Goal: Information Seeking & Learning: Learn about a topic

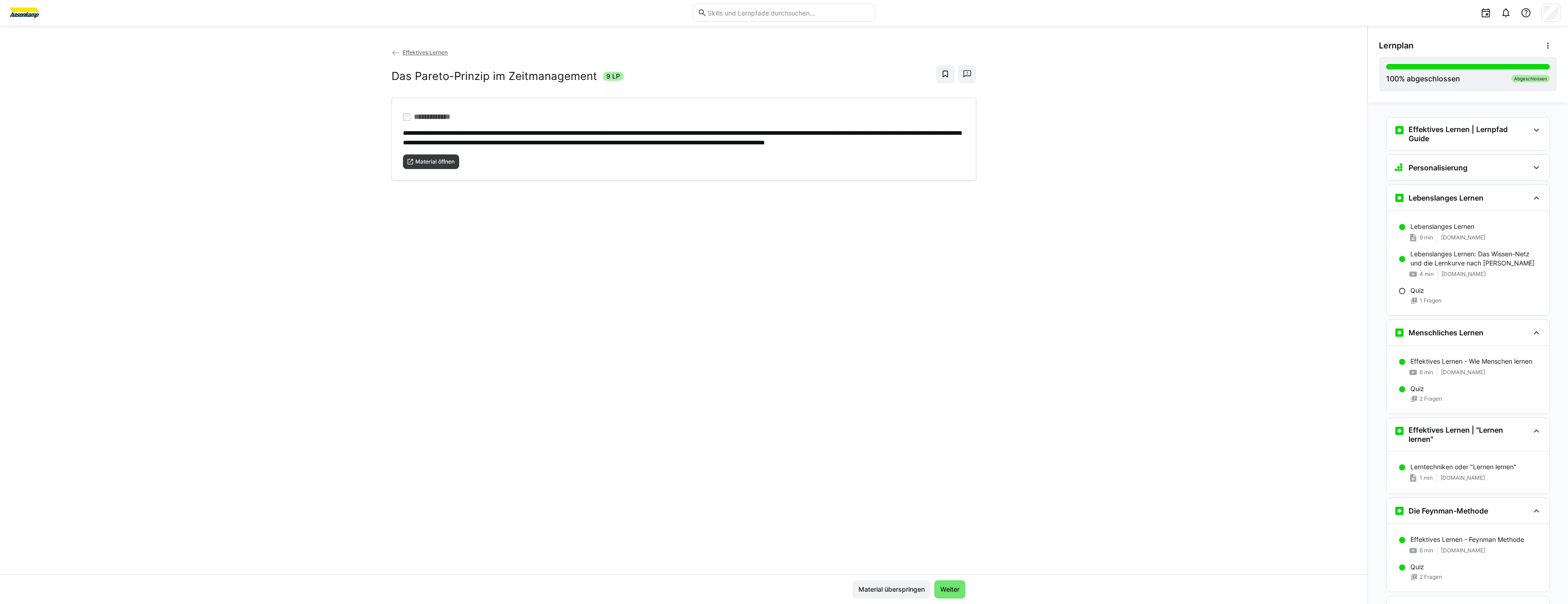
scroll to position [1348, 0]
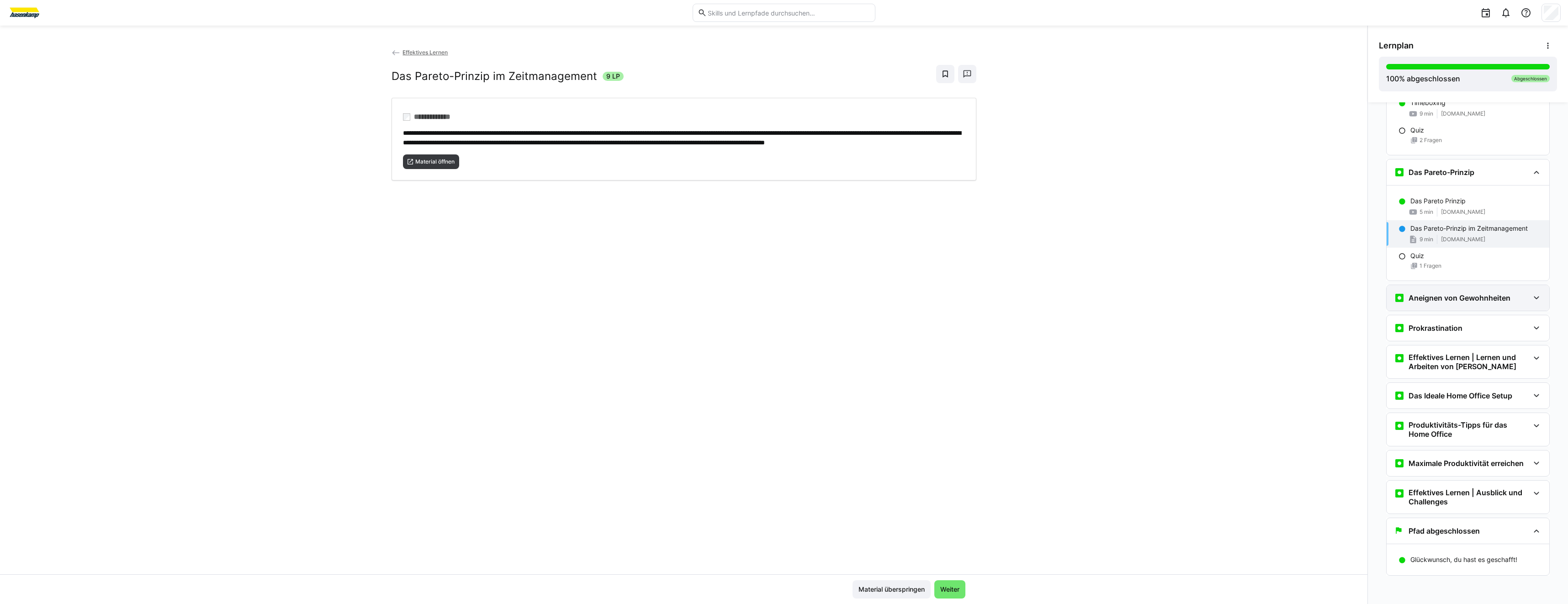
drag, startPoint x: 1436, startPoint y: 303, endPoint x: 1426, endPoint y: 295, distance: 12.8
click at [1435, 303] on div "Aneignen von Gewohnheiten" at bounding box center [1468, 298] width 162 height 26
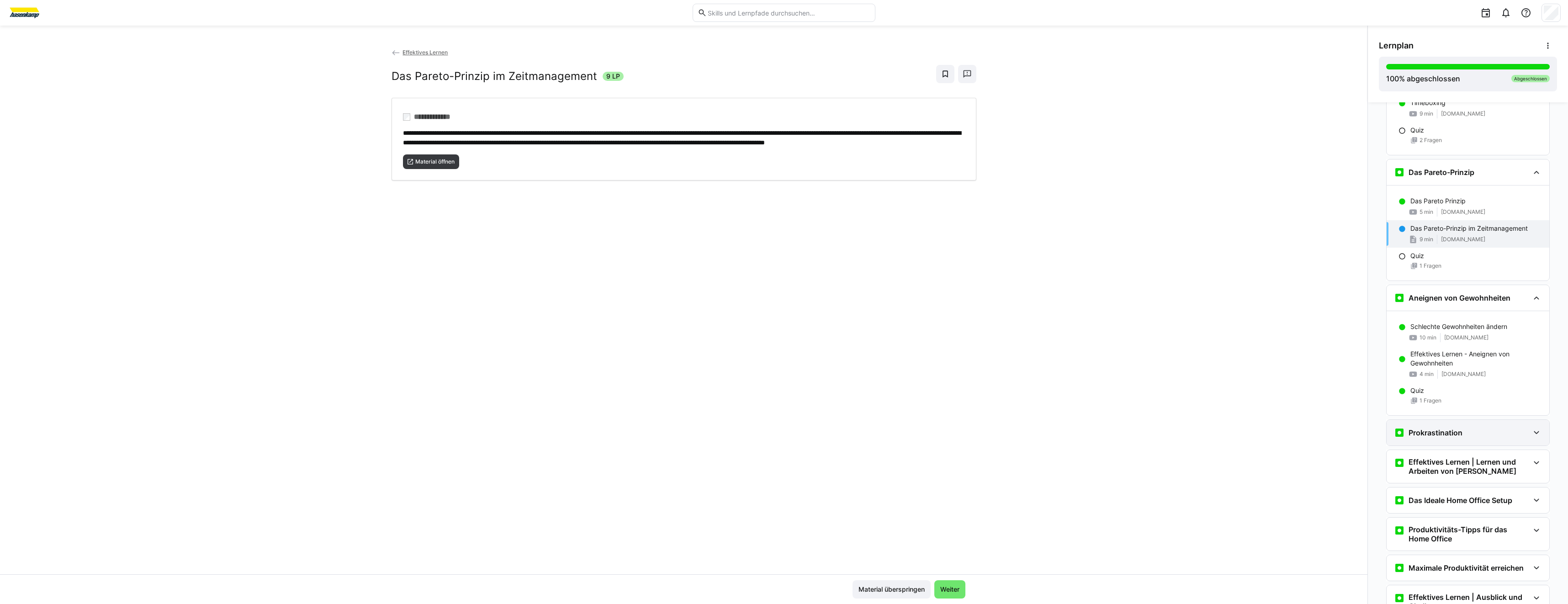
click at [1440, 435] on h3 "Prokrastination" at bounding box center [1435, 432] width 54 height 9
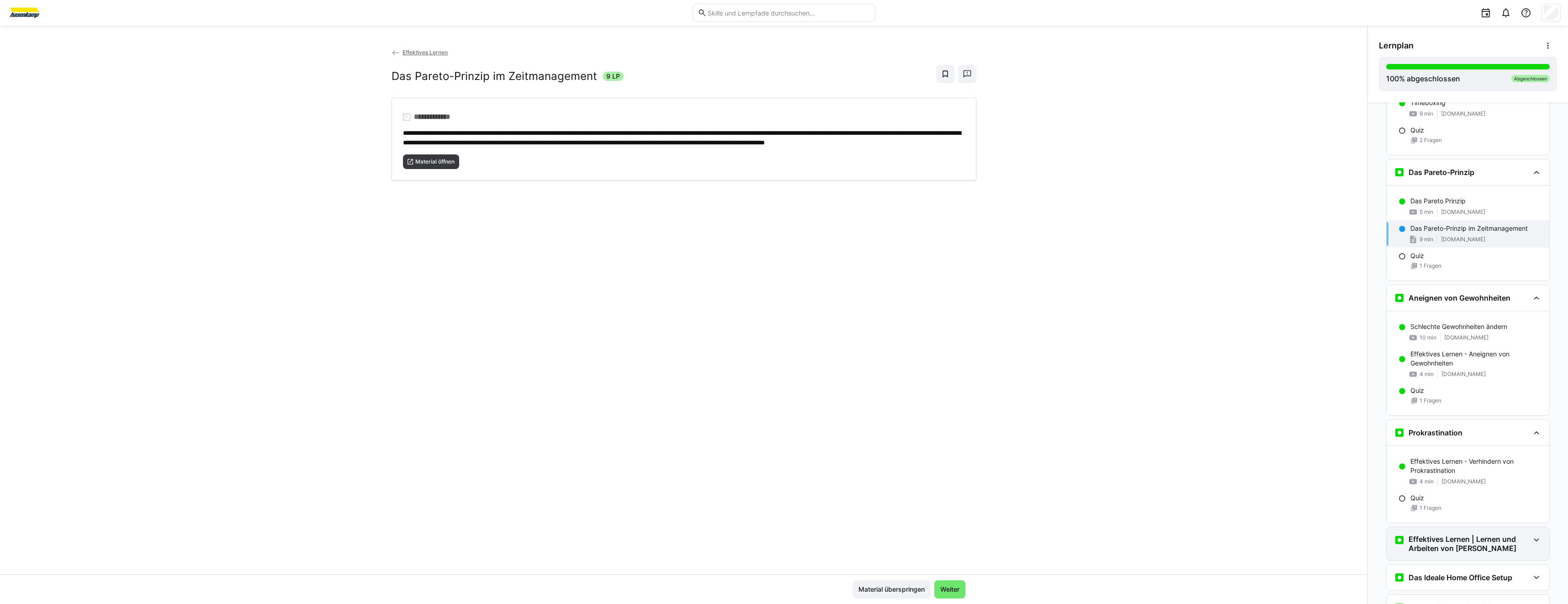
click at [1437, 542] on h3 "Effektives Lernen | Lernen und Arbeiten von [PERSON_NAME]" at bounding box center [1469, 543] width 121 height 19
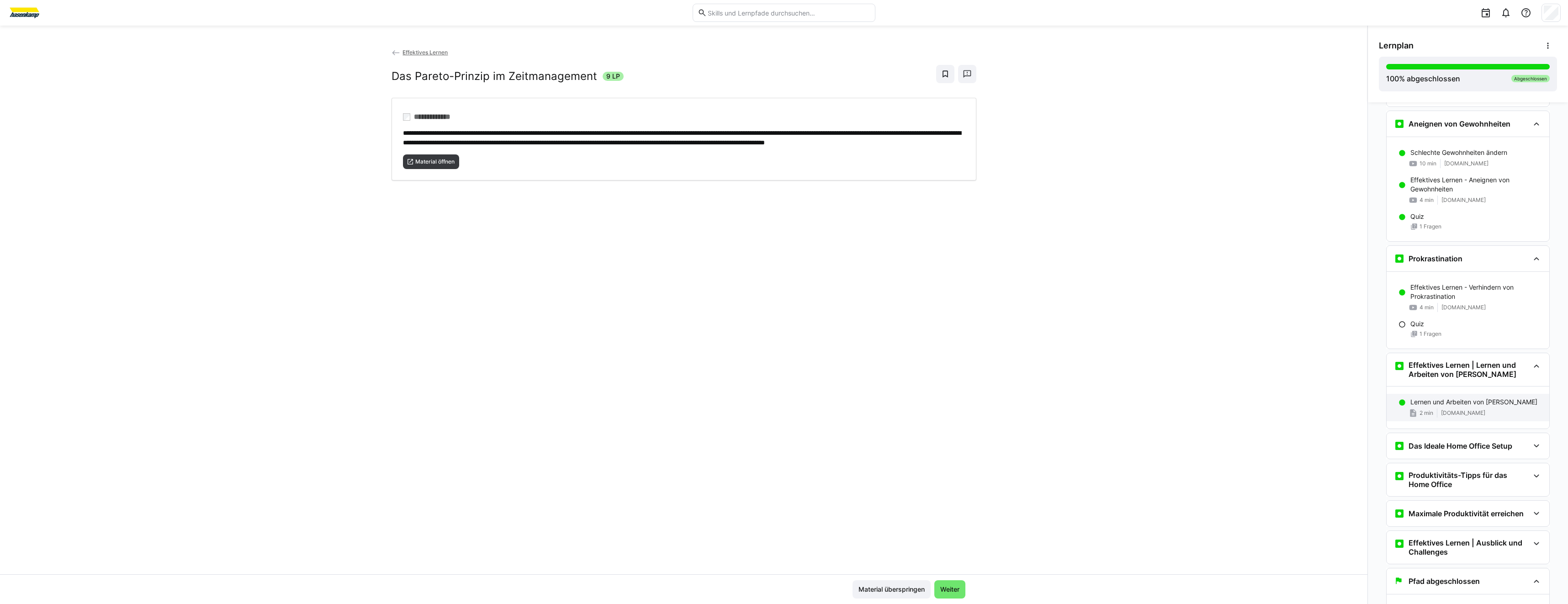
scroll to position [1531, 0]
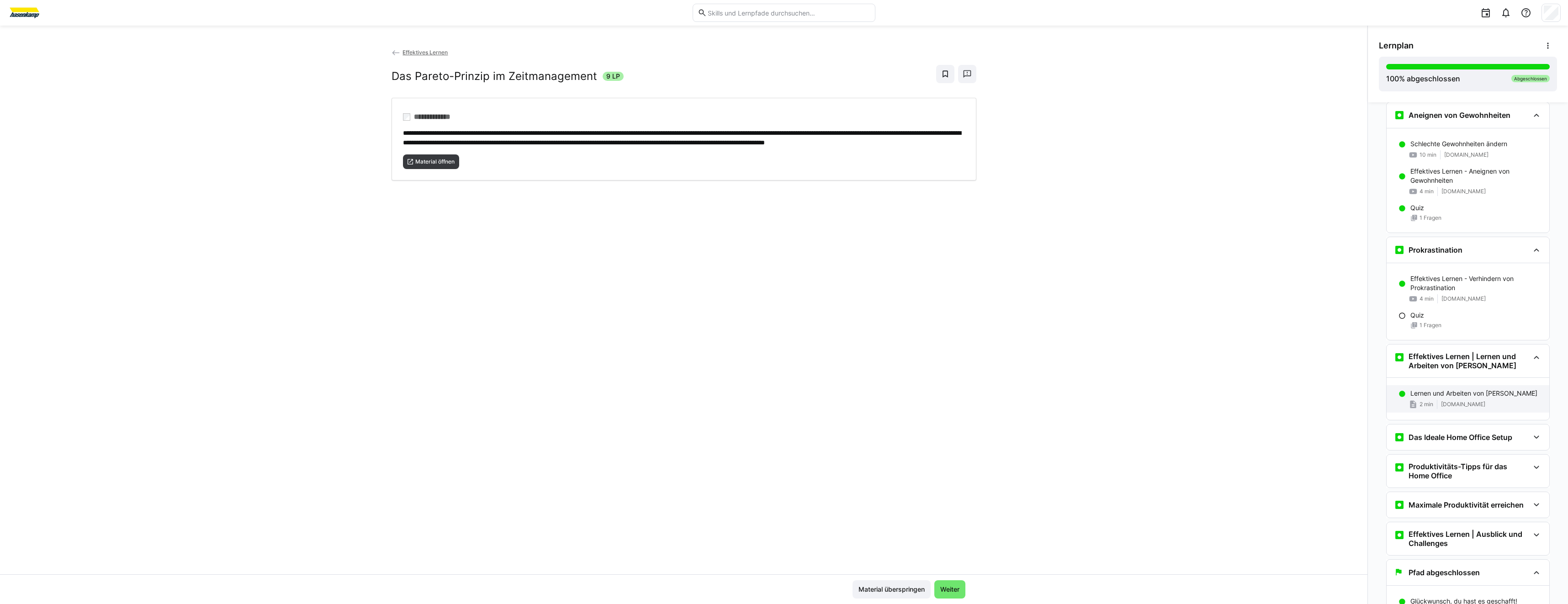
click at [1447, 409] on div "Lernen und Arbeiten von [PERSON_NAME] 2 min [DOMAIN_NAME]" at bounding box center [1468, 398] width 162 height 28
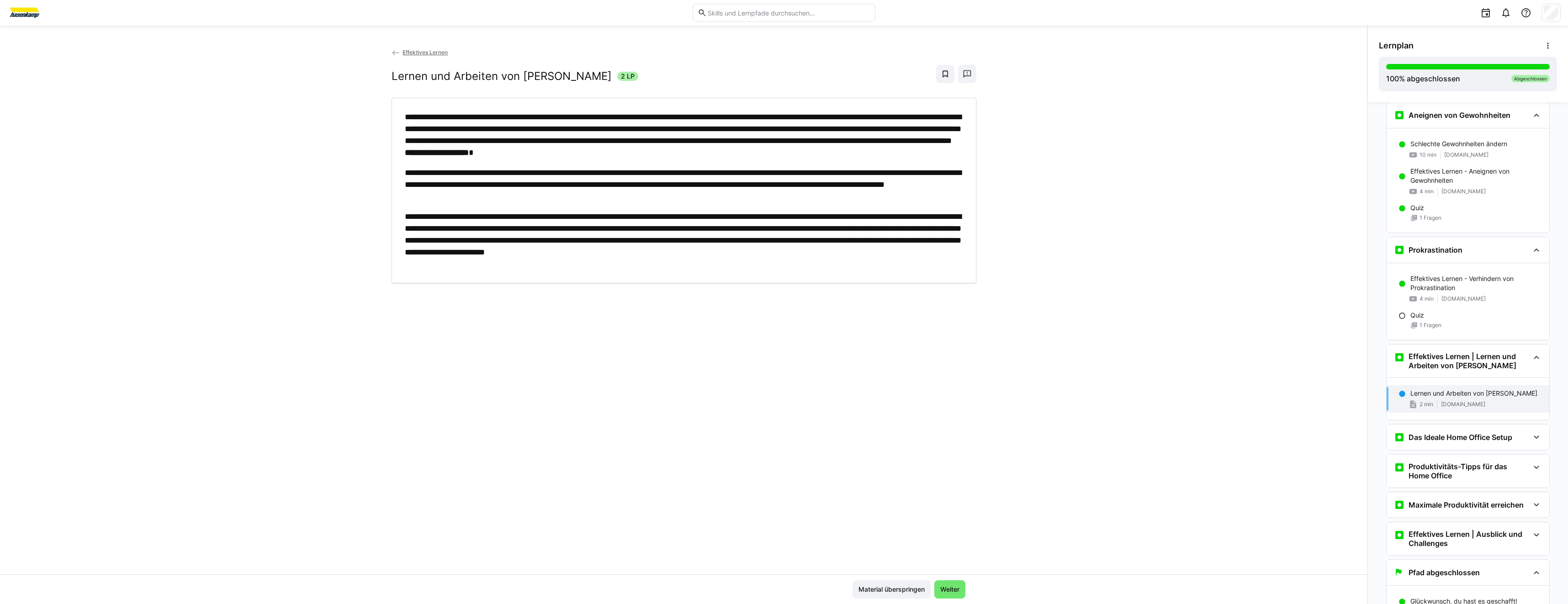
scroll to position [1572, 0]
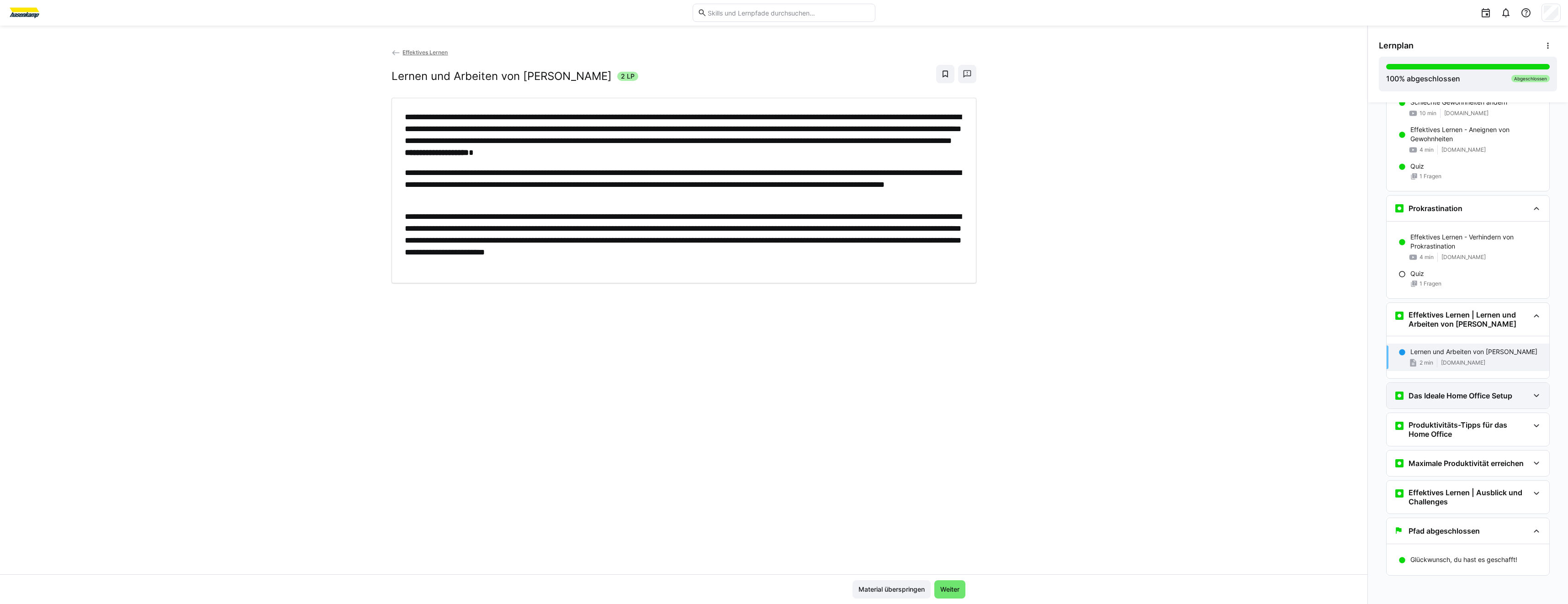
click at [1439, 390] on div "Das Ideale Home Office Setup" at bounding box center [1468, 395] width 162 height 26
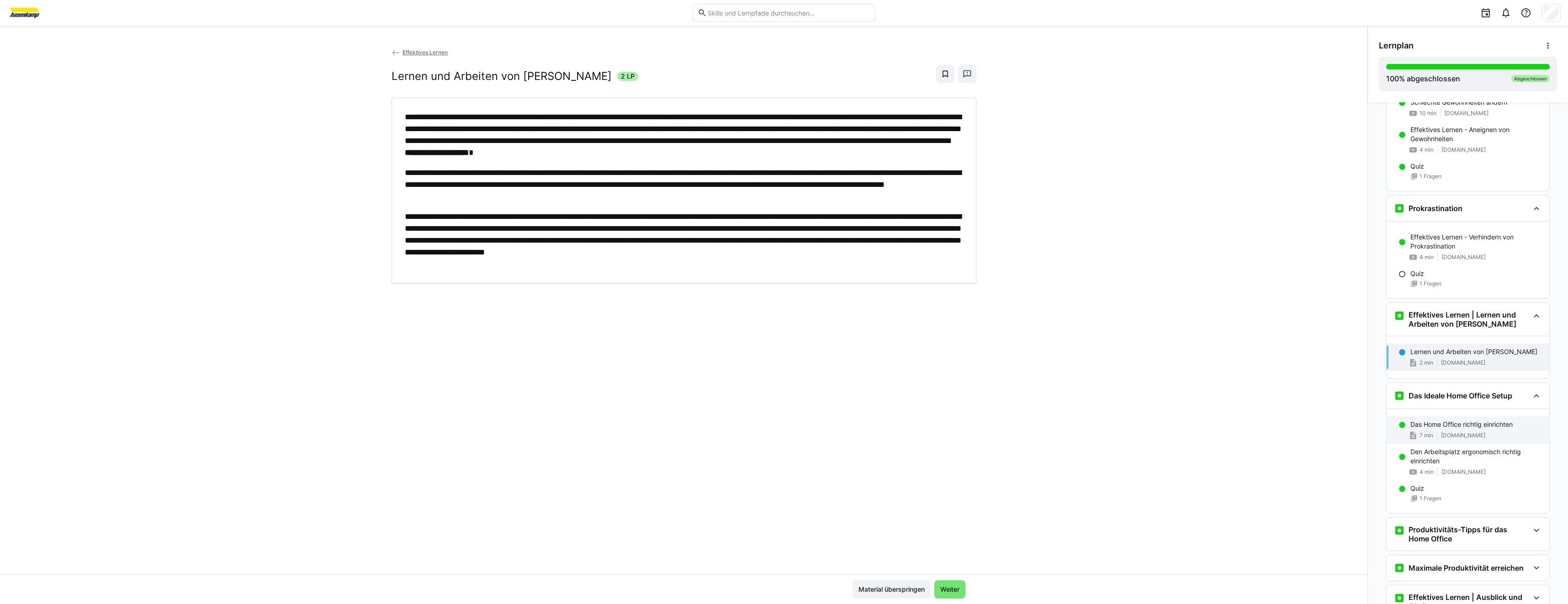
click at [1441, 433] on span "[DOMAIN_NAME]" at bounding box center [1463, 435] width 44 height 7
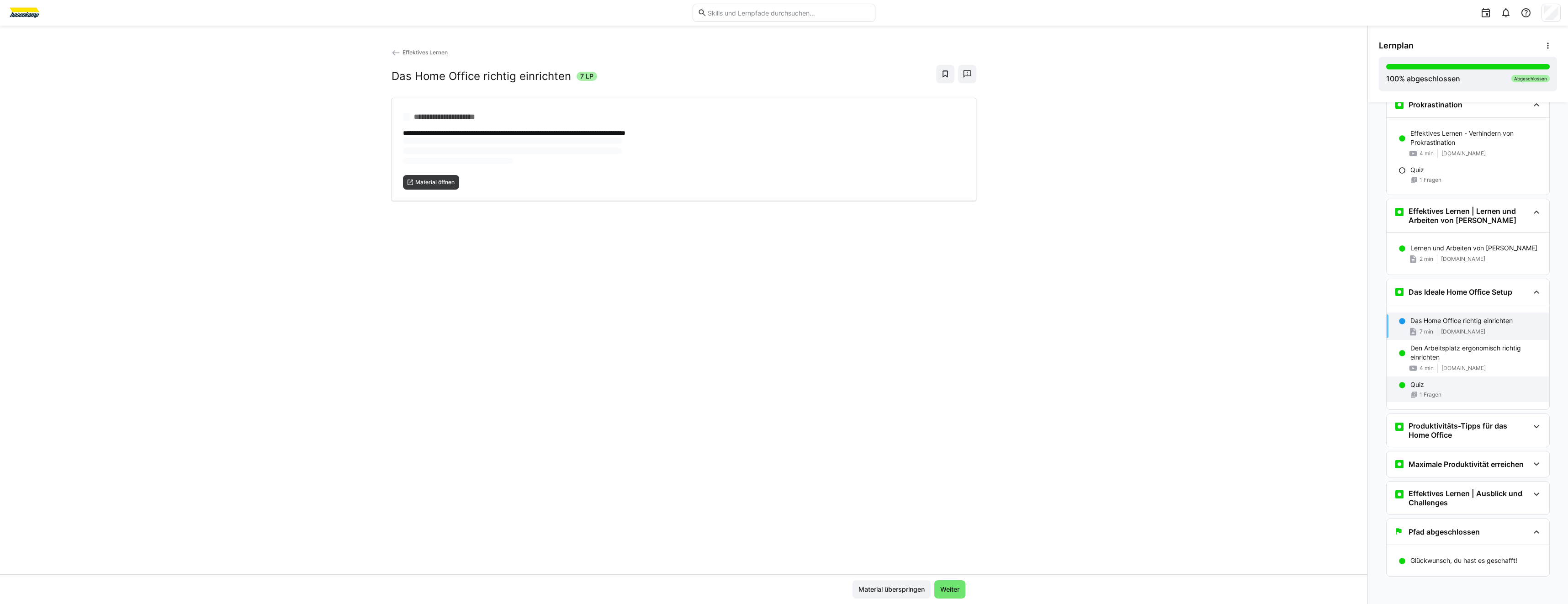
scroll to position [1677, 0]
click at [448, 160] on div "**********" at bounding box center [684, 134] width 585 height 73
click at [1411, 441] on div "Produktivitäts-Tipps für das Home Office" at bounding box center [1468, 429] width 162 height 32
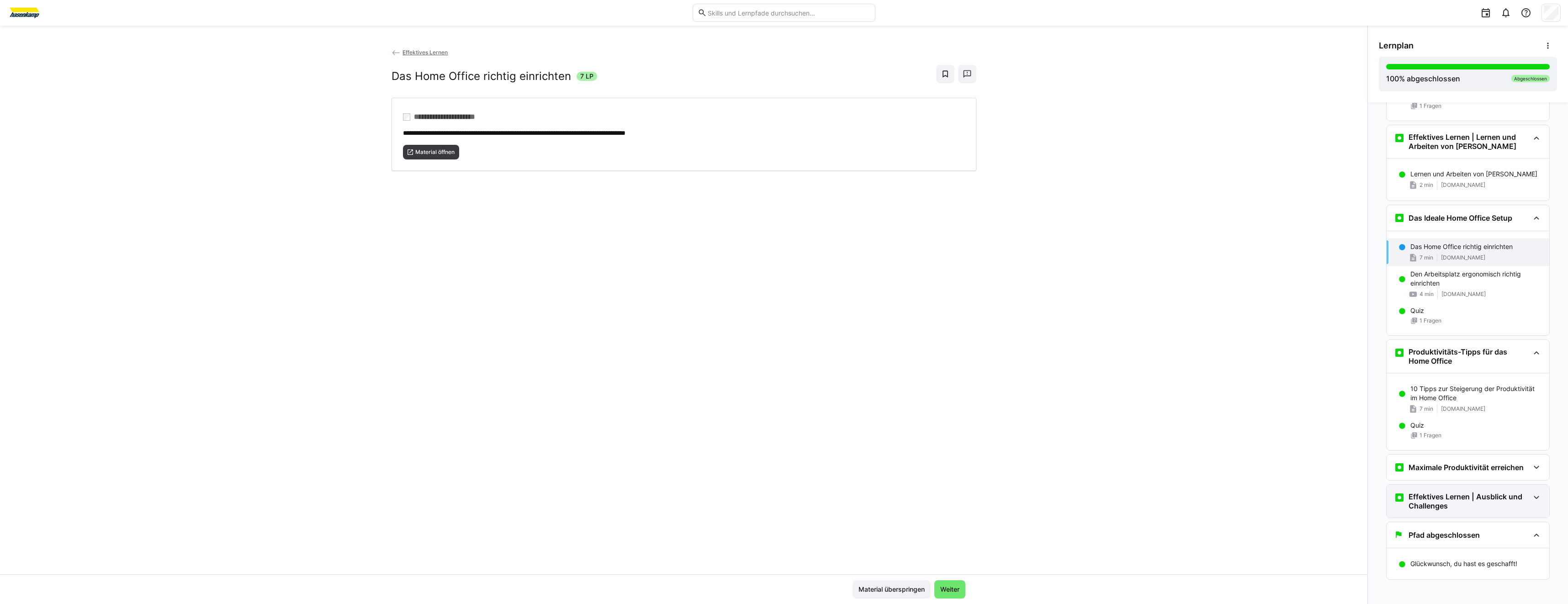
scroll to position [1754, 0]
click at [1426, 402] on span "7 min" at bounding box center [1426, 404] width 14 height 7
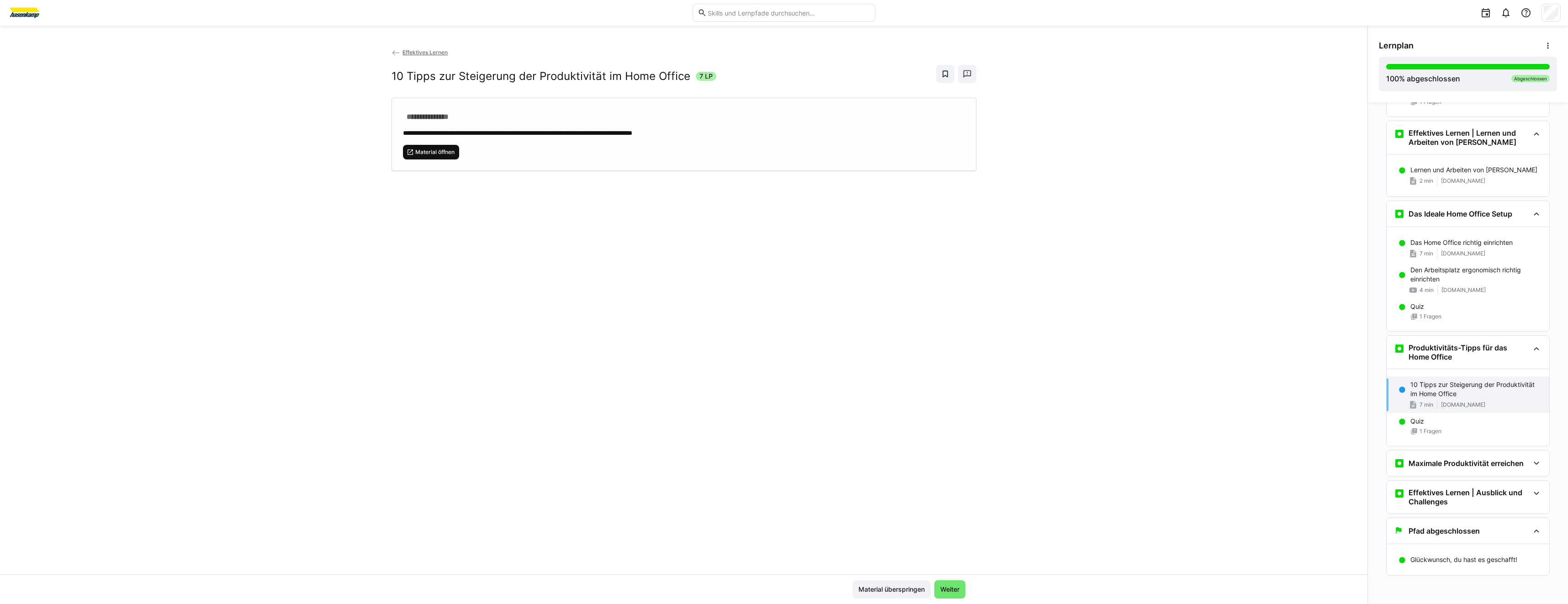
click at [419, 150] on span "Material öffnen" at bounding box center [435, 151] width 41 height 7
click at [1427, 466] on h3 "Maximale Produktivität erreichen" at bounding box center [1466, 462] width 115 height 9
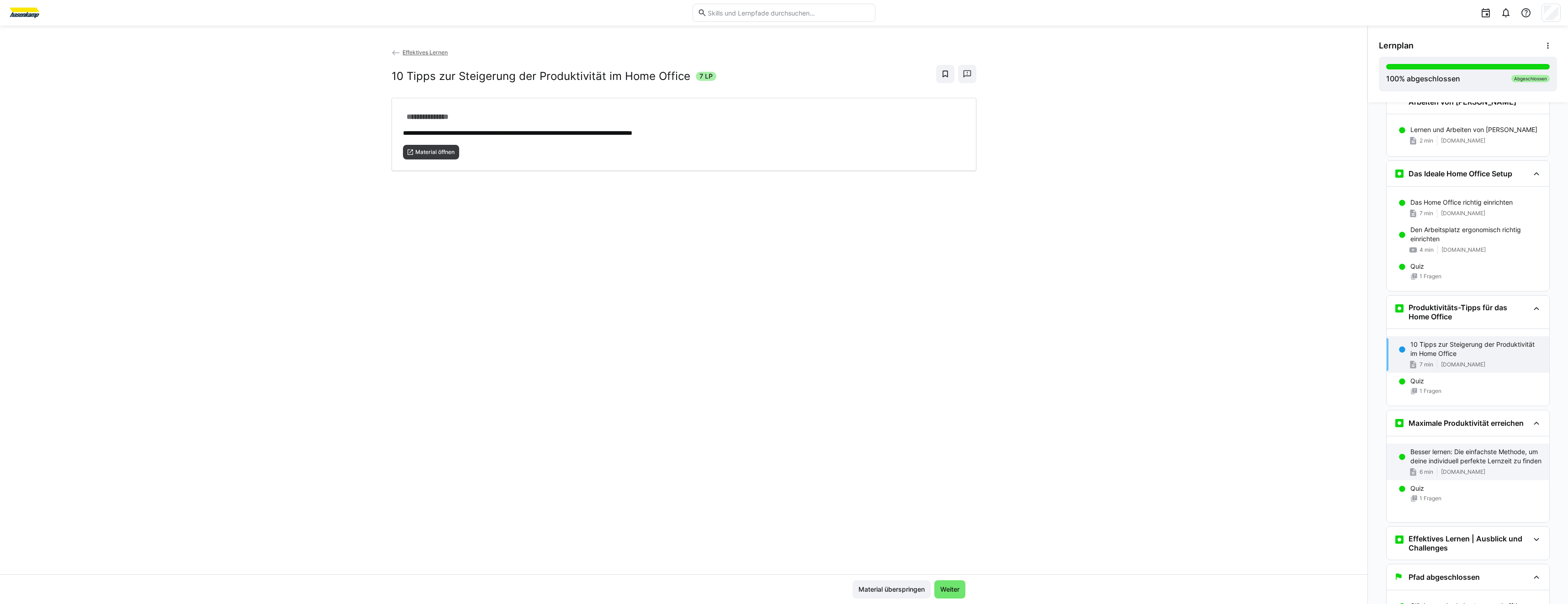
scroll to position [1800, 0]
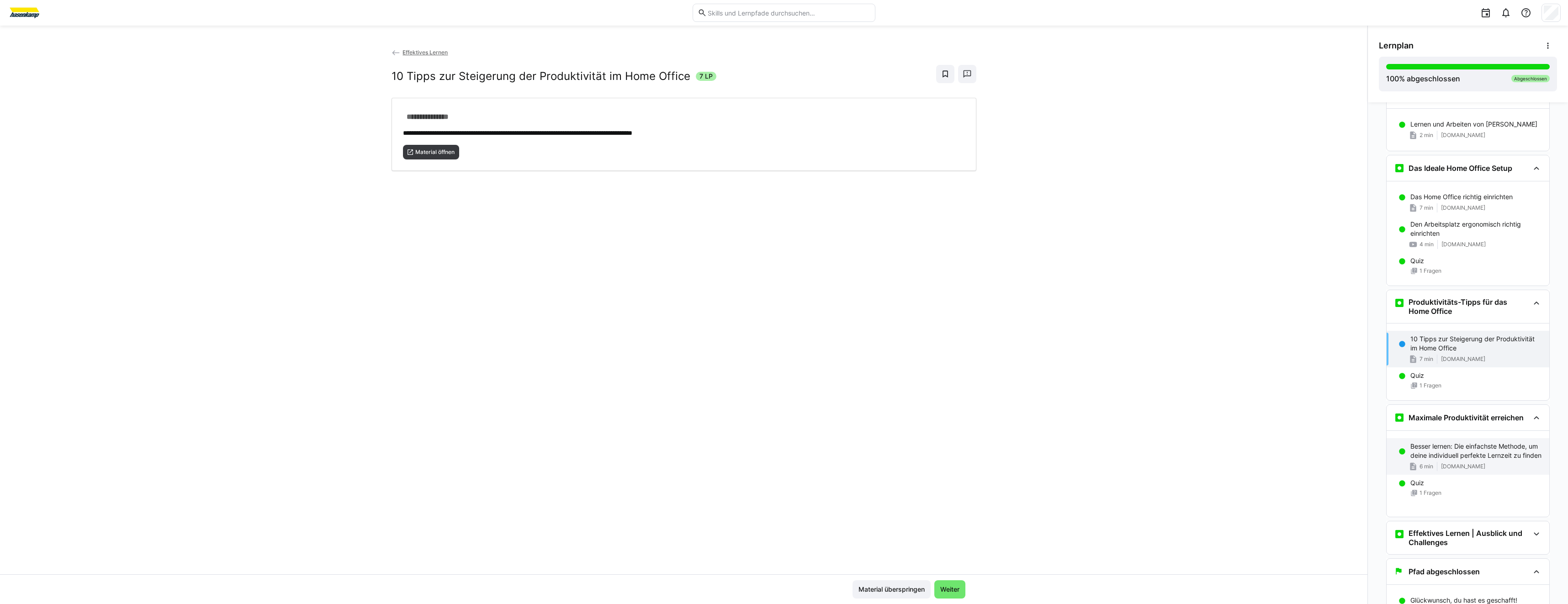
click at [1429, 471] on div "6 min" at bounding box center [1420, 465] width 25 height 9
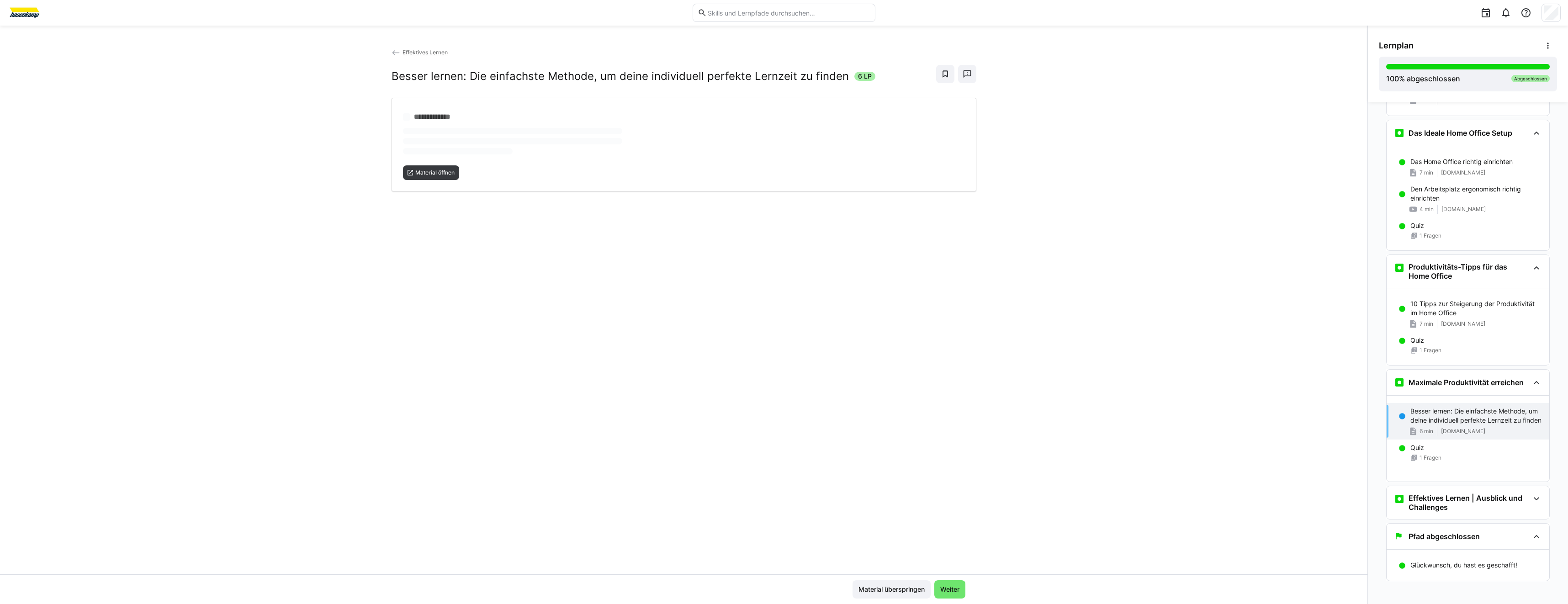
scroll to position [1841, 0]
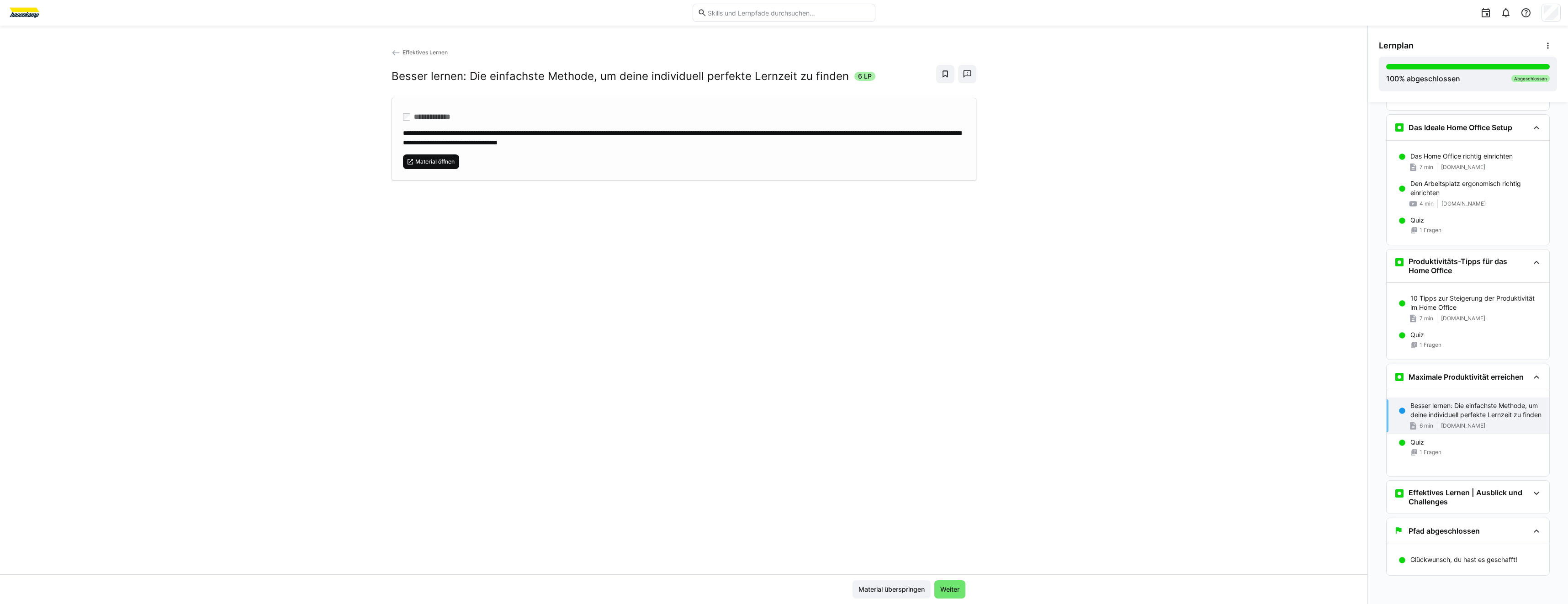
click at [430, 164] on span "Material öffnen" at bounding box center [431, 161] width 57 height 15
click at [1438, 489] on h3 "Effektives Lernen | Ausblick und Challenges" at bounding box center [1469, 497] width 121 height 19
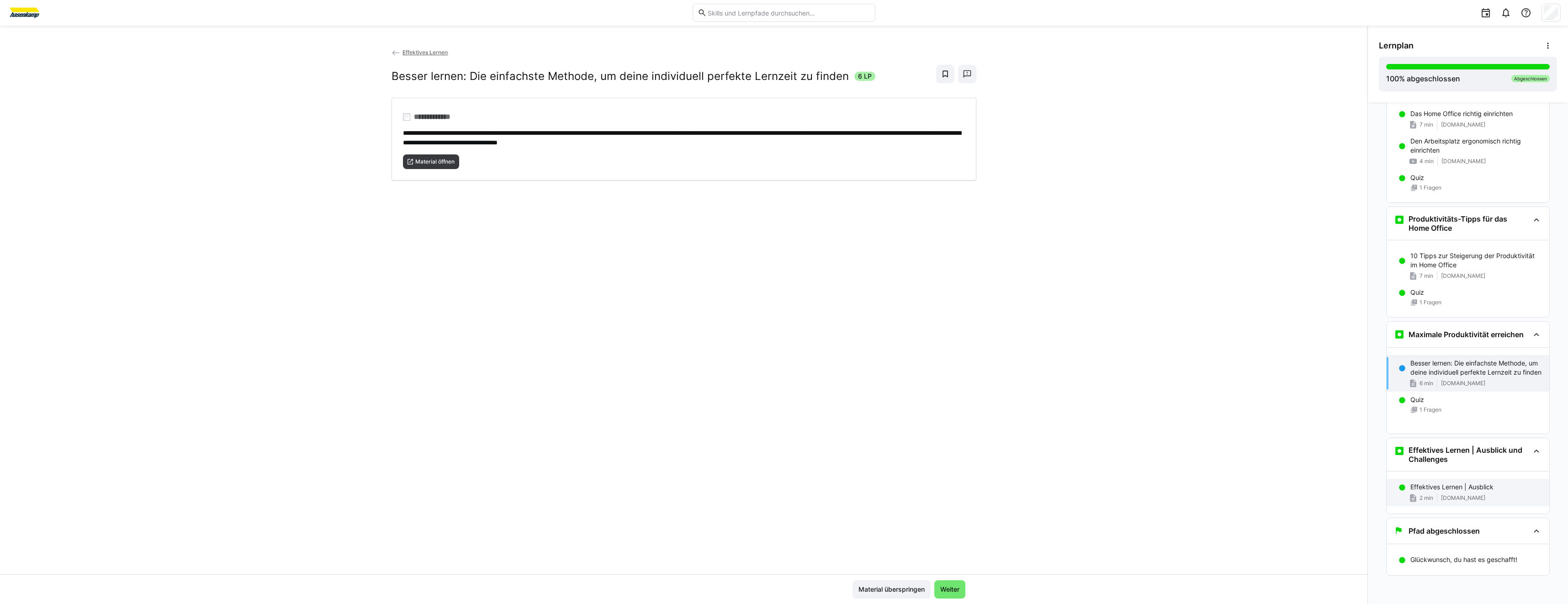
click at [1432, 493] on div "Effektives Lernen | Ausblick 2 min [DOMAIN_NAME]" at bounding box center [1468, 493] width 162 height 28
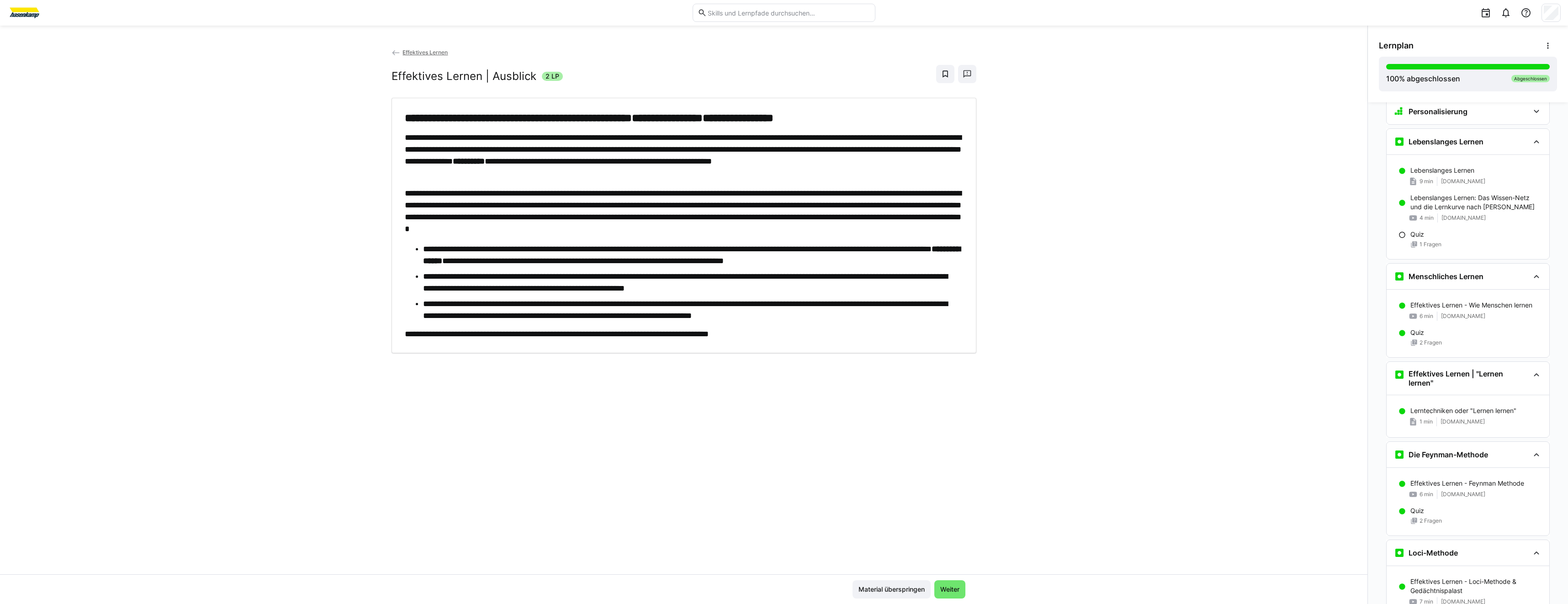
scroll to position [0, 0]
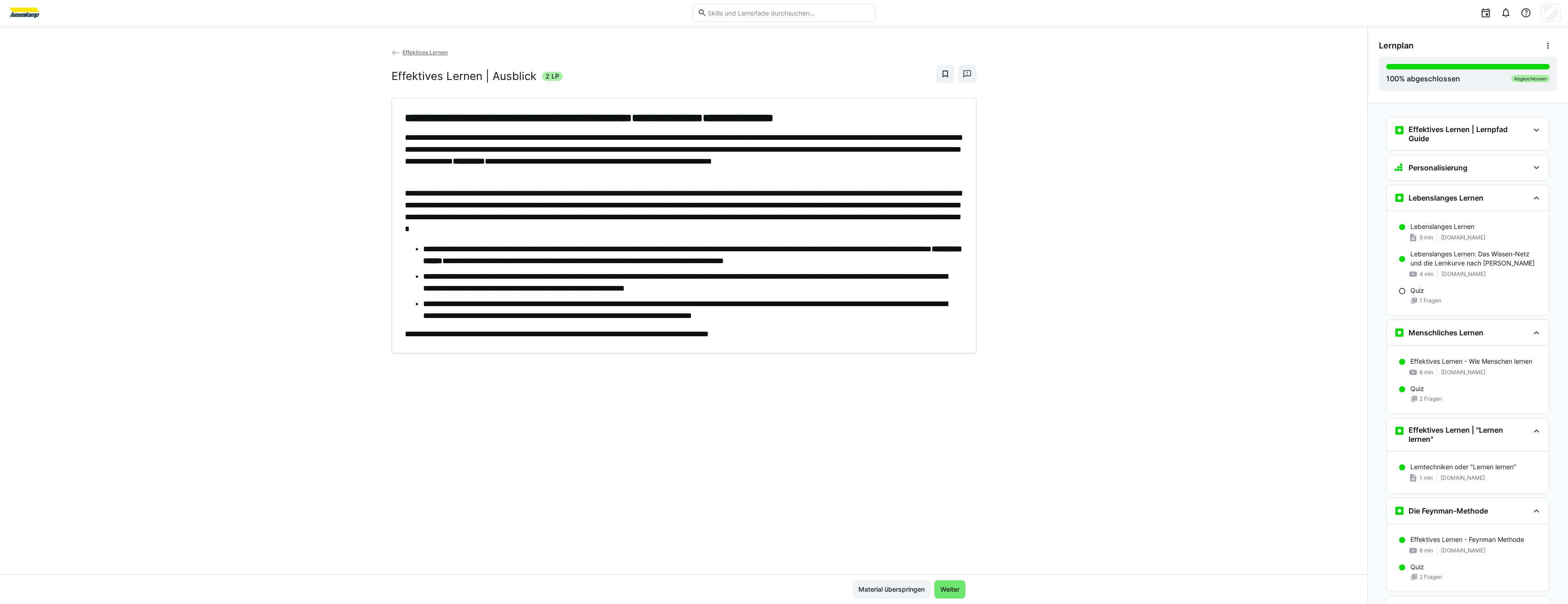
click at [22, 9] on img at bounding box center [24, 13] width 34 height 15
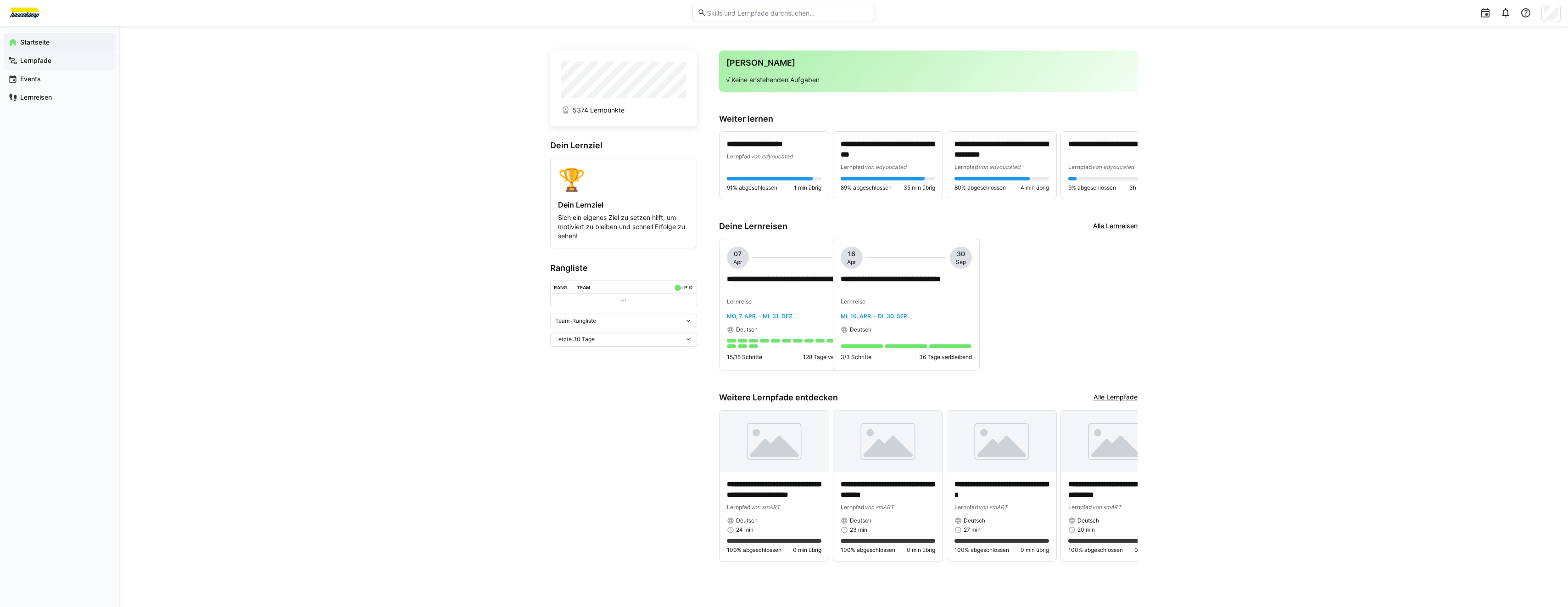
click at [53, 57] on span "Lernpfade" at bounding box center [64, 60] width 92 height 9
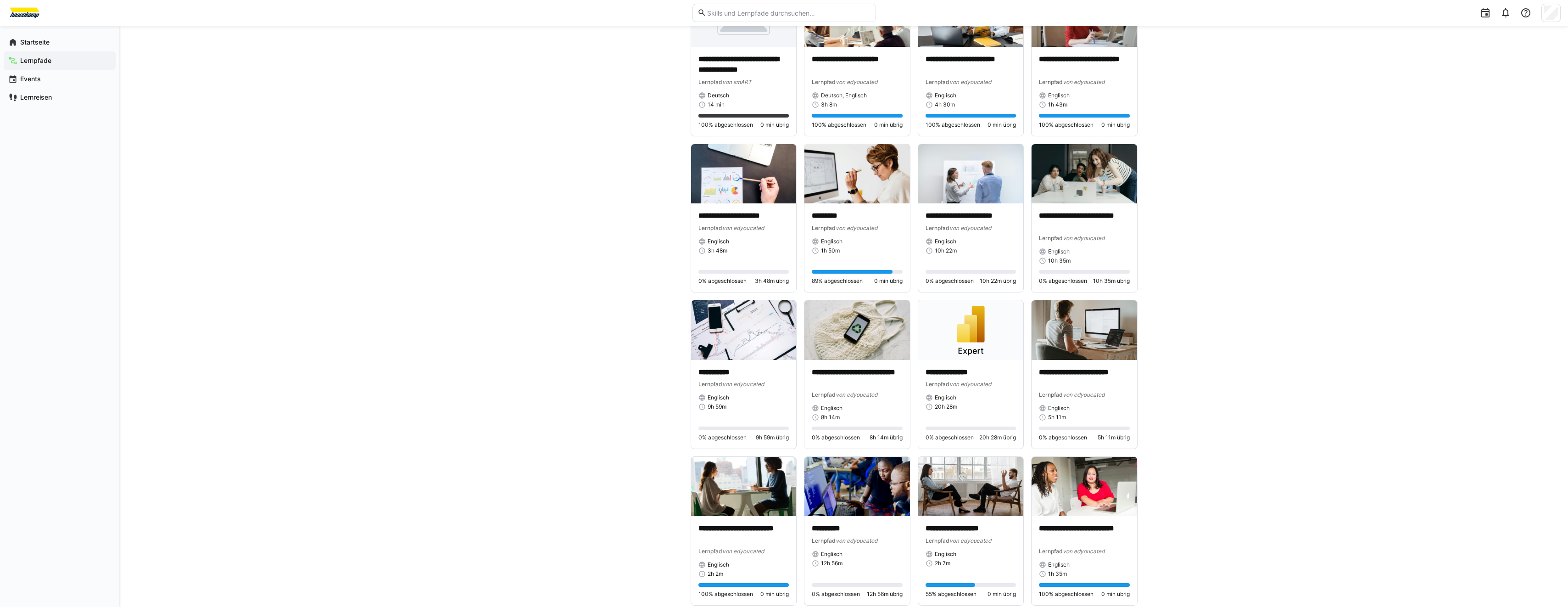
scroll to position [4496, 0]
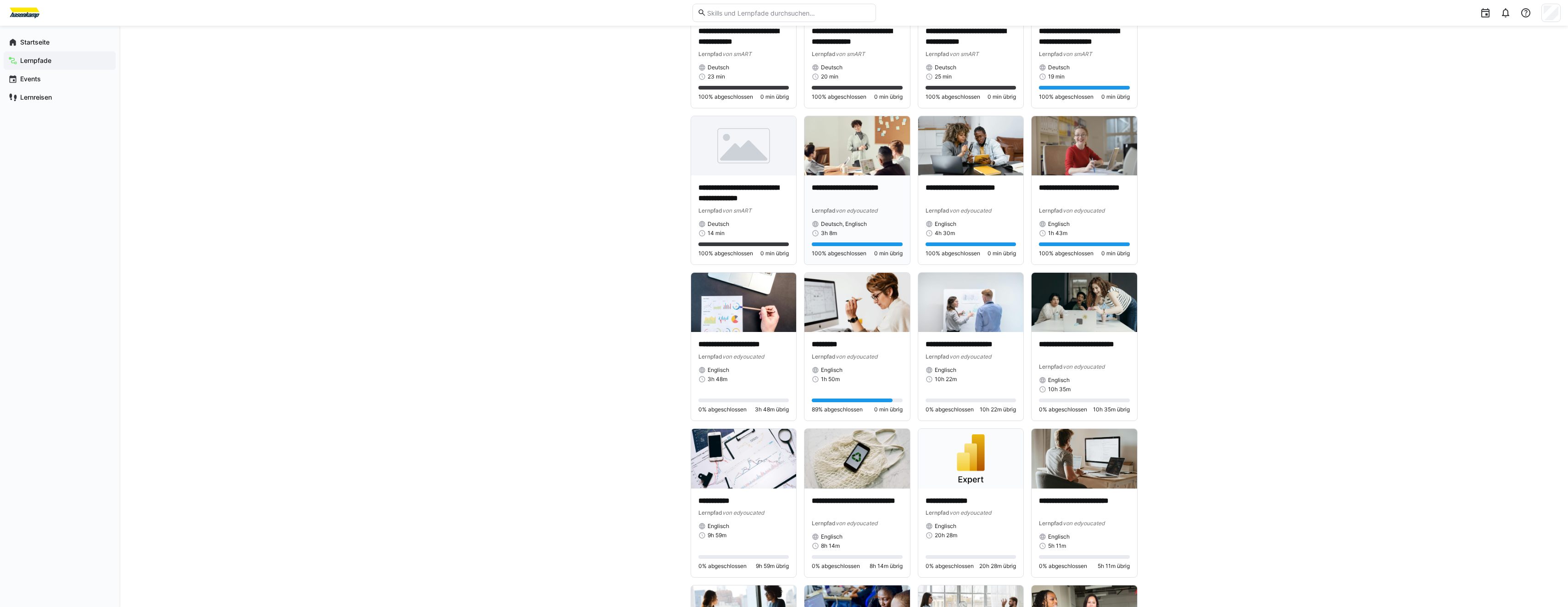
click at [847, 158] on img at bounding box center [857, 145] width 106 height 59
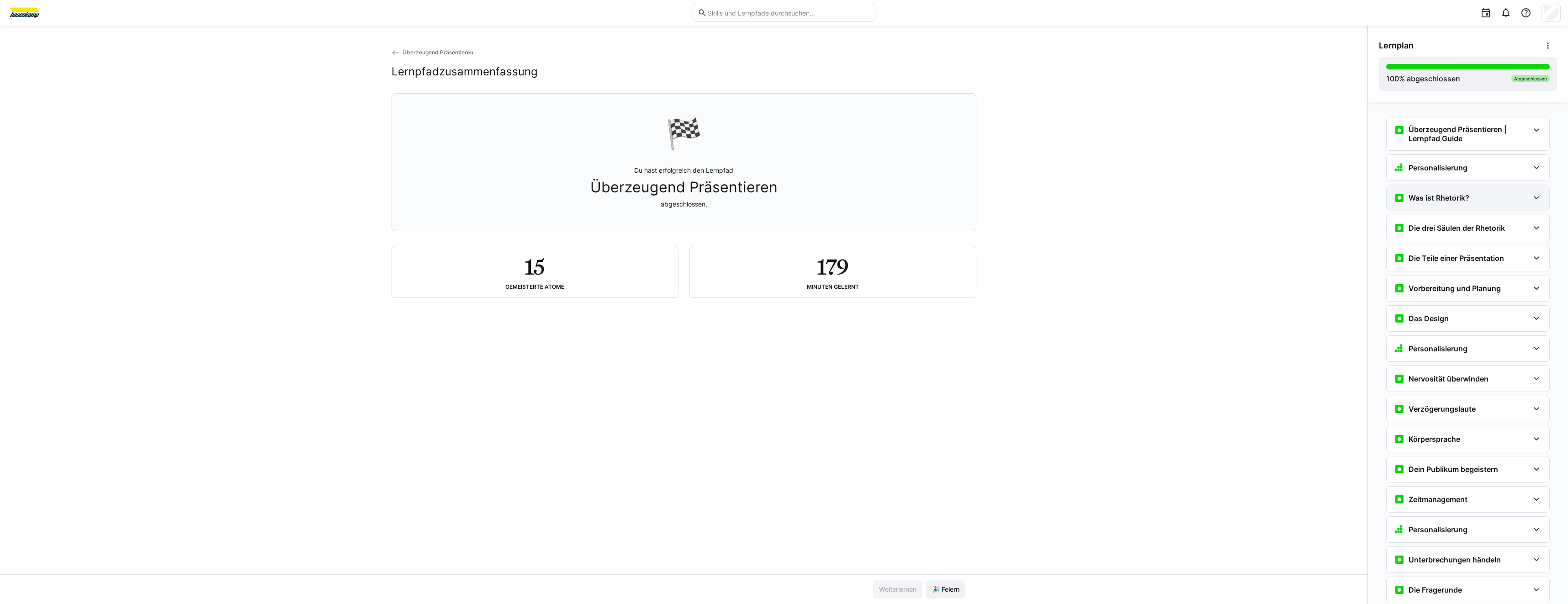
click at [1478, 200] on div "Was ist Rhetorik?" at bounding box center [1461, 197] width 135 height 11
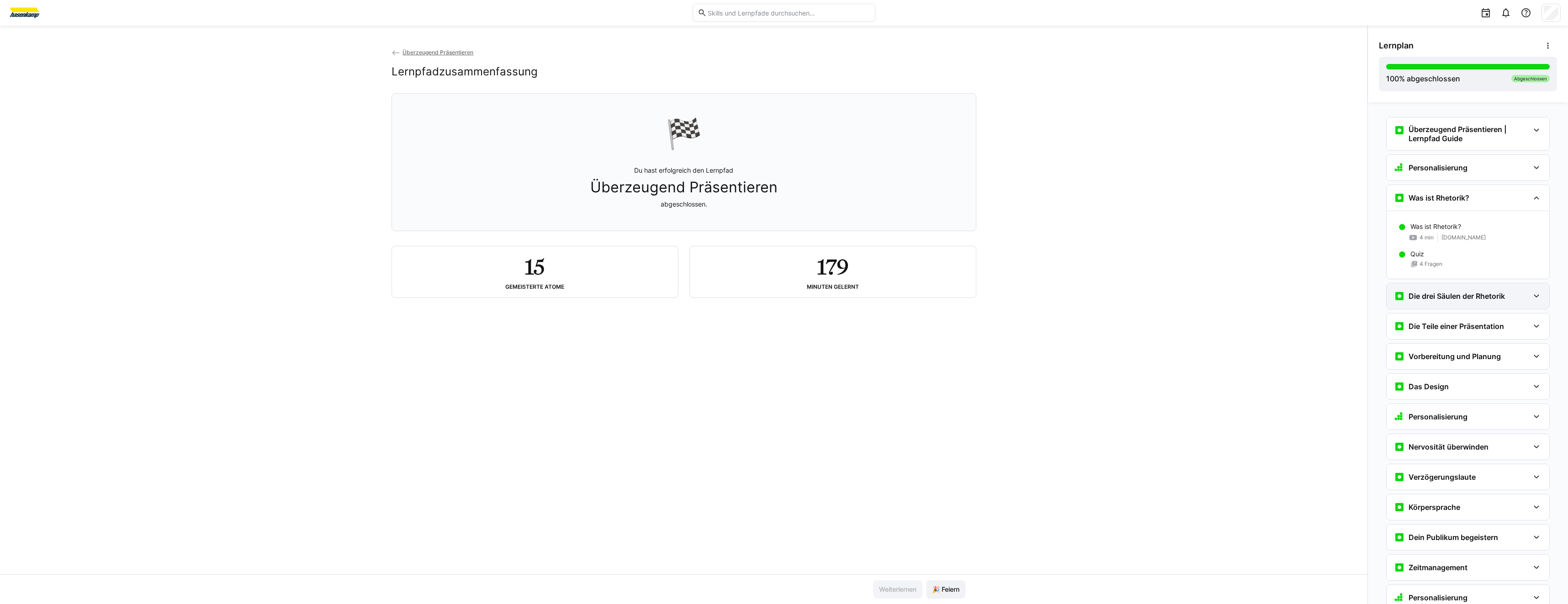
click at [1457, 303] on div "Die drei Säulen der Rhetorik" at bounding box center [1468, 296] width 162 height 26
click at [1473, 327] on p "Das Dreieck der Rhetorik" at bounding box center [1448, 324] width 75 height 9
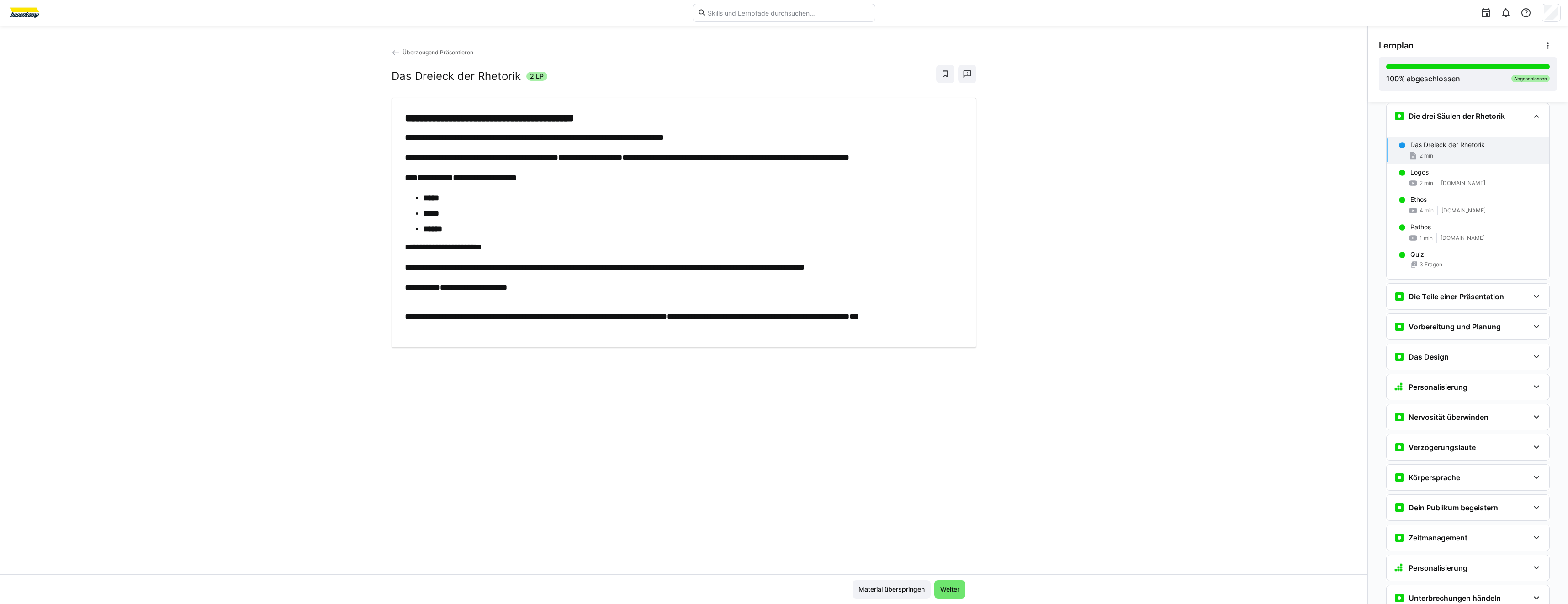
scroll to position [180, 0]
click at [1415, 298] on h3 "Die Teile einer Präsentation" at bounding box center [1456, 295] width 95 height 9
click at [1439, 448] on h3 "Vorbereitung und Planung" at bounding box center [1455, 449] width 93 height 9
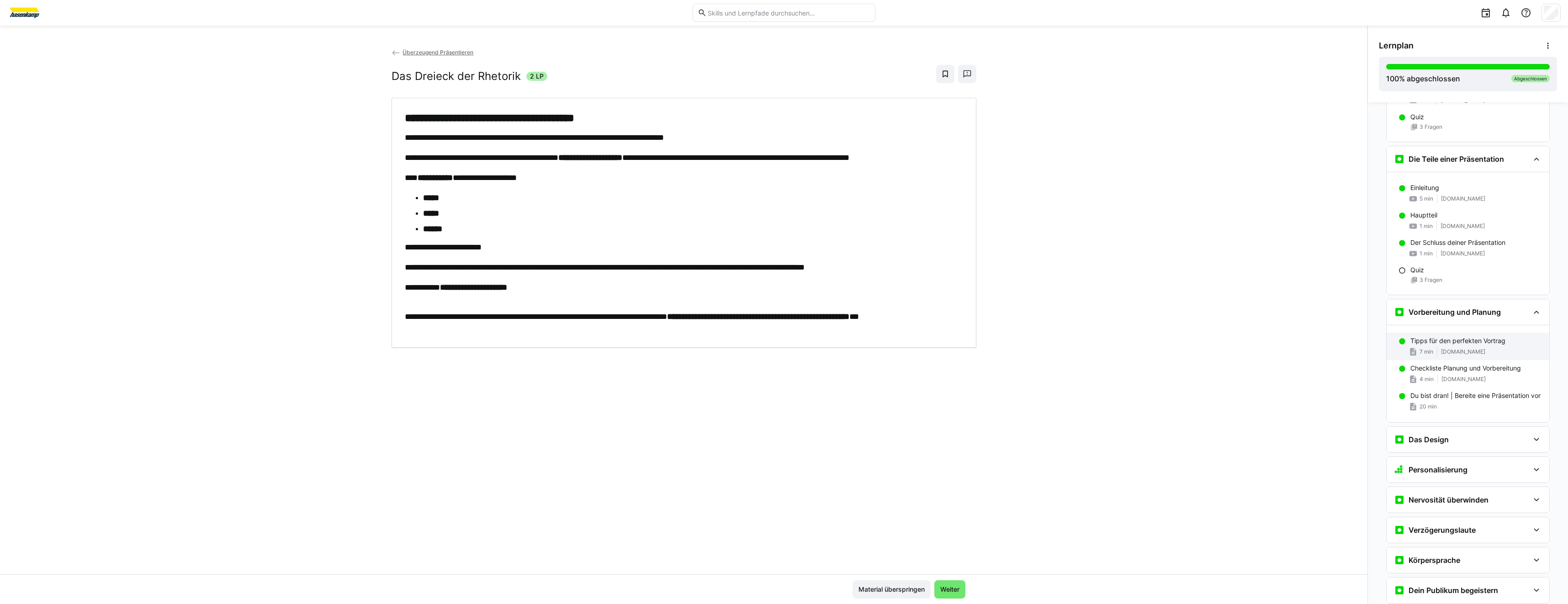
click at [1469, 358] on div "Tipps für den perfekten Vortrag 7 min www.avantgarde-experts.de" at bounding box center [1468, 346] width 162 height 28
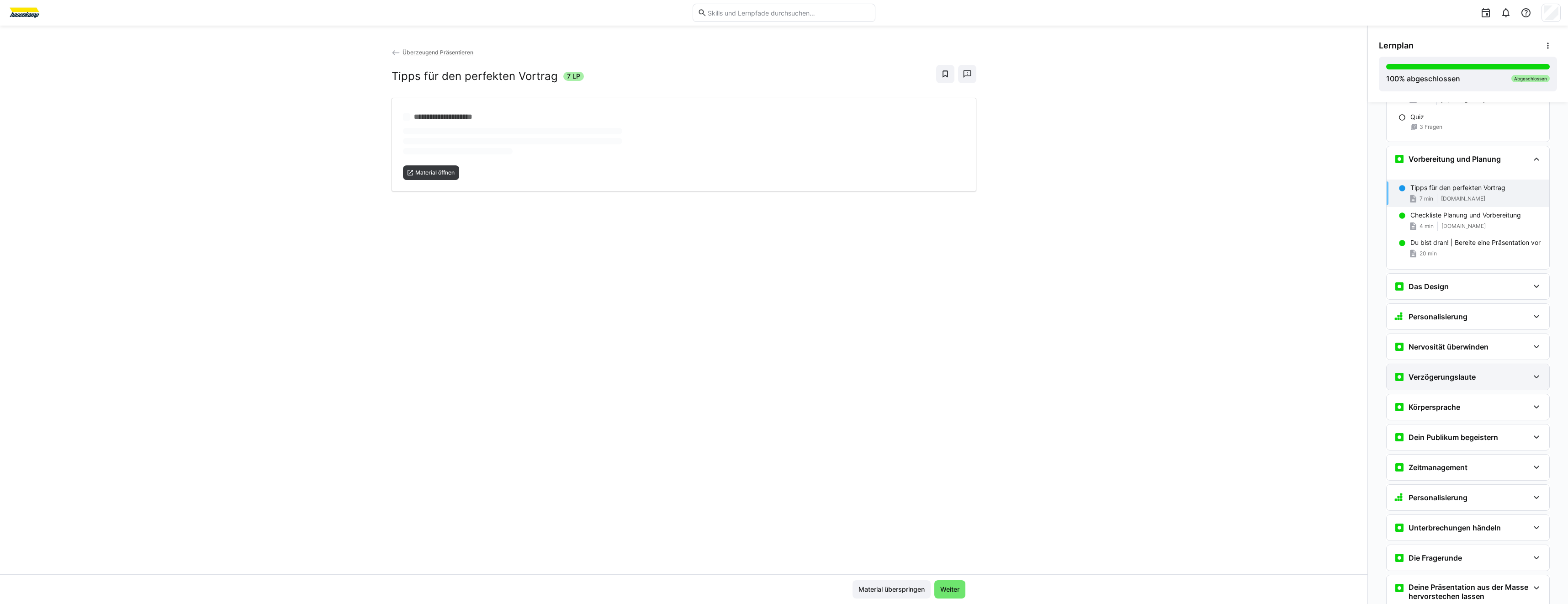
scroll to position [513, 0]
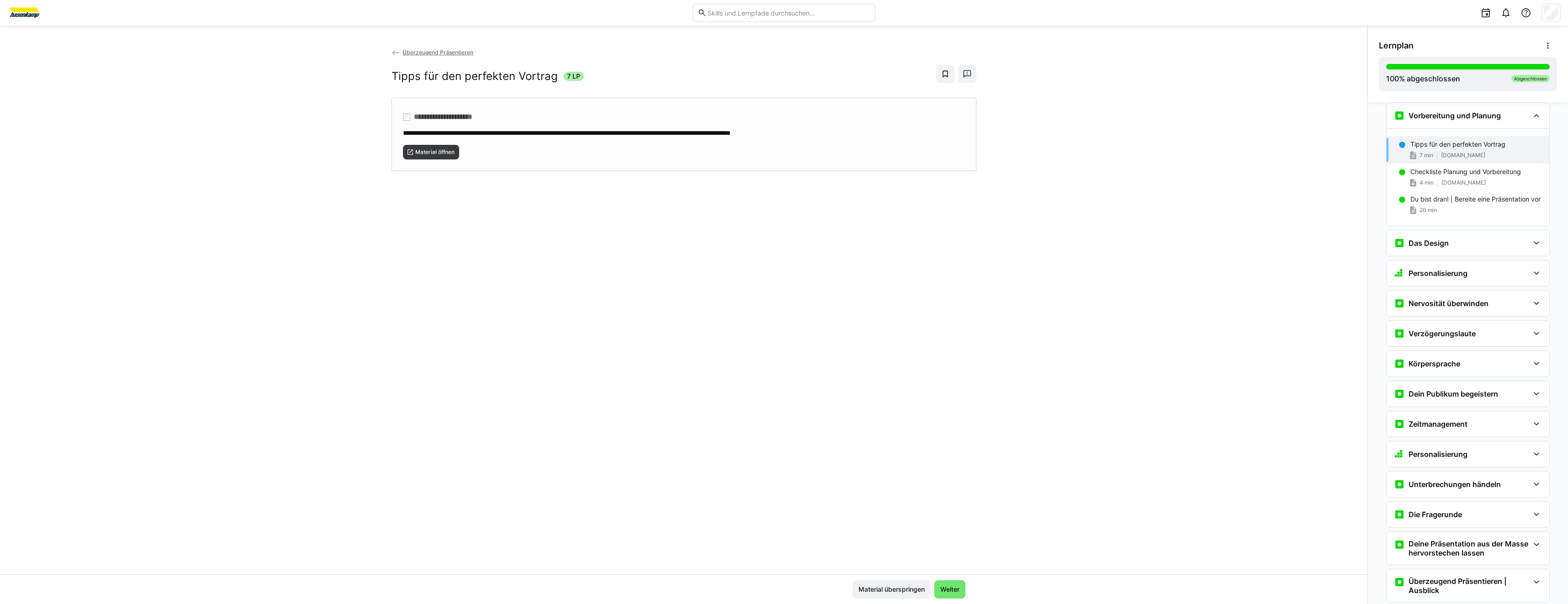
click at [448, 159] on div "**********" at bounding box center [684, 134] width 585 height 73
click at [1464, 190] on div "Checkliste Planung und Vorbereitung 4 min rhetorik-online.de" at bounding box center [1468, 177] width 162 height 28
click at [438, 157] on span "Material öffnen" at bounding box center [431, 151] width 57 height 15
click at [1472, 213] on div "20 min" at bounding box center [1476, 210] width 132 height 9
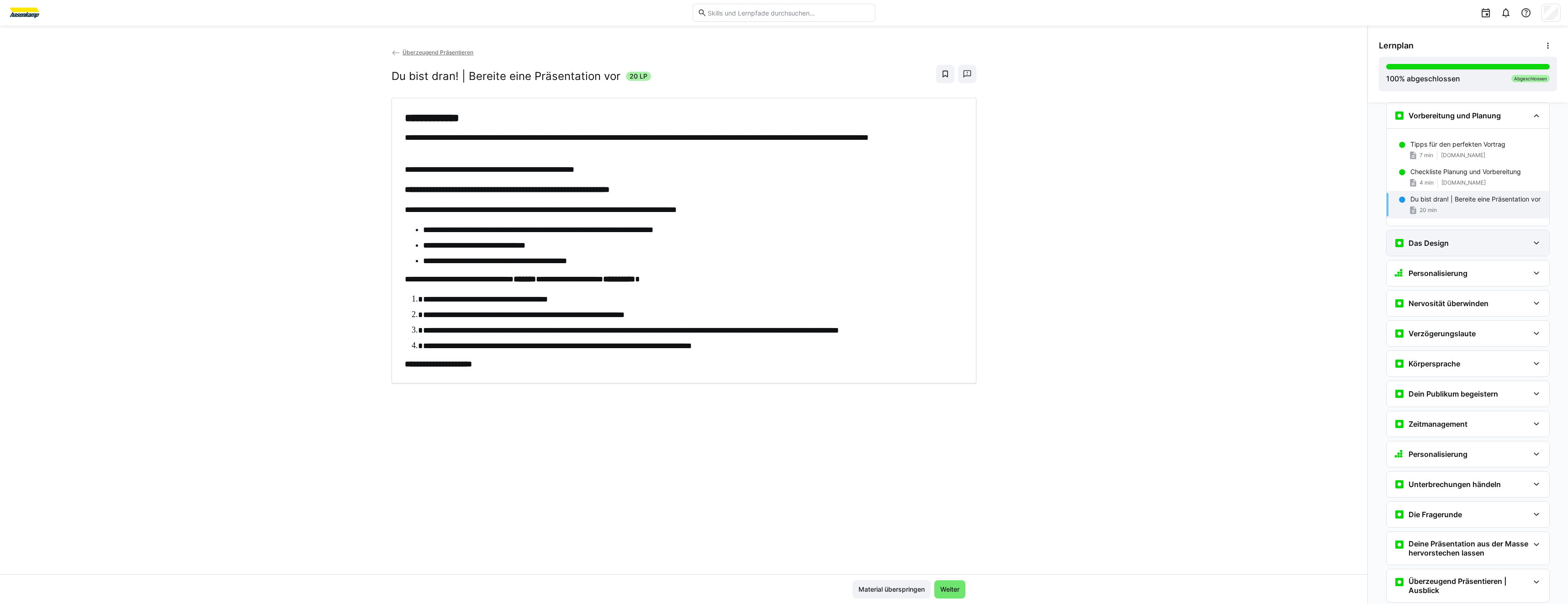
click at [1479, 253] on div "Das Design" at bounding box center [1468, 243] width 162 height 26
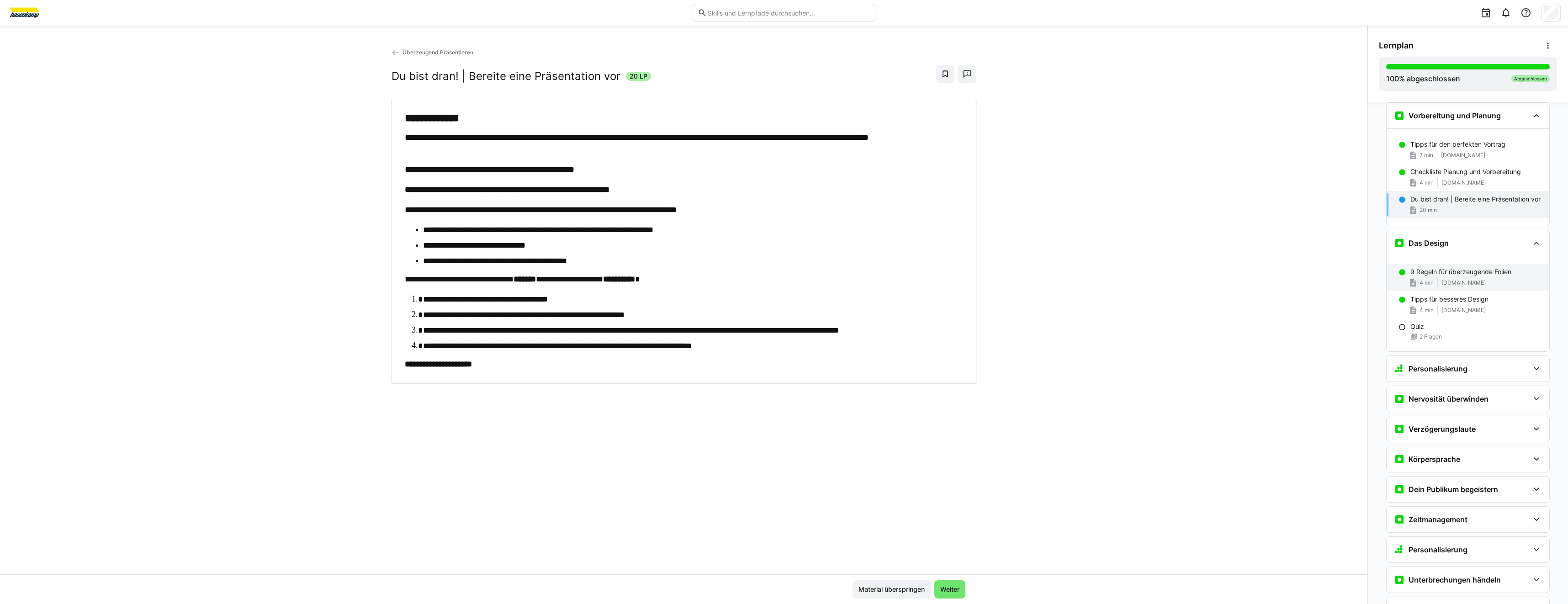
click at [1487, 278] on div "4 min karrierebibel.de" at bounding box center [1476, 282] width 132 height 9
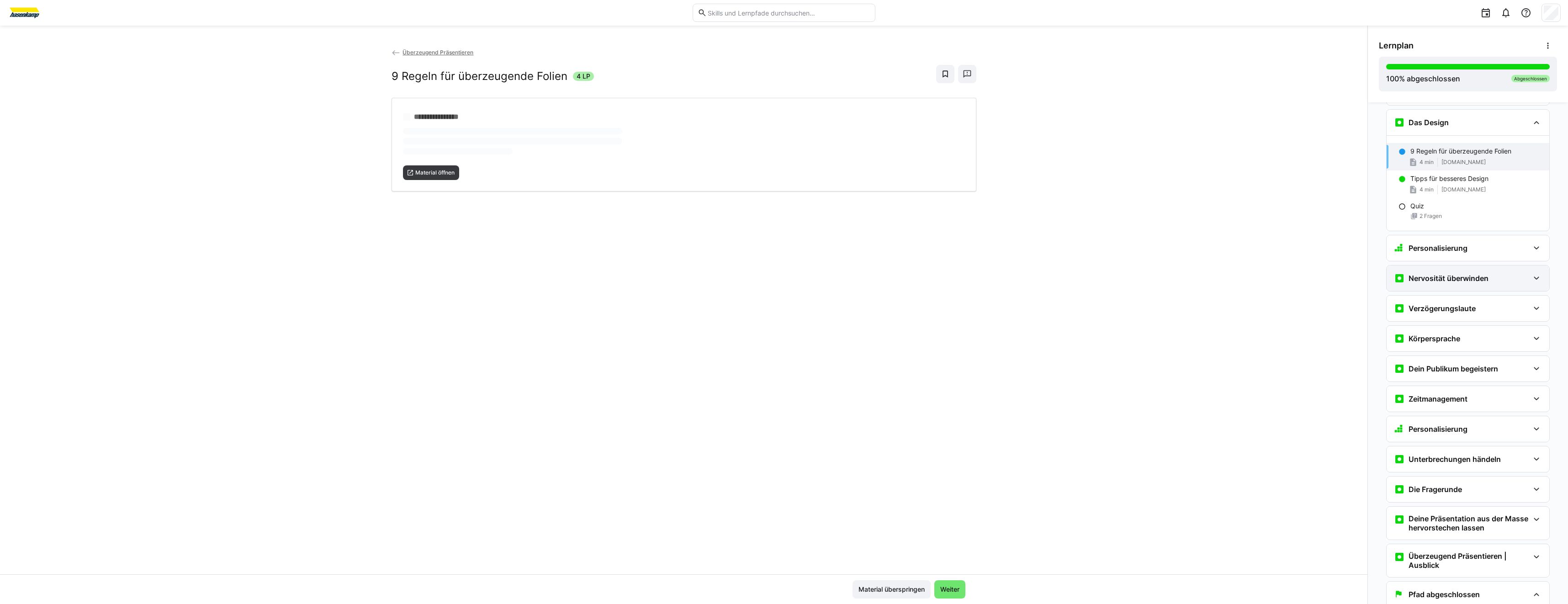
scroll to position [641, 0]
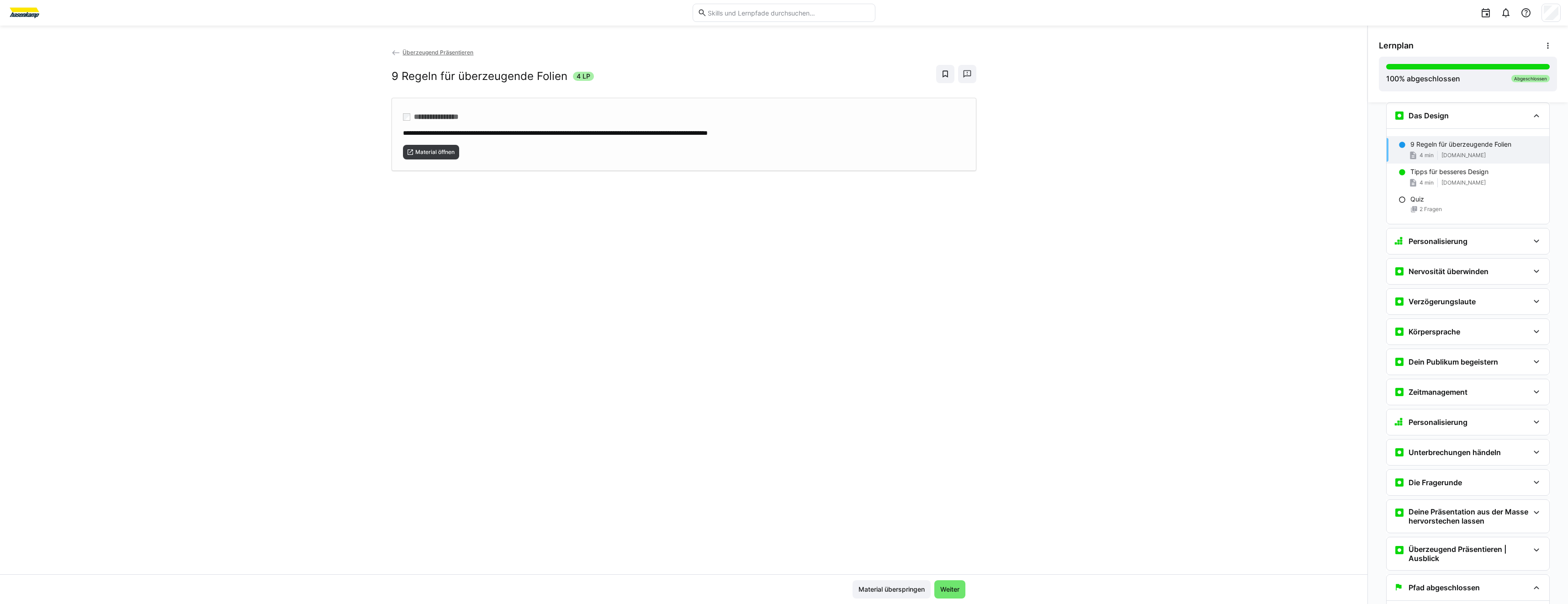
click at [465, 148] on div "Material öffnen" at bounding box center [683, 149] width 562 height 22
drag, startPoint x: 328, startPoint y: 223, endPoint x: 329, endPoint y: 218, distance: 5.1
click at [329, 219] on div "**********" at bounding box center [684, 310] width 1368 height 526
click at [1407, 188] on div "Tipps für besseres Design 4 min studybees.de" at bounding box center [1468, 177] width 162 height 28
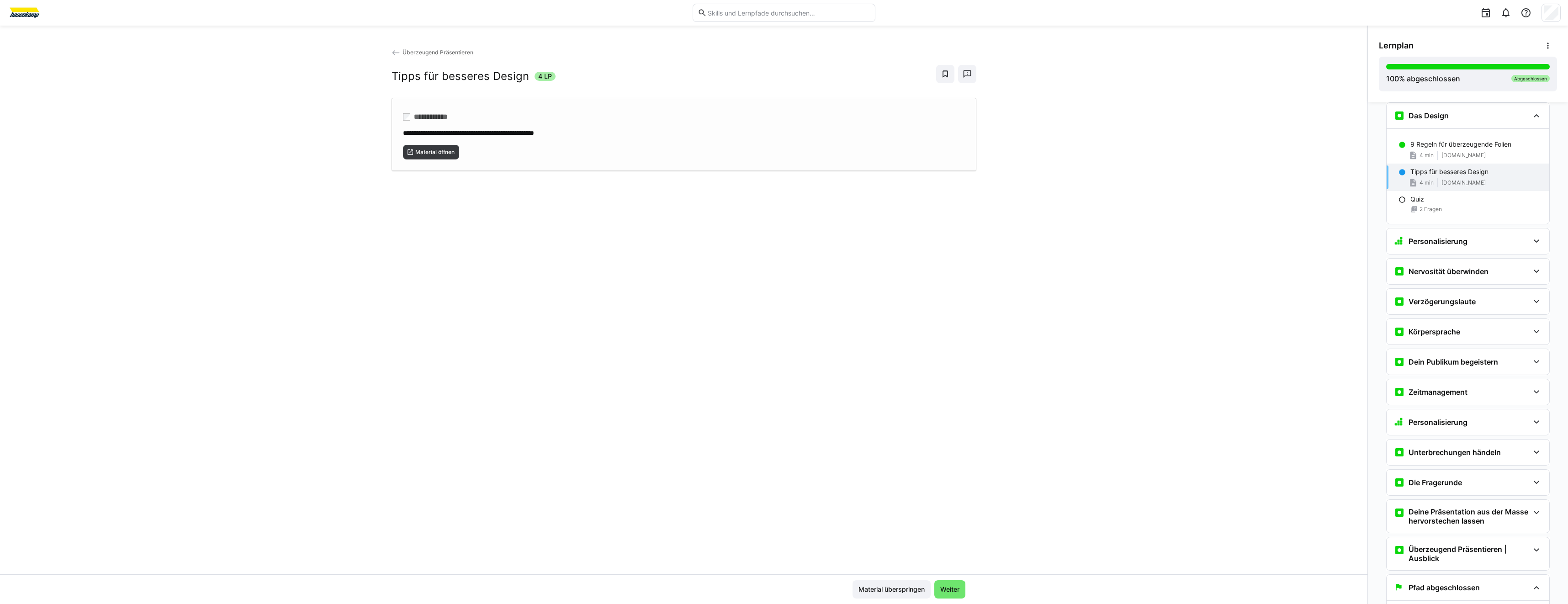
click at [461, 161] on div "**********" at bounding box center [684, 134] width 585 height 73
click at [1466, 252] on div "Personalisierung" at bounding box center [1468, 241] width 162 height 26
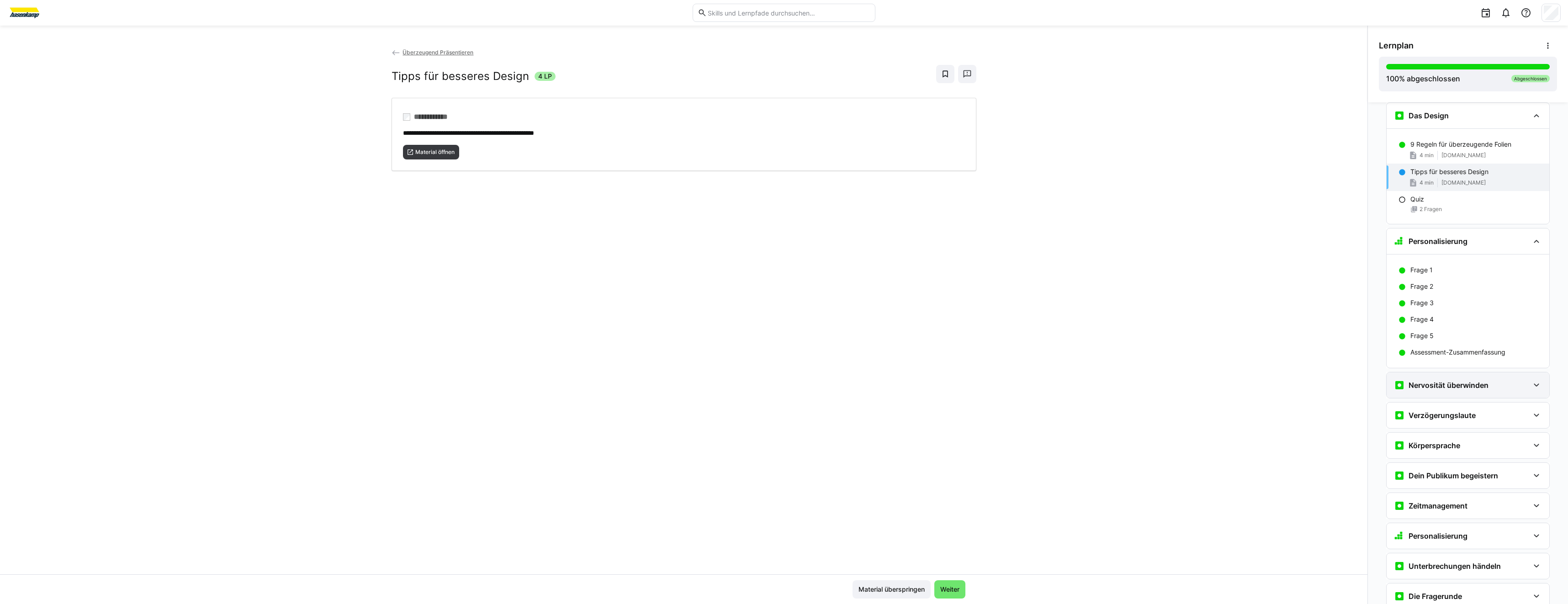
click at [1434, 376] on div "Nervosität überwinden" at bounding box center [1468, 385] width 162 height 26
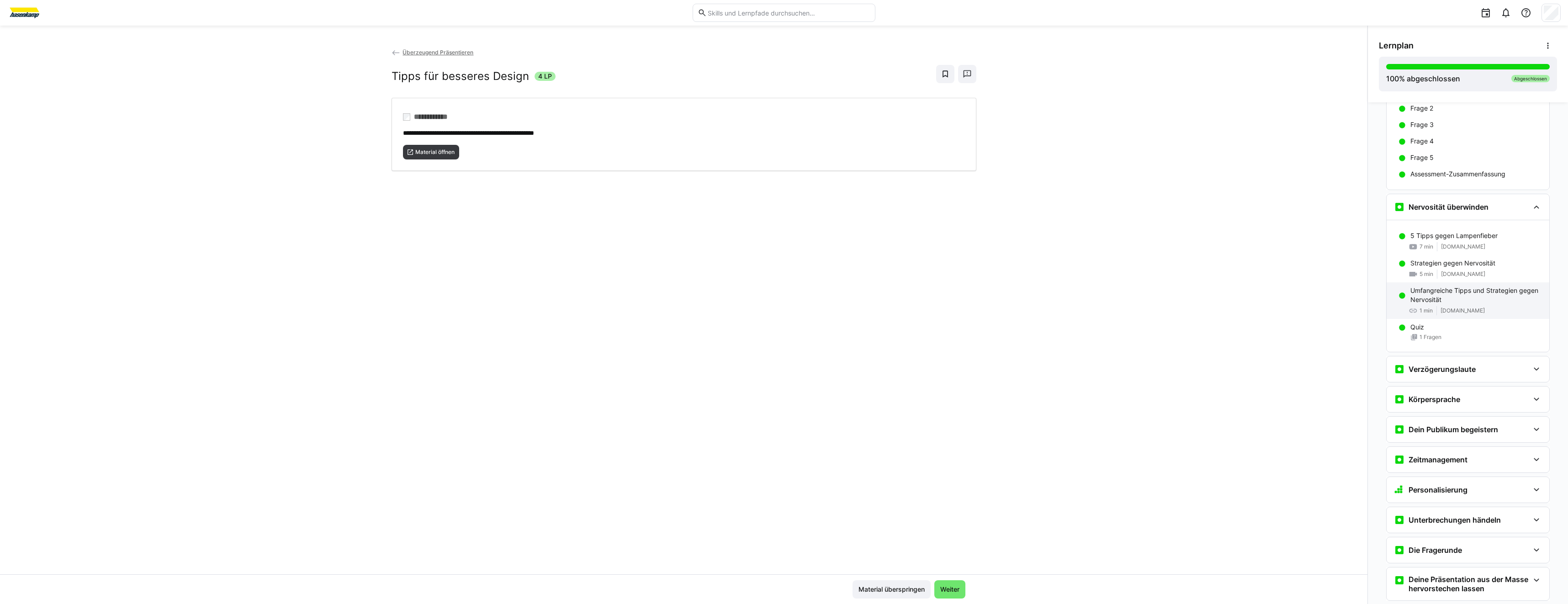
scroll to position [824, 0]
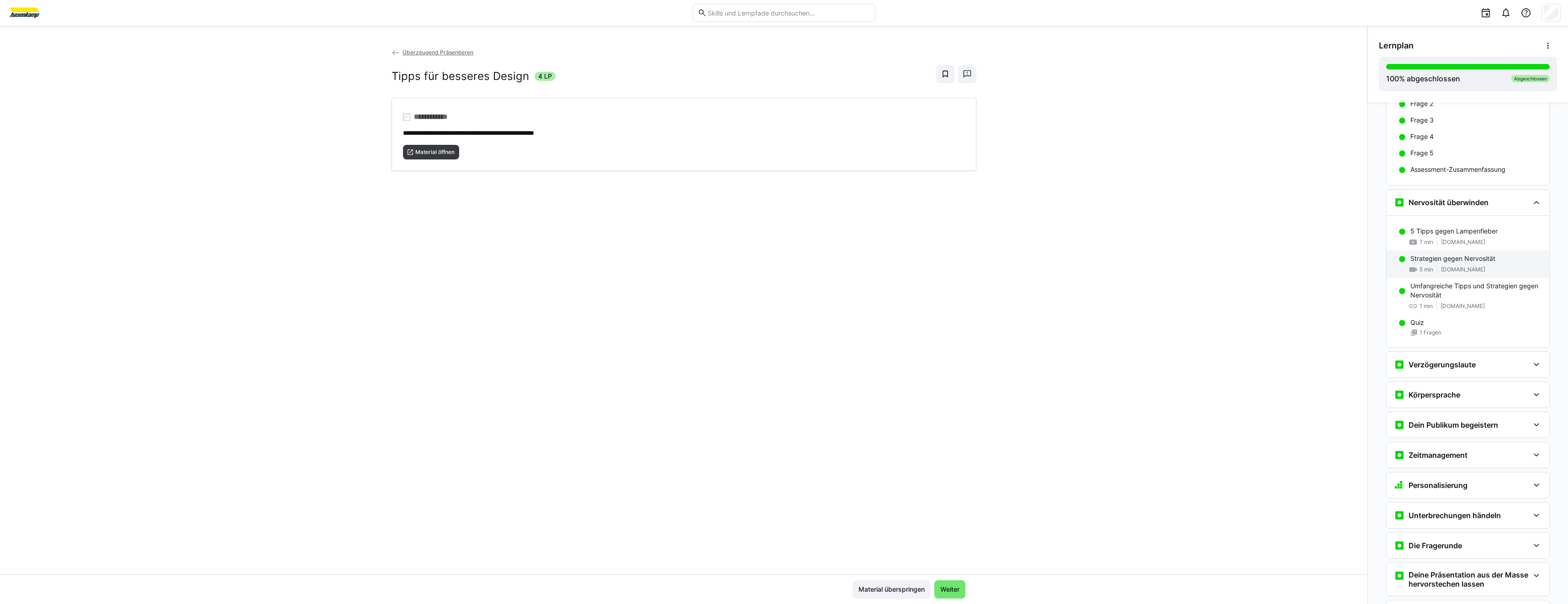
click at [1431, 268] on div "5 min www.impulse.de" at bounding box center [1476, 269] width 132 height 9
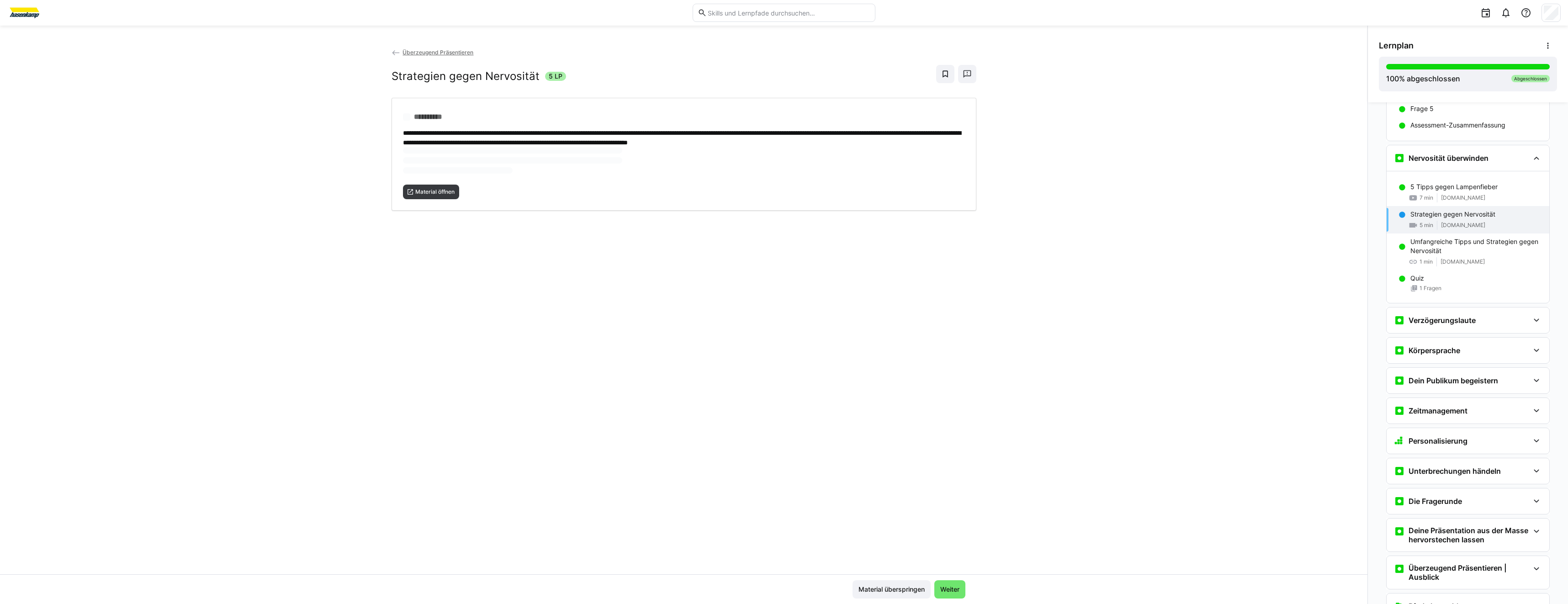
scroll to position [911, 0]
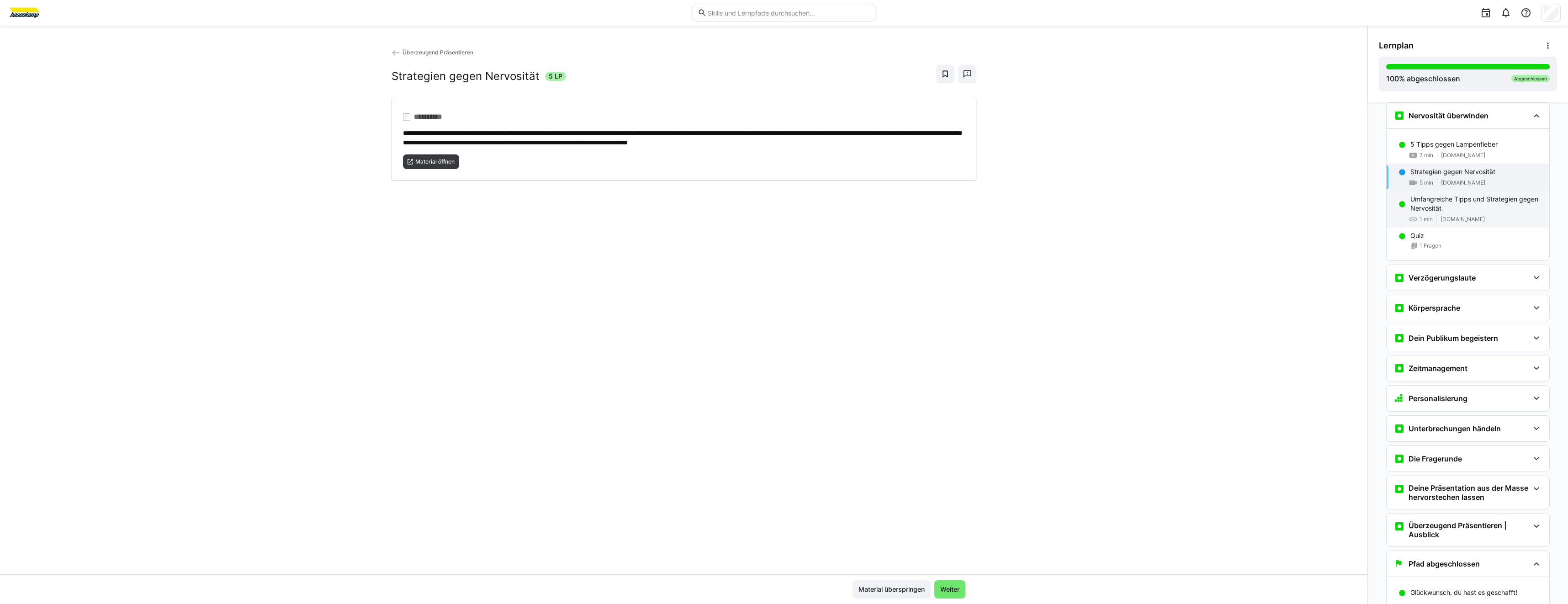
click at [1461, 222] on span "sumo.blogs.uni-hamburg.de" at bounding box center [1463, 218] width 44 height 7
click at [416, 163] on span "Material öffnen" at bounding box center [435, 161] width 41 height 7
click at [1432, 288] on div "Verzögerungslaute" at bounding box center [1468, 277] width 162 height 26
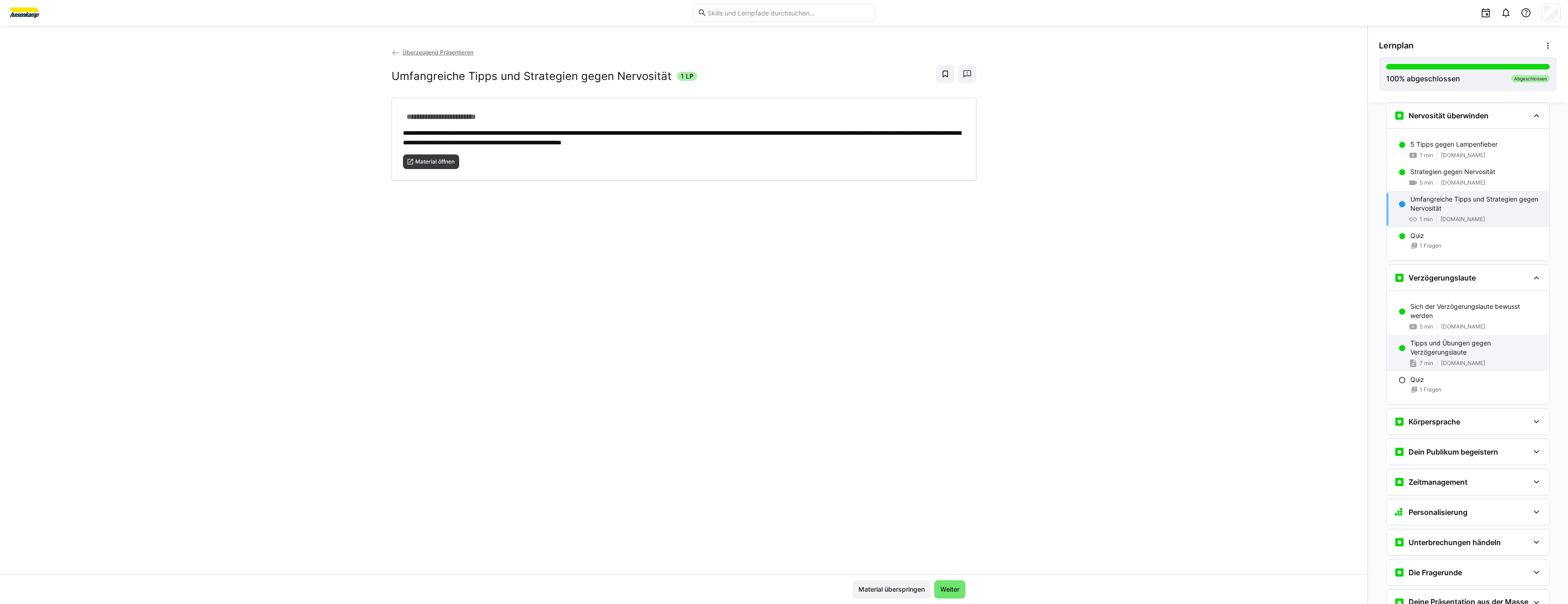
click at [1460, 364] on span "www.handwerk.com" at bounding box center [1463, 362] width 44 height 7
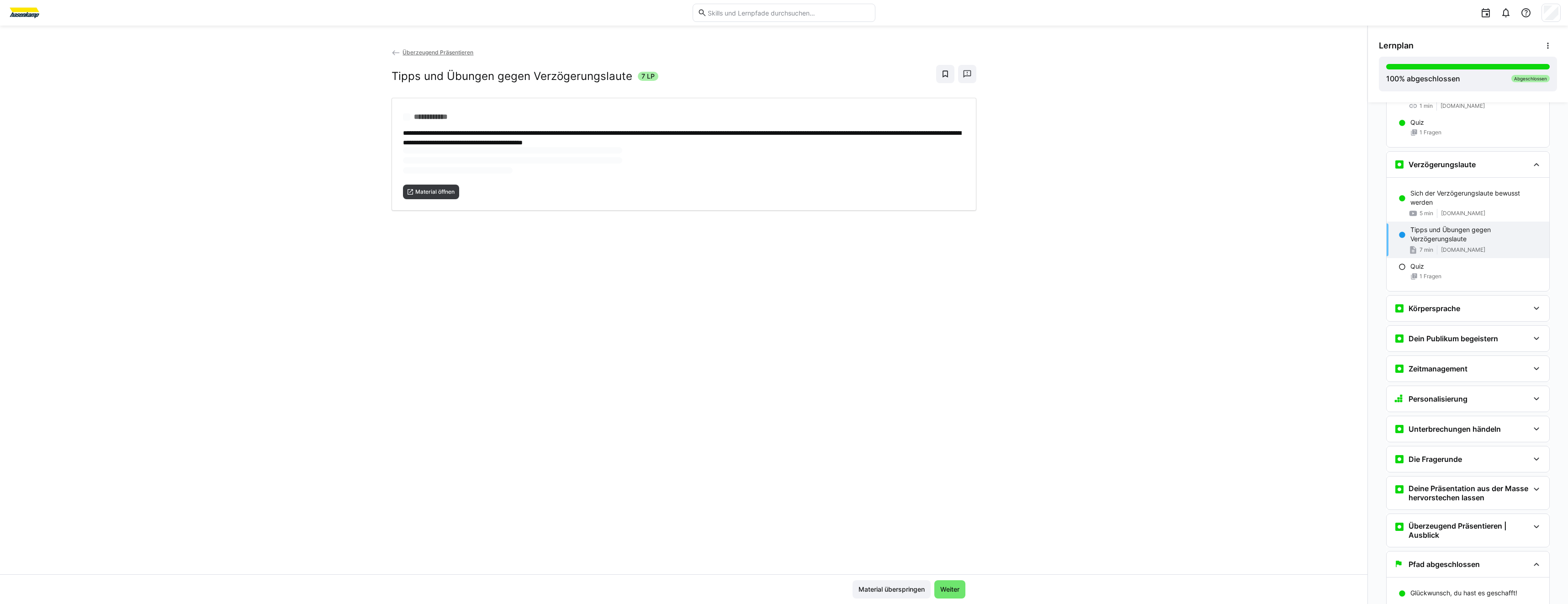
scroll to position [1057, 0]
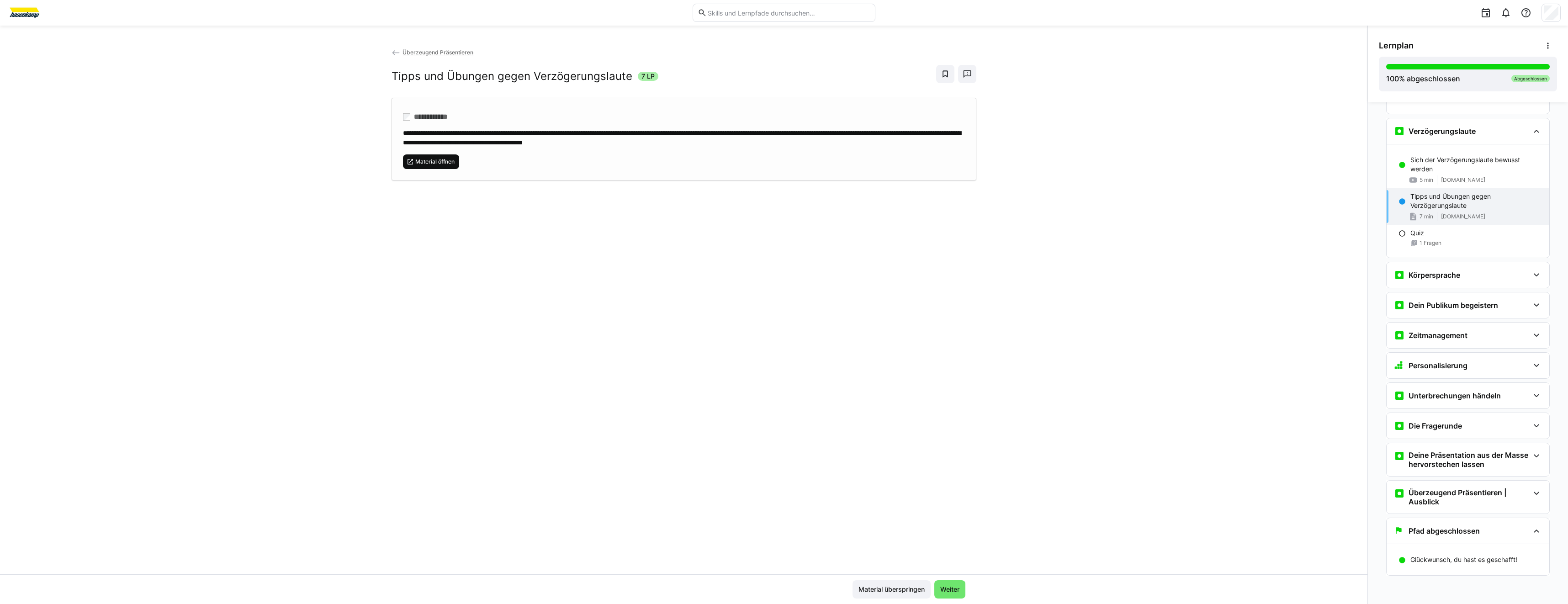
click at [407, 158] on eds-icon at bounding box center [409, 161] width 7 height 7
click at [1421, 287] on div "Körpersprache" at bounding box center [1468, 274] width 162 height 26
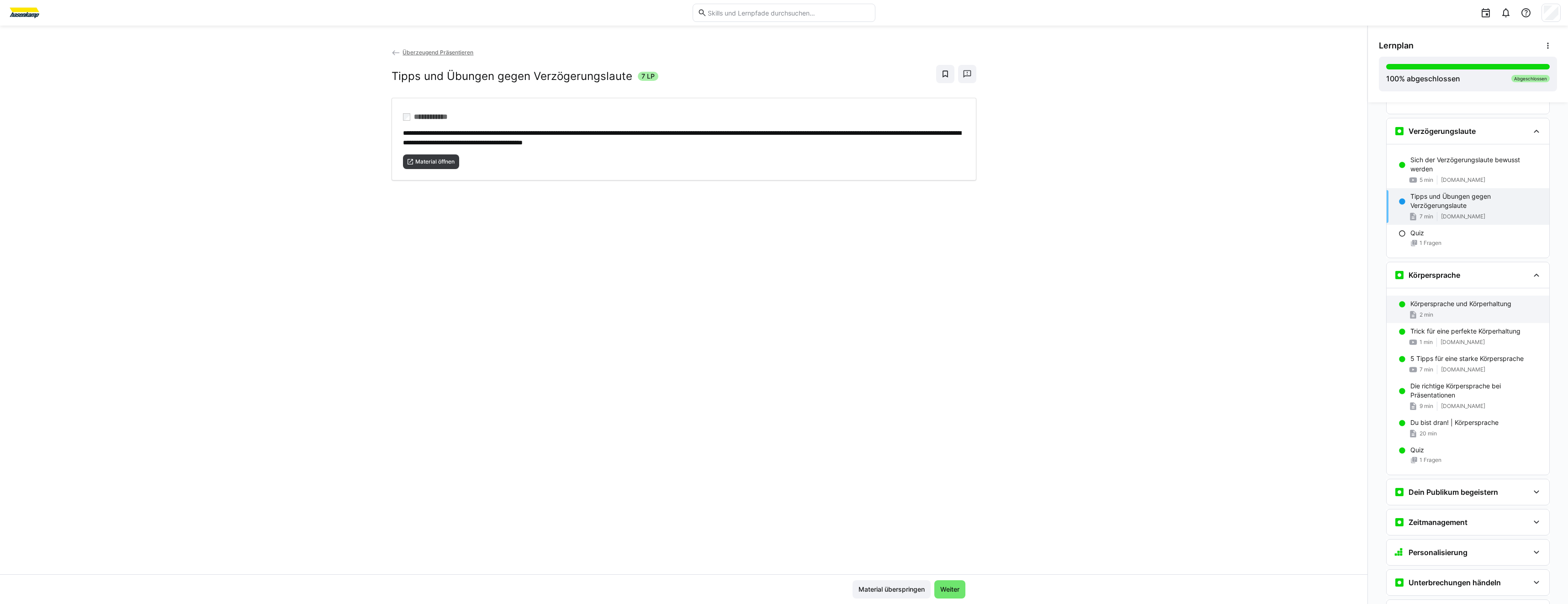
click at [1426, 312] on span "2 min" at bounding box center [1426, 314] width 14 height 7
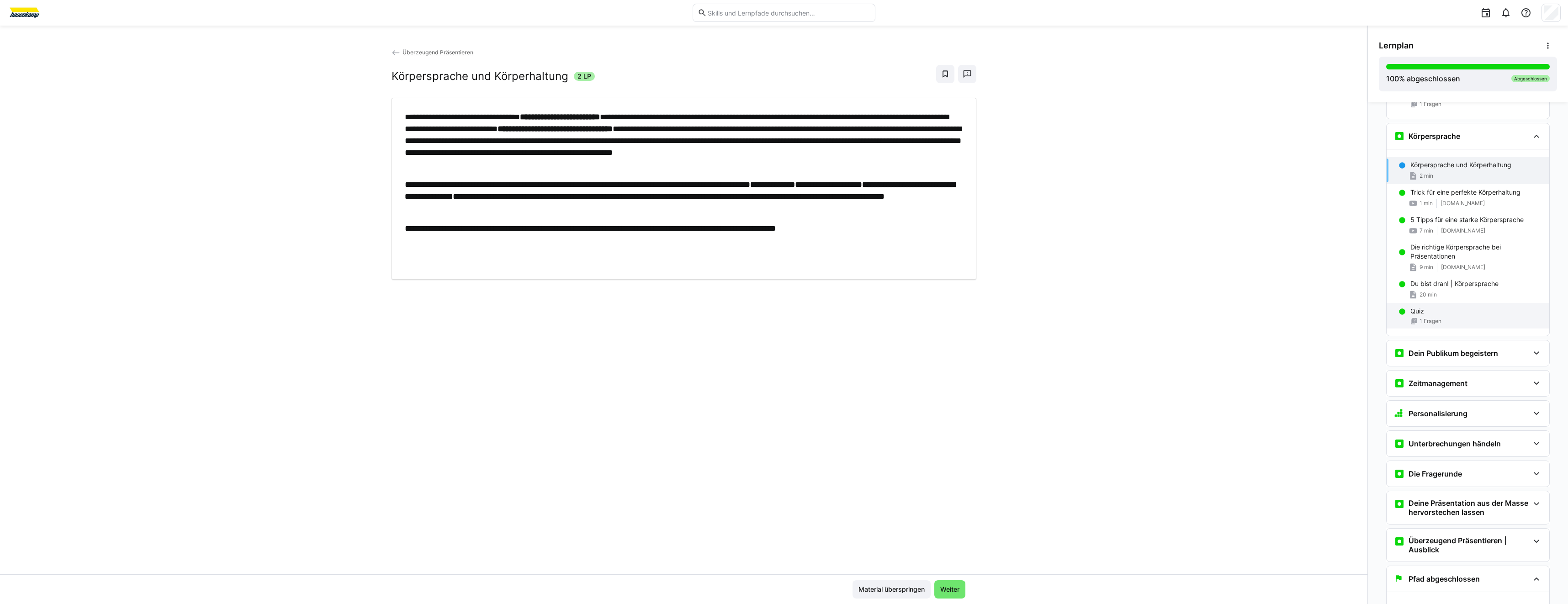
scroll to position [1217, 0]
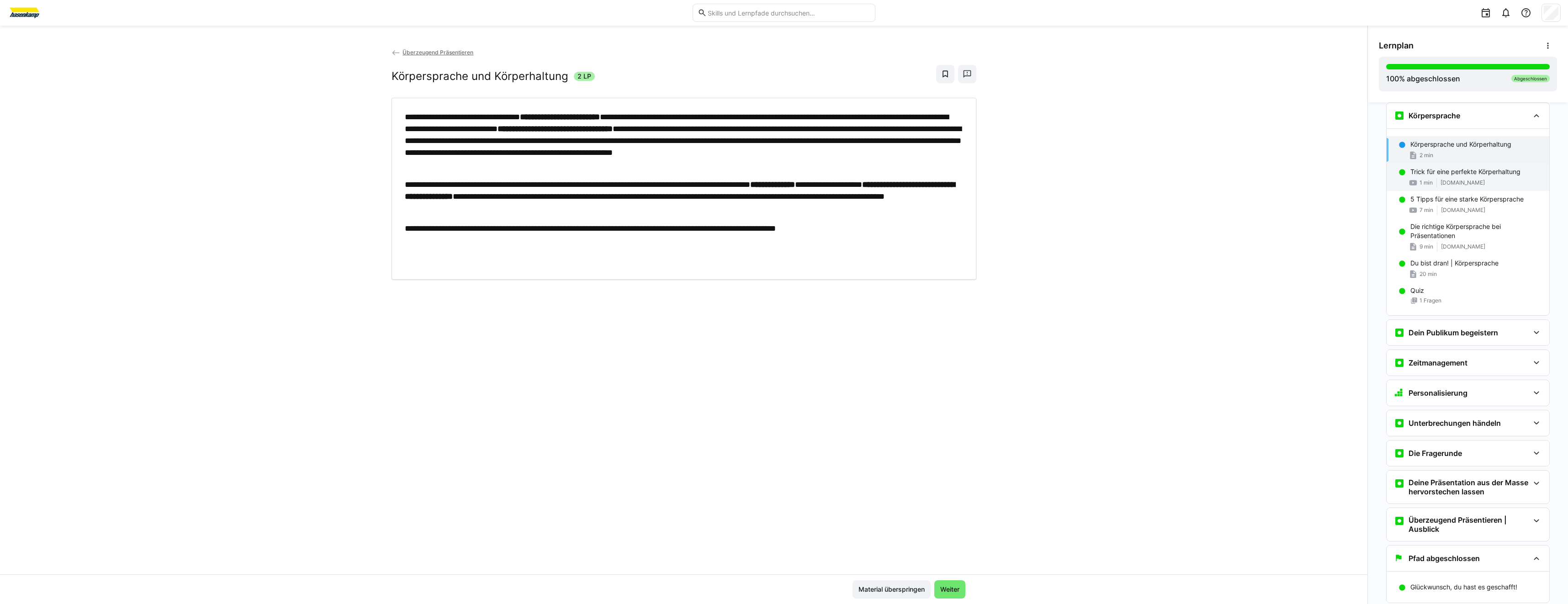
click at [1412, 187] on div "Trick für eine perfekte Körperhaltung 1 min www.youtube.com" at bounding box center [1468, 177] width 162 height 28
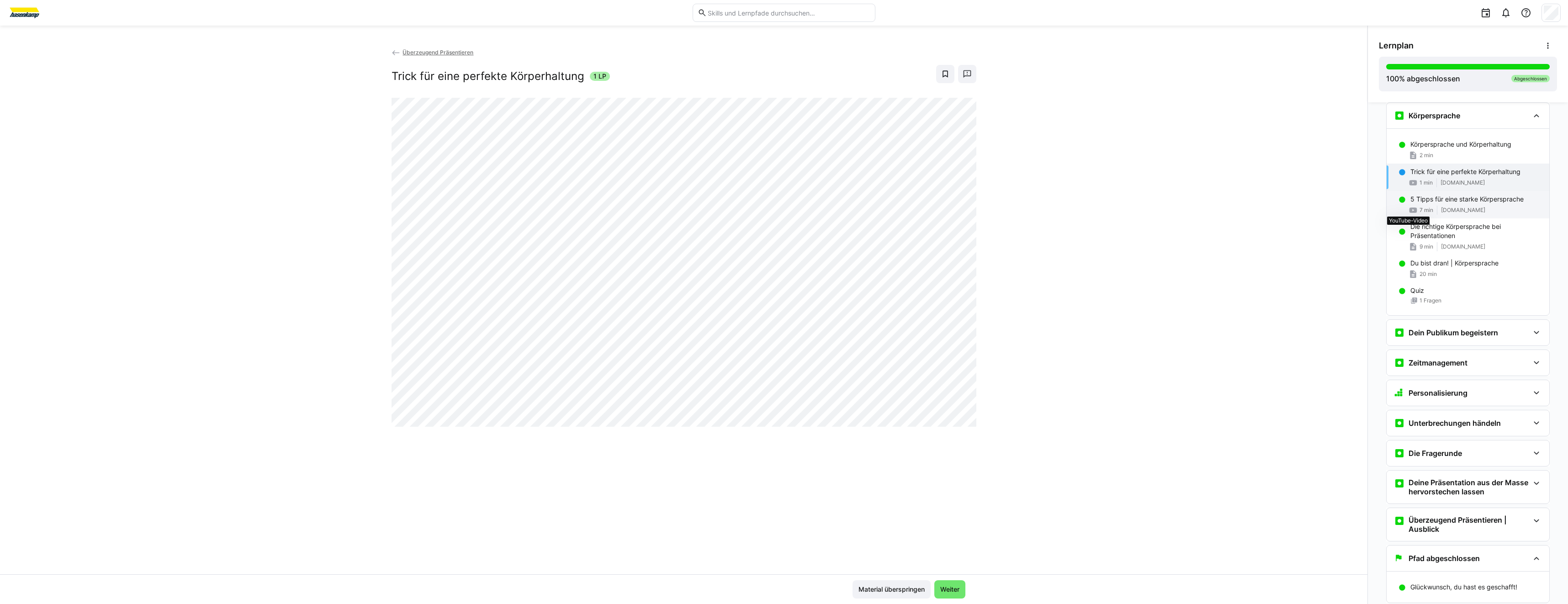
click at [1411, 206] on eds-icon at bounding box center [1412, 210] width 9 height 9
click at [1472, 185] on span "[DOMAIN_NAME]" at bounding box center [1463, 182] width 44 height 7
click at [1467, 235] on p "Die richtige Körpersprache bei Präsentationen" at bounding box center [1476, 231] width 132 height 19
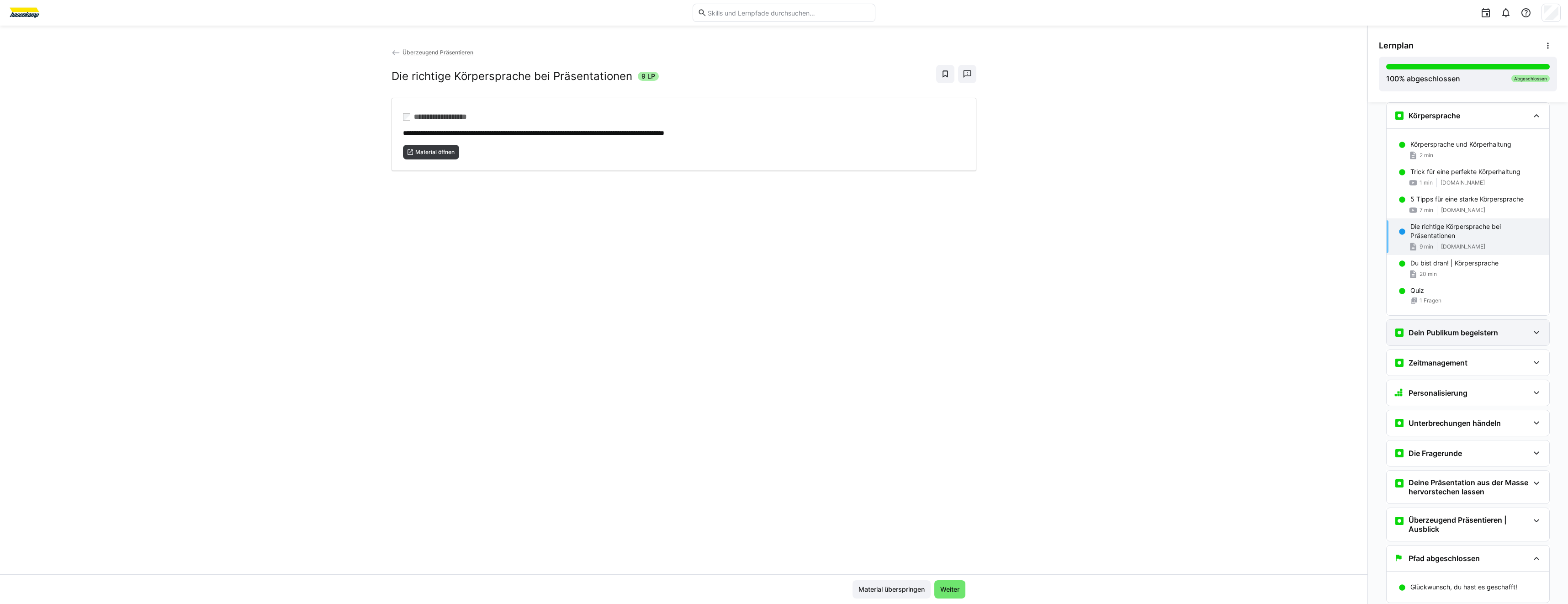
click at [1463, 331] on h3 "Dein Publikum begeistern" at bounding box center [1453, 332] width 90 height 9
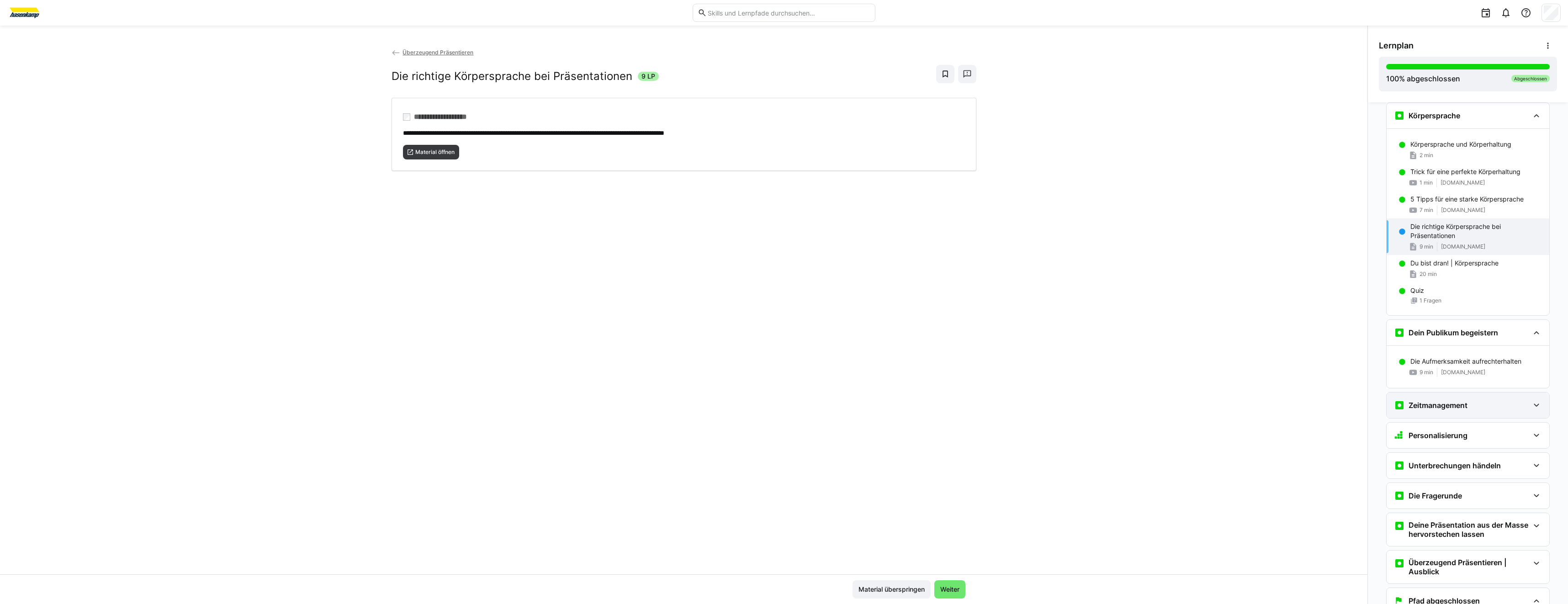
click at [1450, 402] on h3 "Zeitmanagement" at bounding box center [1438, 404] width 59 height 9
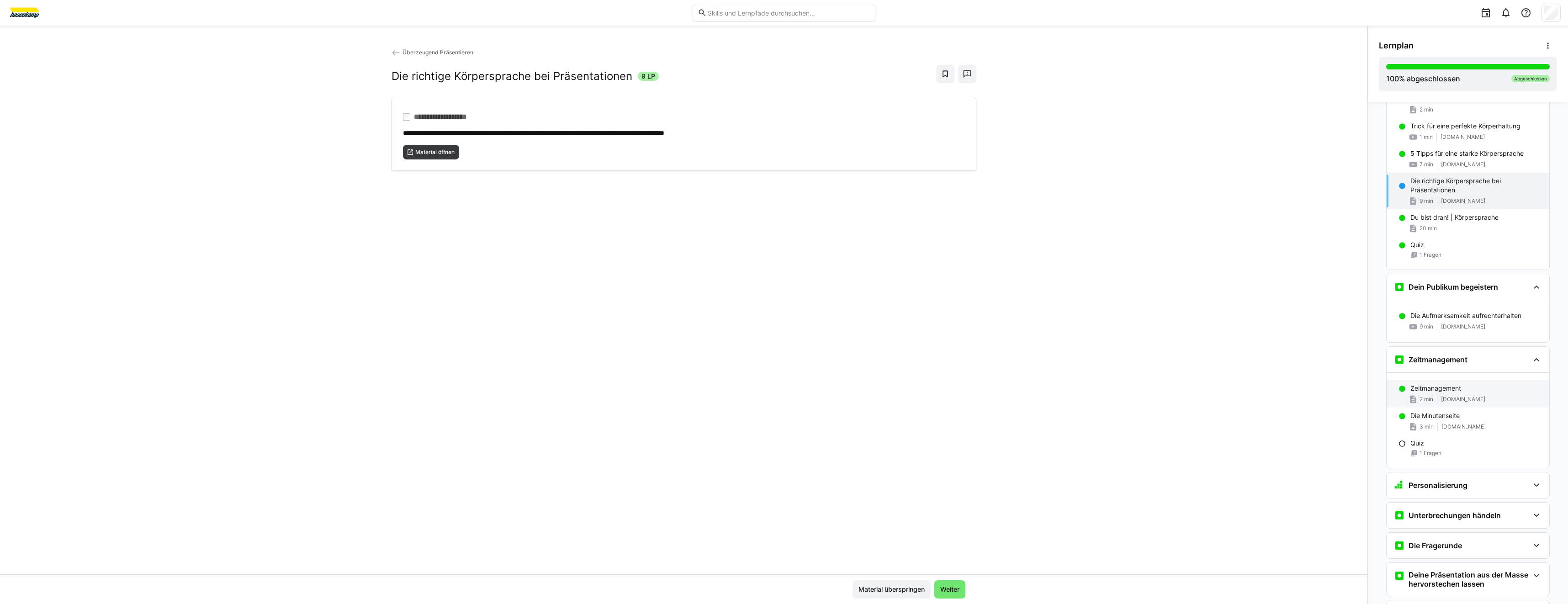
click at [1451, 395] on div "2 min www.presentationload.de" at bounding box center [1476, 398] width 132 height 9
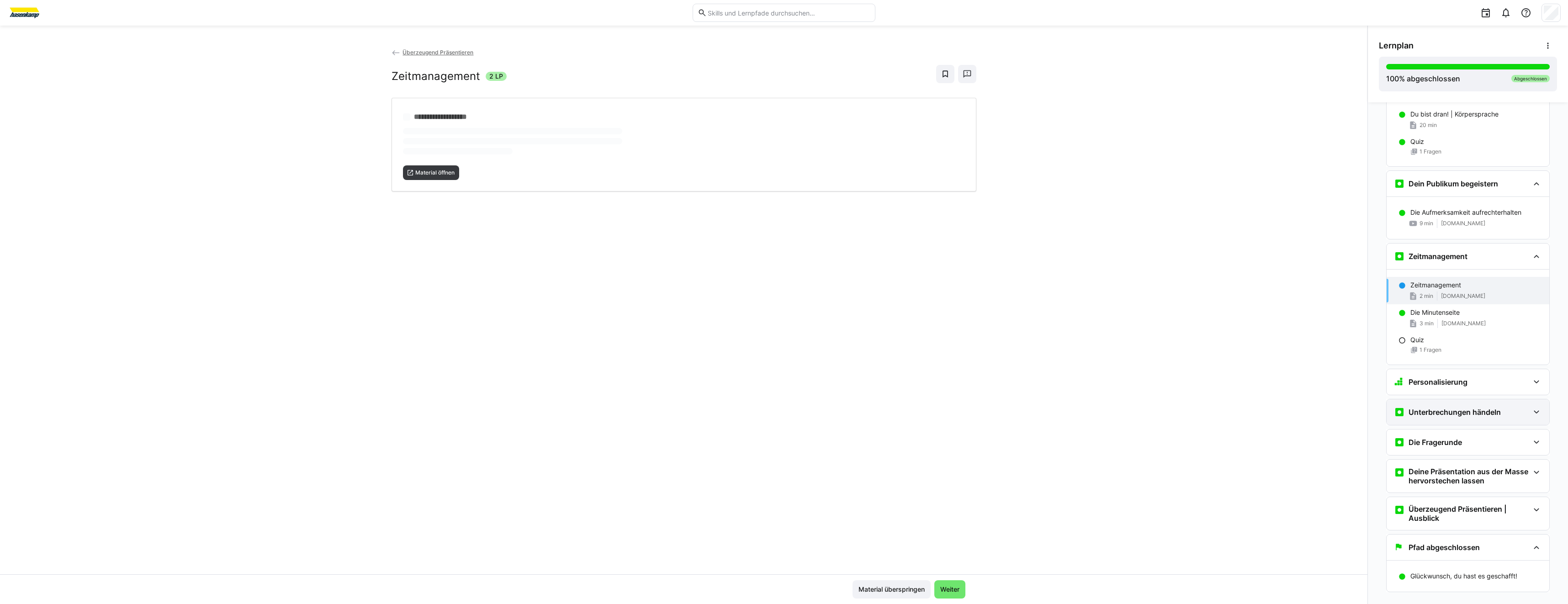
scroll to position [1382, 0]
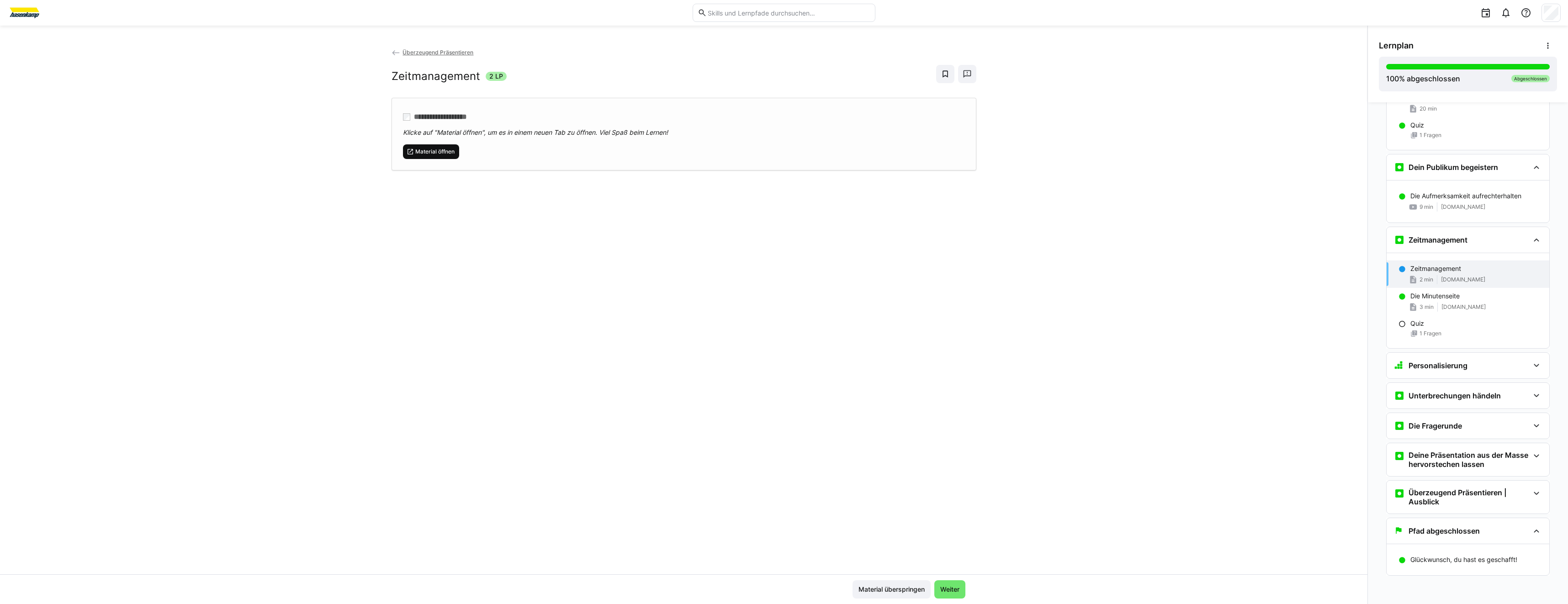
click at [433, 155] on span "Material öffnen" at bounding box center [431, 151] width 57 height 15
click at [1458, 307] on span "vortrags.coach" at bounding box center [1464, 306] width 44 height 7
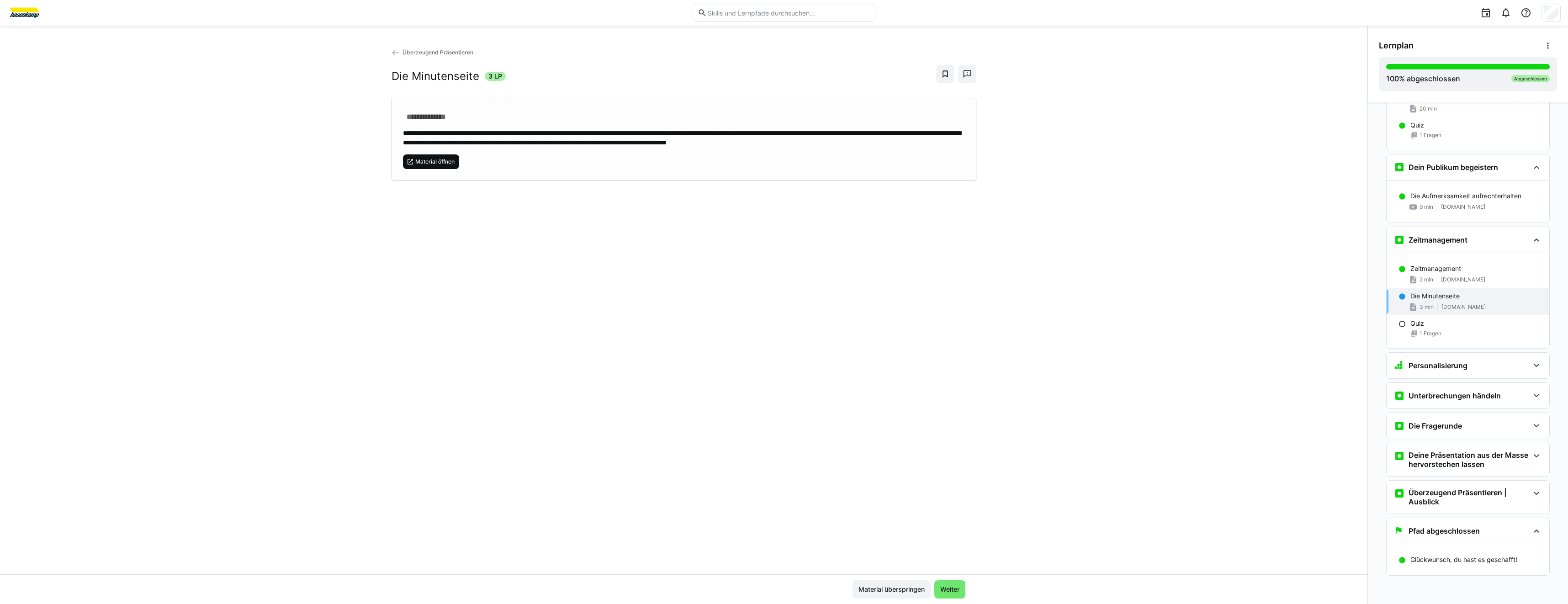
click at [452, 166] on span "Material öffnen" at bounding box center [431, 161] width 57 height 15
click at [1409, 364] on h3 "Personalisierung" at bounding box center [1438, 365] width 59 height 9
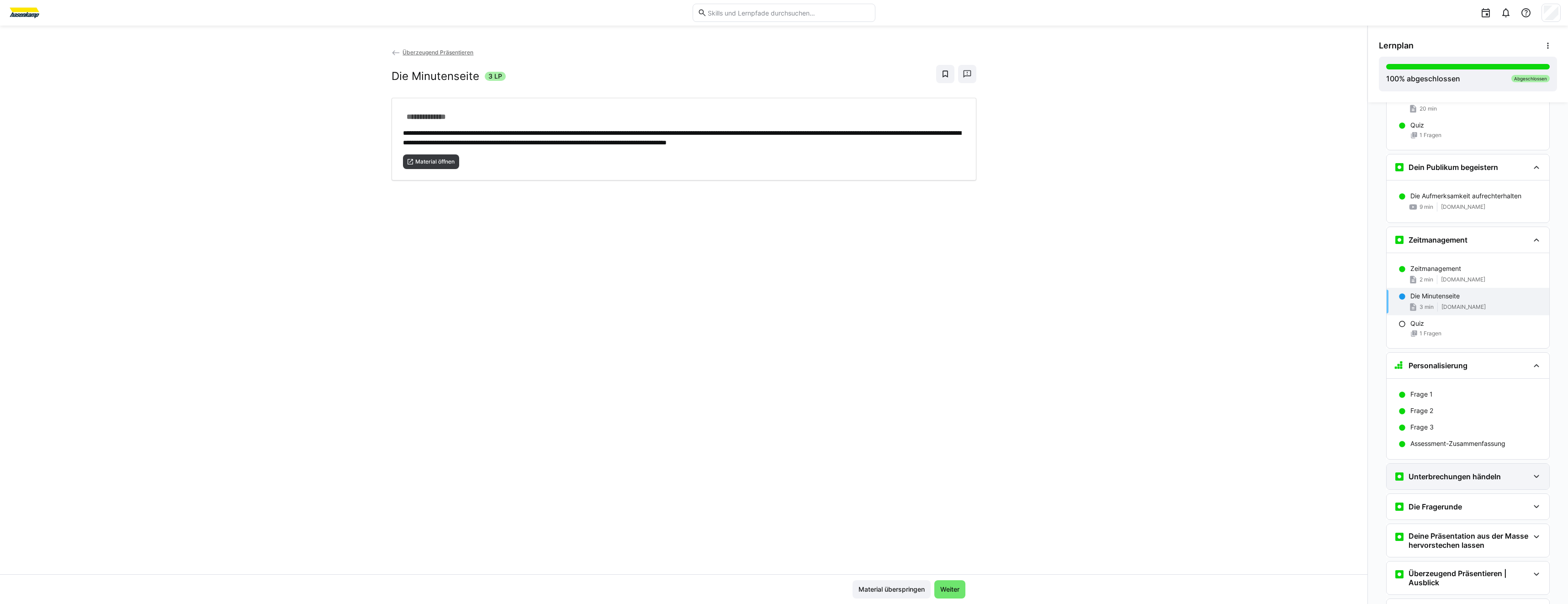
click at [1416, 467] on div "Unterbrechungen händeln" at bounding box center [1468, 476] width 162 height 26
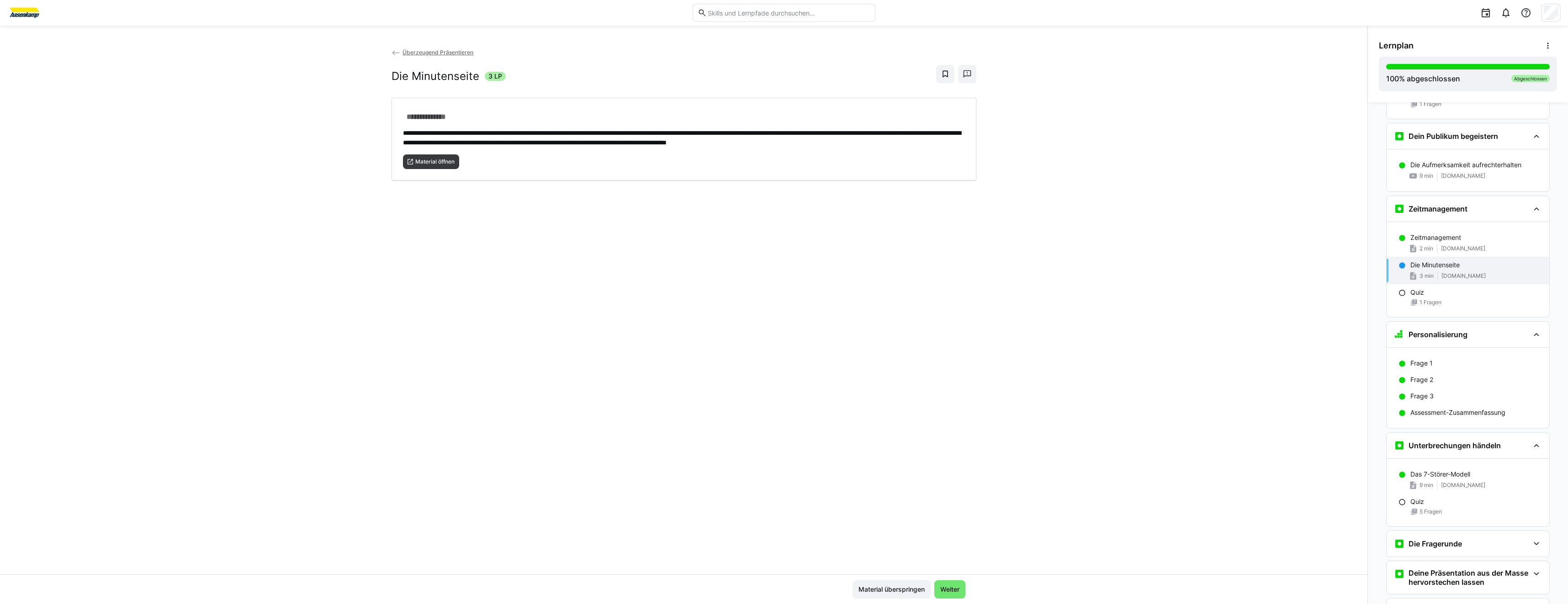
scroll to position [1531, 0]
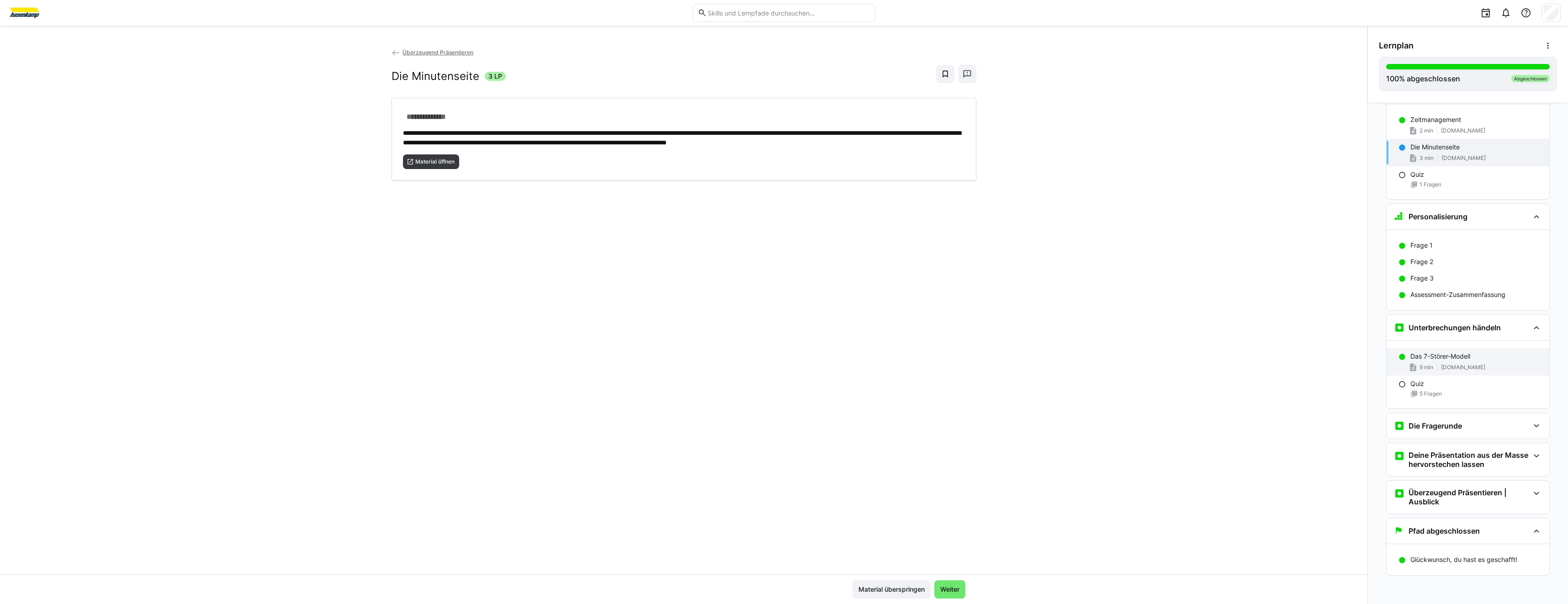
click at [1423, 370] on span "9 min" at bounding box center [1426, 367] width 14 height 7
click at [453, 159] on span "Material öffnen" at bounding box center [435, 161] width 41 height 7
click at [1445, 430] on div "Die Fragerunde" at bounding box center [1427, 425] width 68 height 11
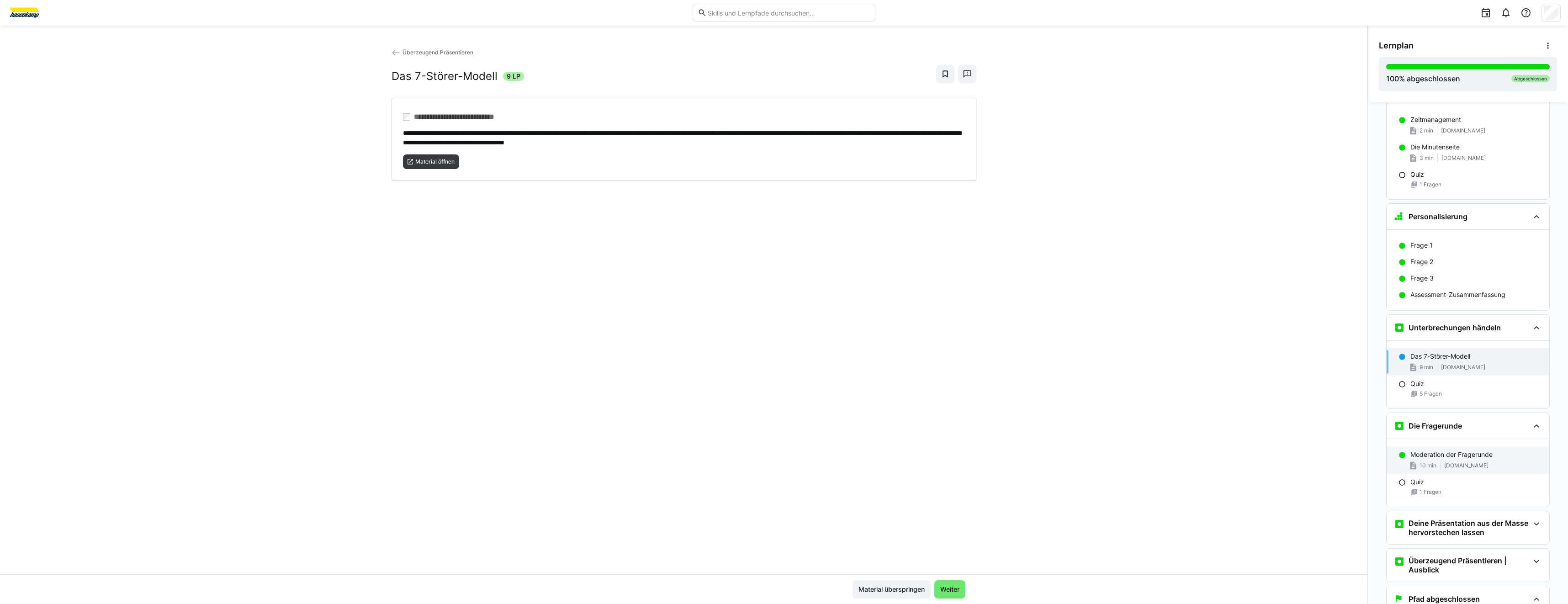
click at [1449, 454] on p "Moderation der Fragerunde" at bounding box center [1452, 453] width 83 height 9
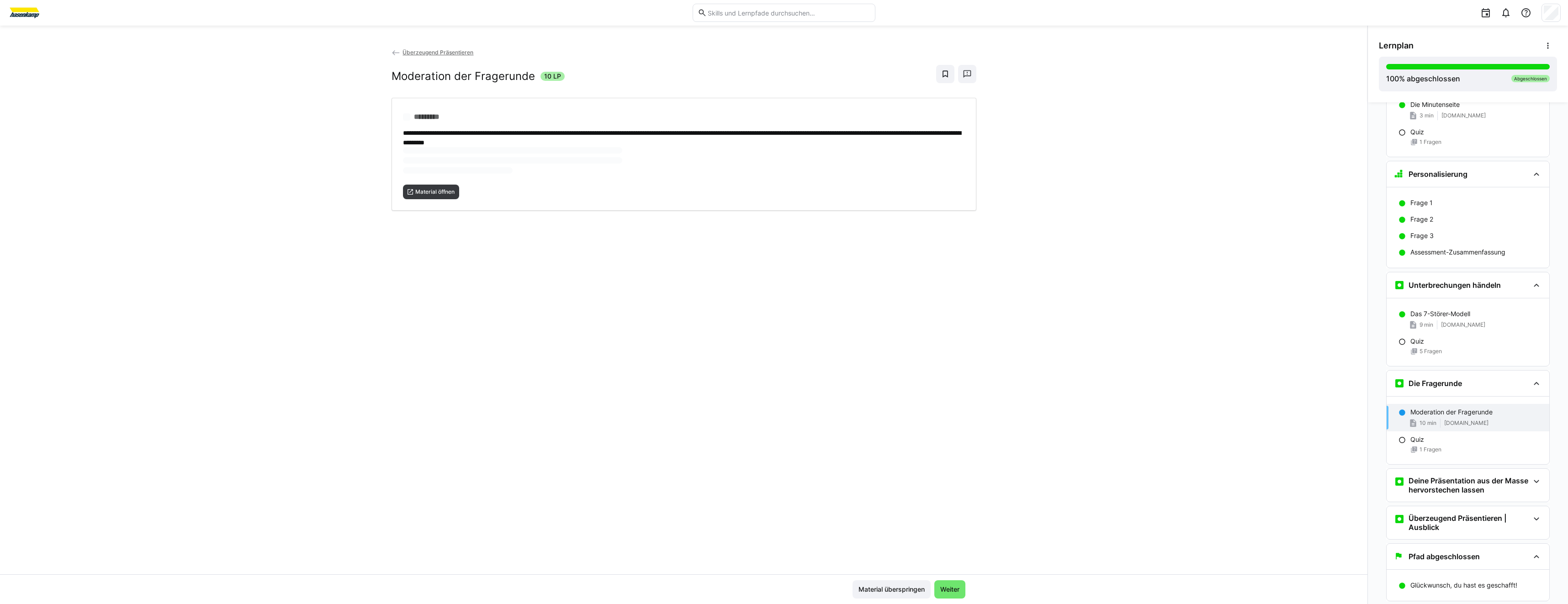
scroll to position [1599, 0]
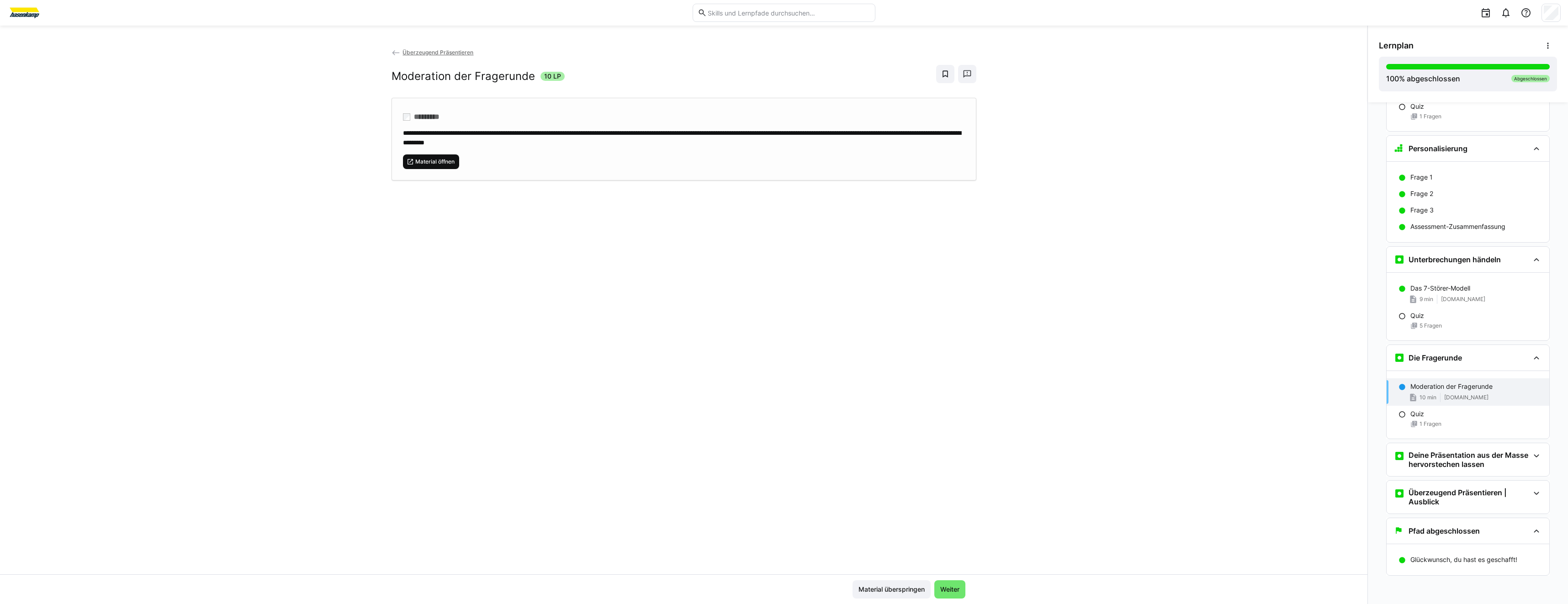
click at [448, 166] on span "Material öffnen" at bounding box center [431, 161] width 57 height 15
click at [340, 316] on div "**********" at bounding box center [684, 310] width 1368 height 526
click at [872, 355] on div "**********" at bounding box center [684, 310] width 1368 height 526
click at [1411, 455] on h3 "Deine Präsentation aus der Masse hervorstechen lassen" at bounding box center [1469, 459] width 121 height 19
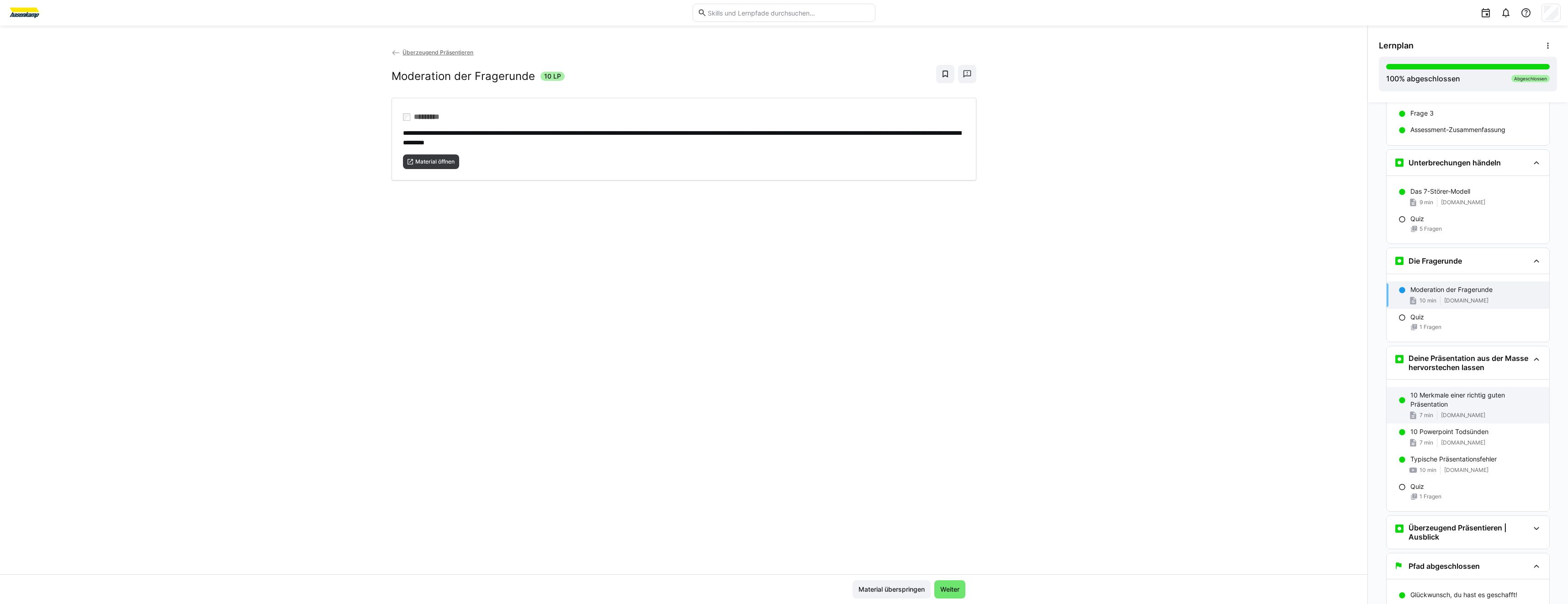
scroll to position [1731, 0]
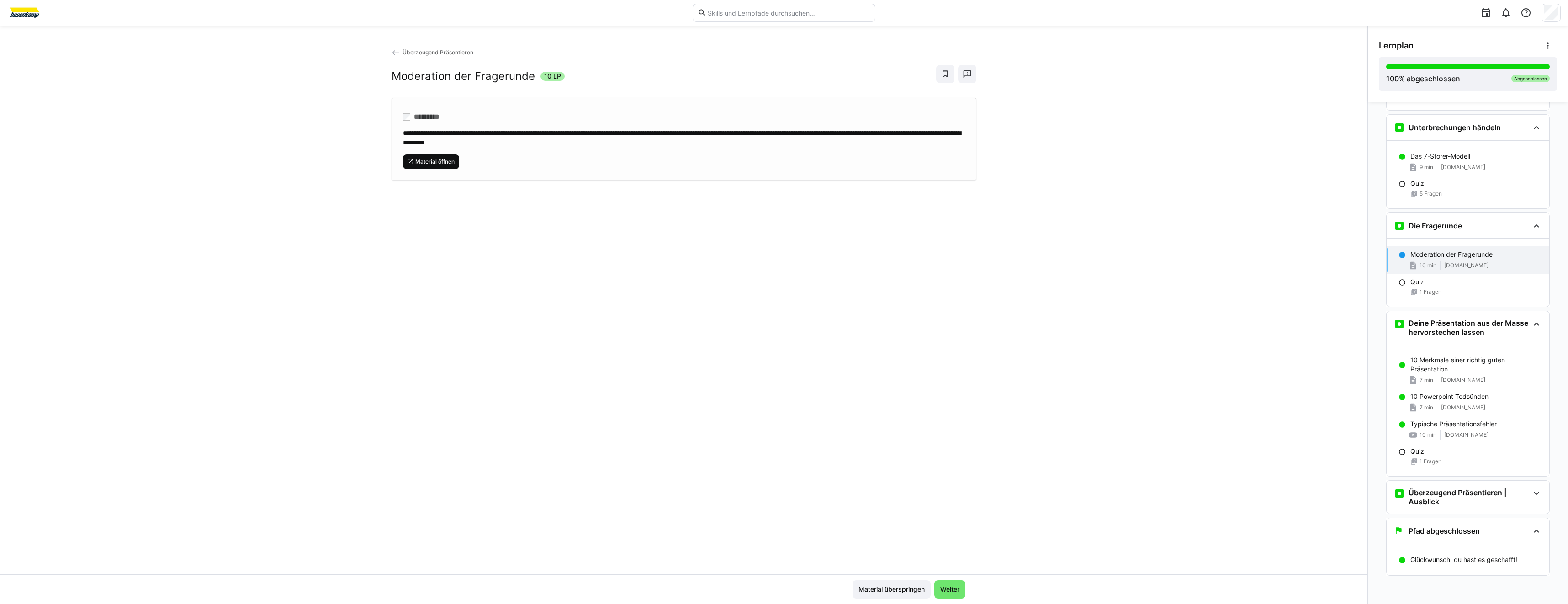
click at [456, 165] on span "Material öffnen" at bounding box center [431, 161] width 57 height 15
click at [1458, 379] on span "studybees.de" at bounding box center [1463, 380] width 44 height 7
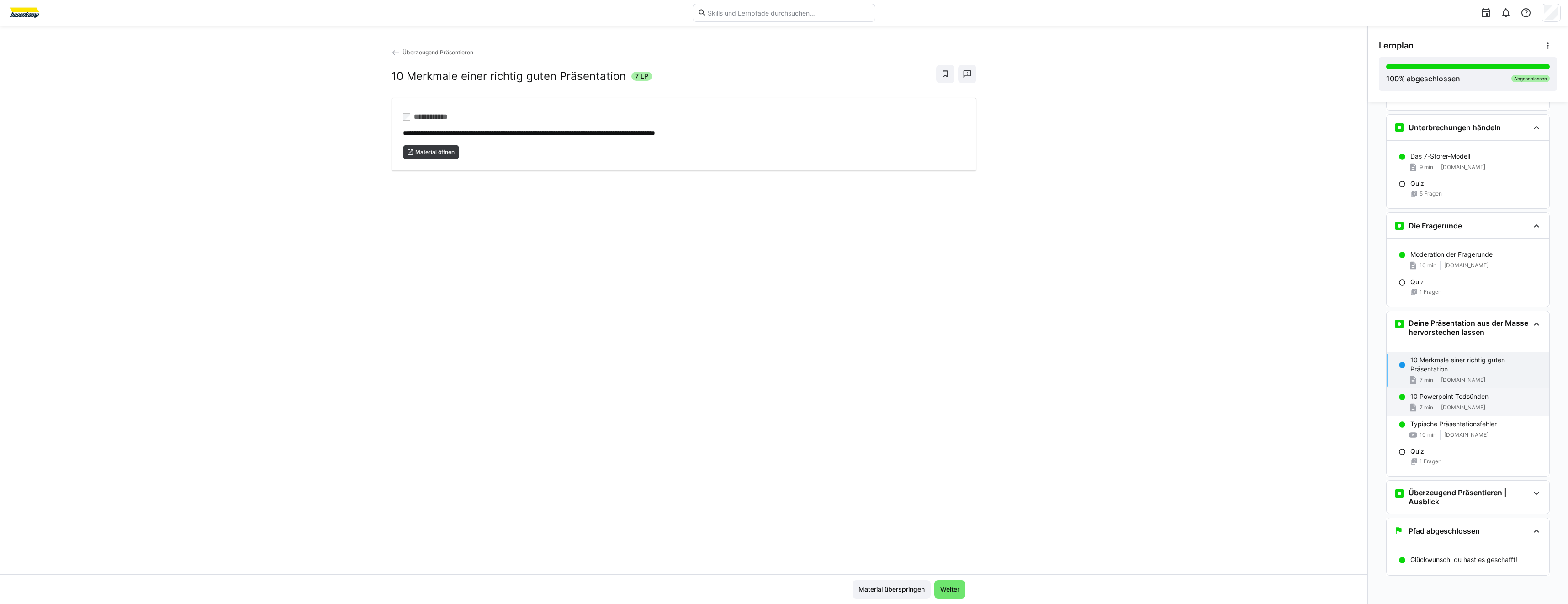
click at [1389, 403] on div "10 Powerpoint Todsünden 7 min www.impulse.de" at bounding box center [1468, 402] width 162 height 28
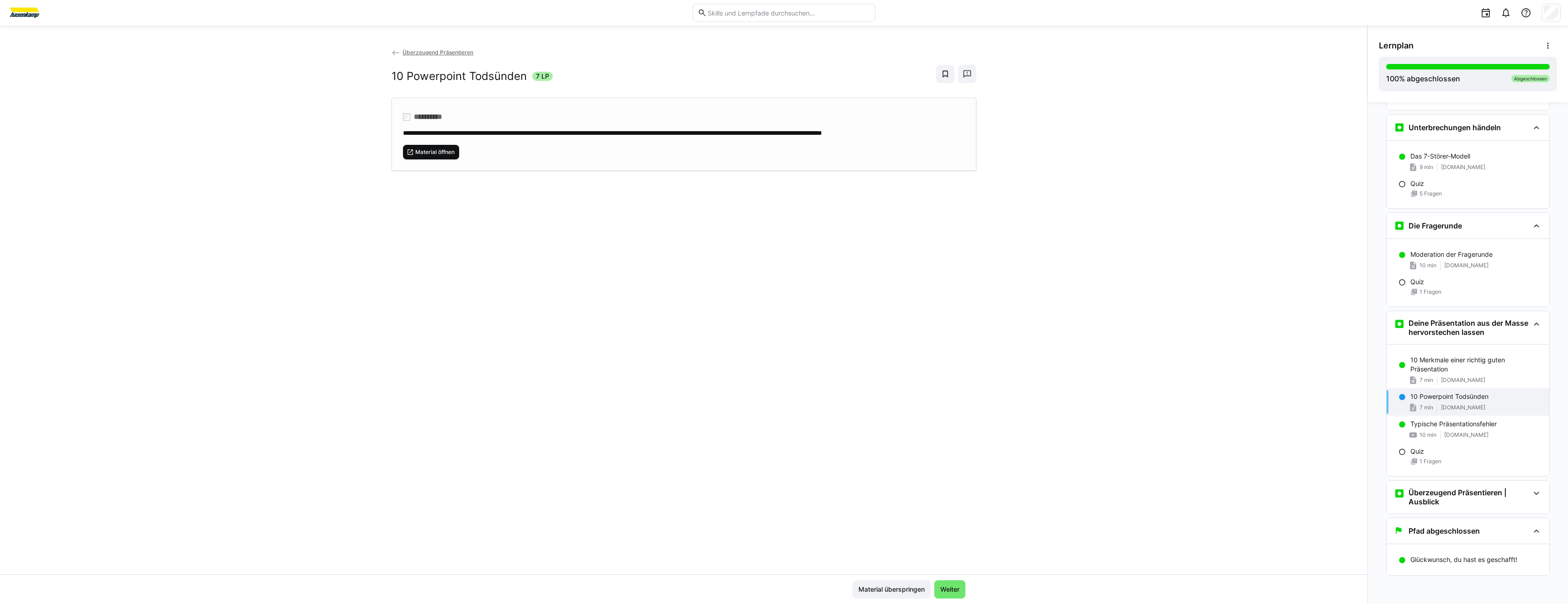
click at [447, 155] on span "Material öffnen" at bounding box center [435, 151] width 41 height 7
click at [1471, 494] on h3 "Überzeugend Präsentieren | Ausblick" at bounding box center [1469, 497] width 121 height 19
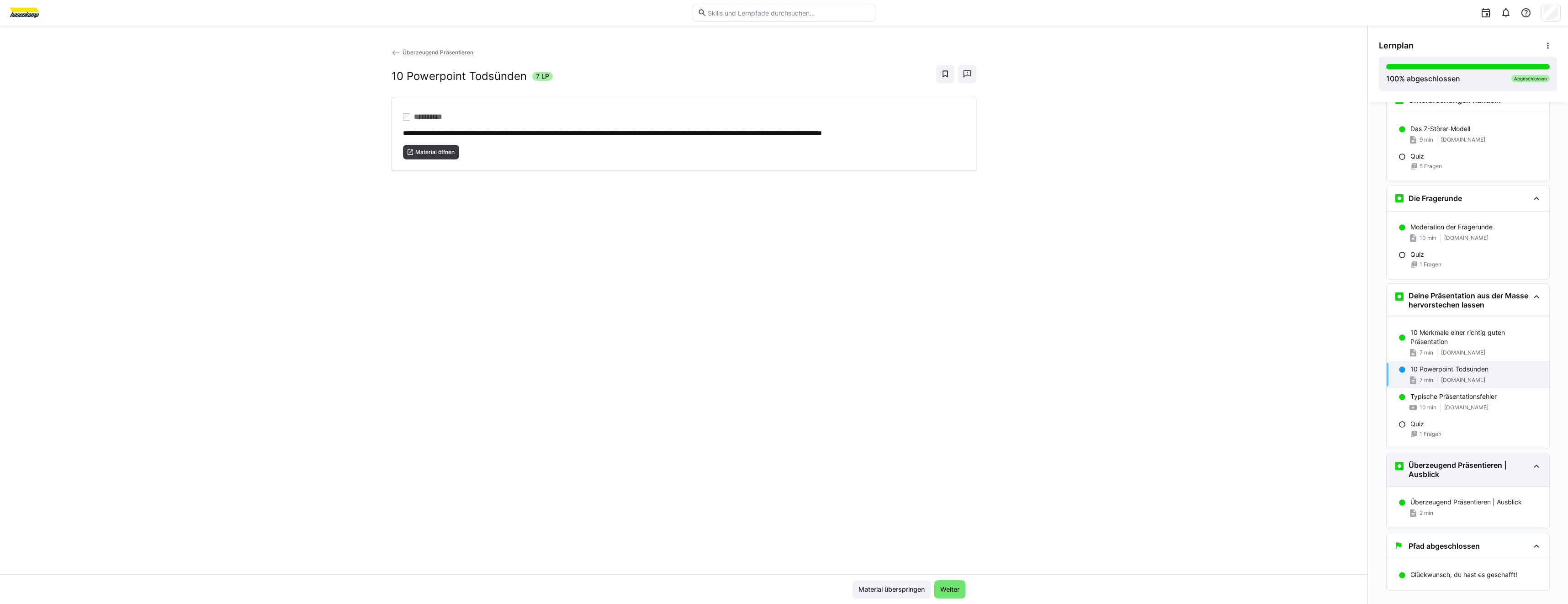
scroll to position [1774, 0]
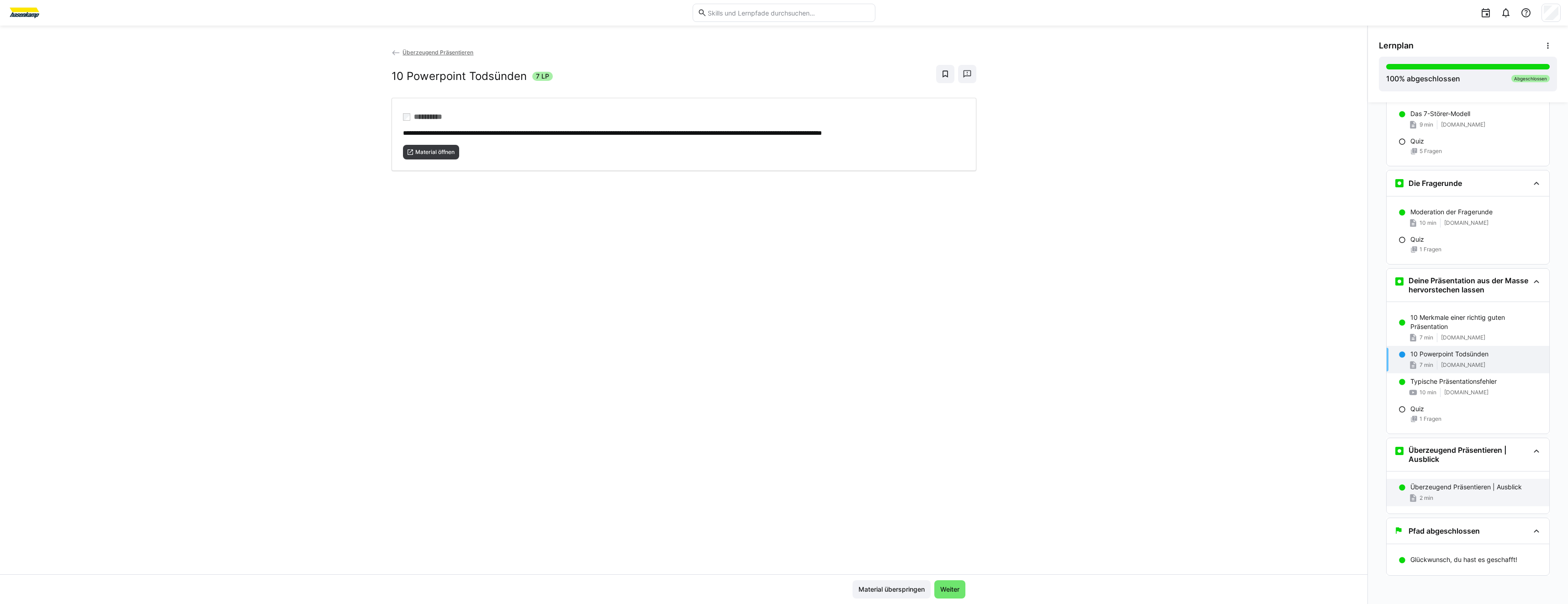
click at [1474, 487] on p "Überzeugend Präsentieren | Ausblick" at bounding box center [1466, 486] width 111 height 9
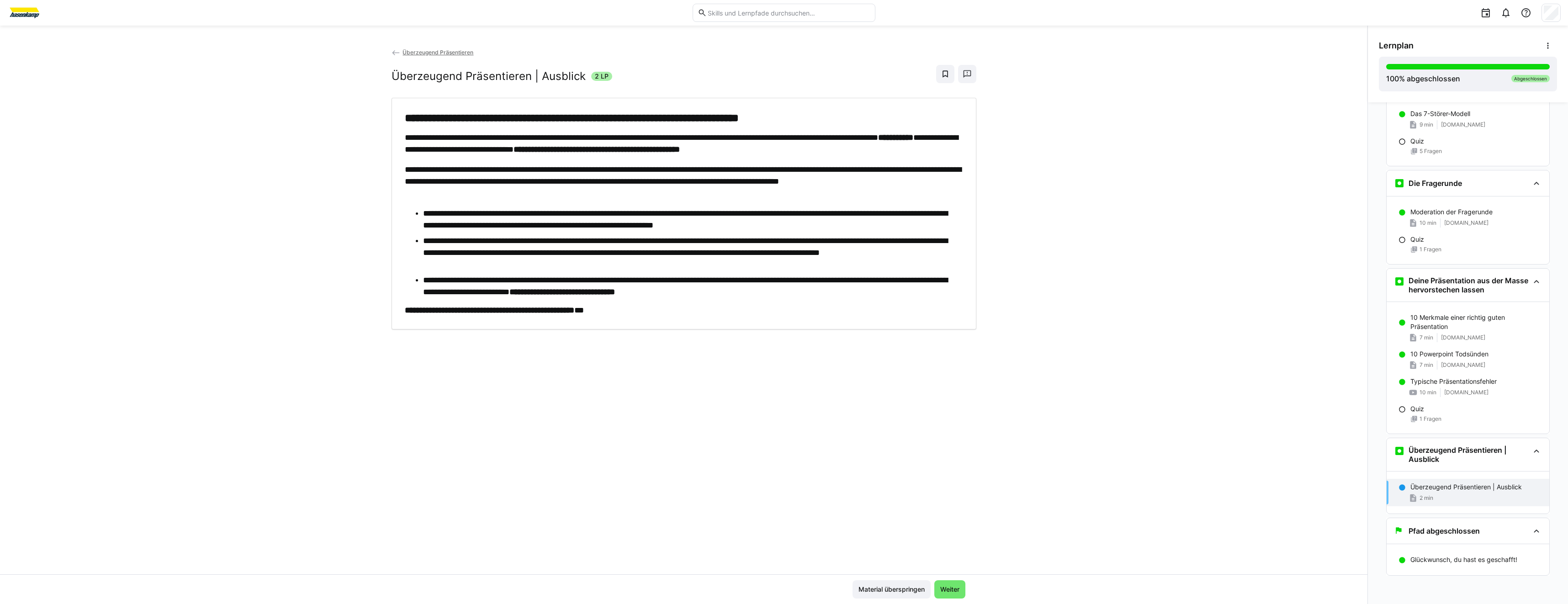
click at [865, 353] on div "**********" at bounding box center [684, 310] width 1368 height 526
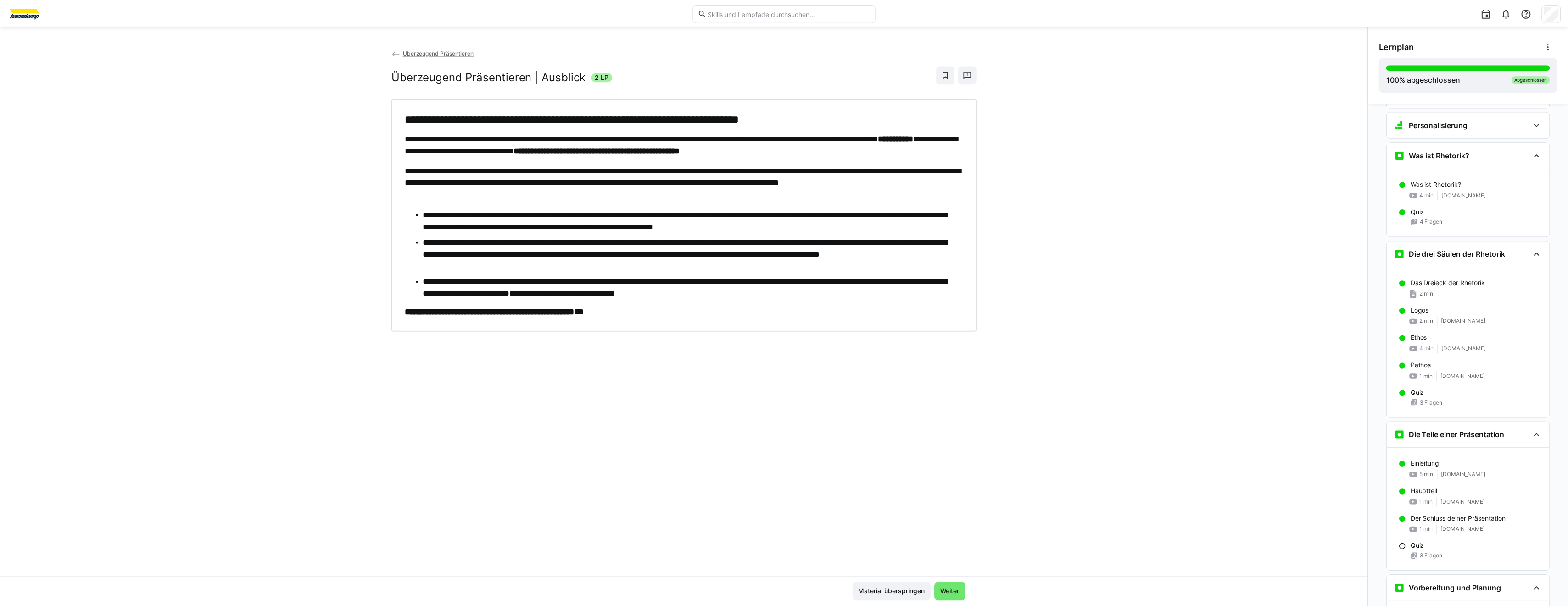
scroll to position [0, 0]
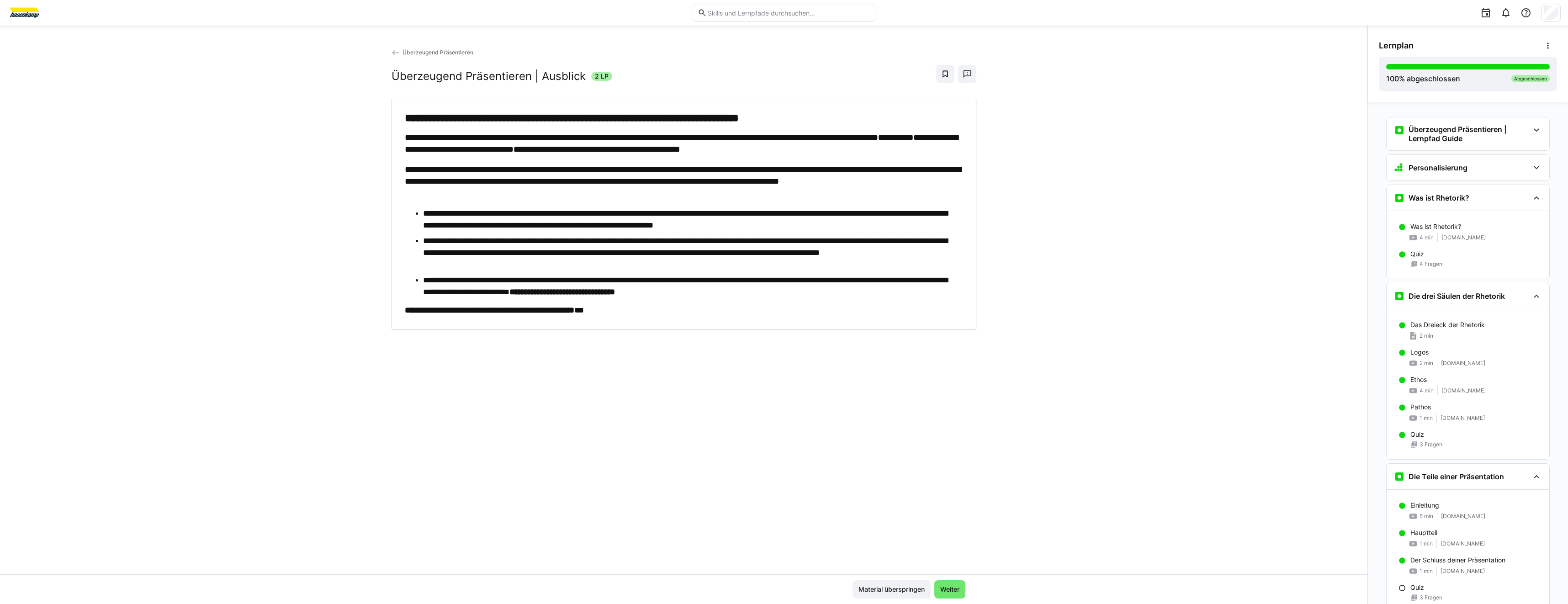
click at [25, 14] on img at bounding box center [24, 13] width 34 height 15
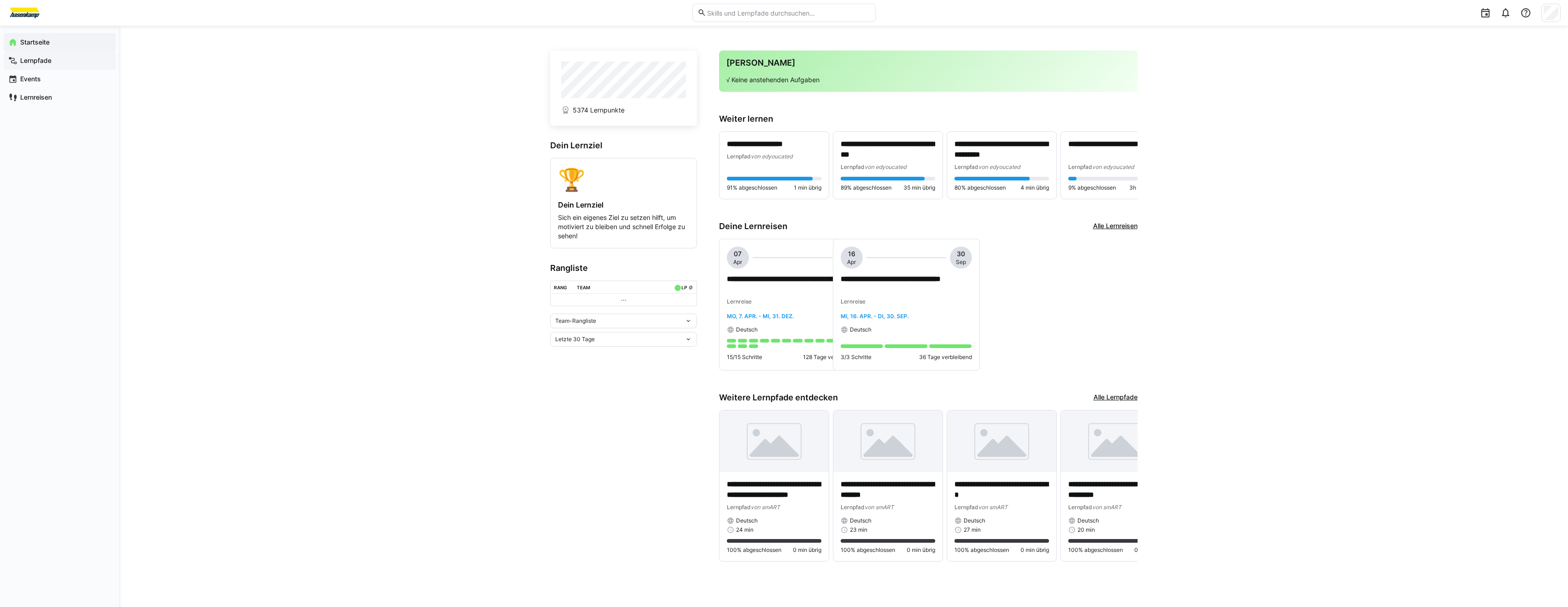
click at [0, 0] on app-navigation-label "Lernpfade" at bounding box center [0, 0] width 0 height 0
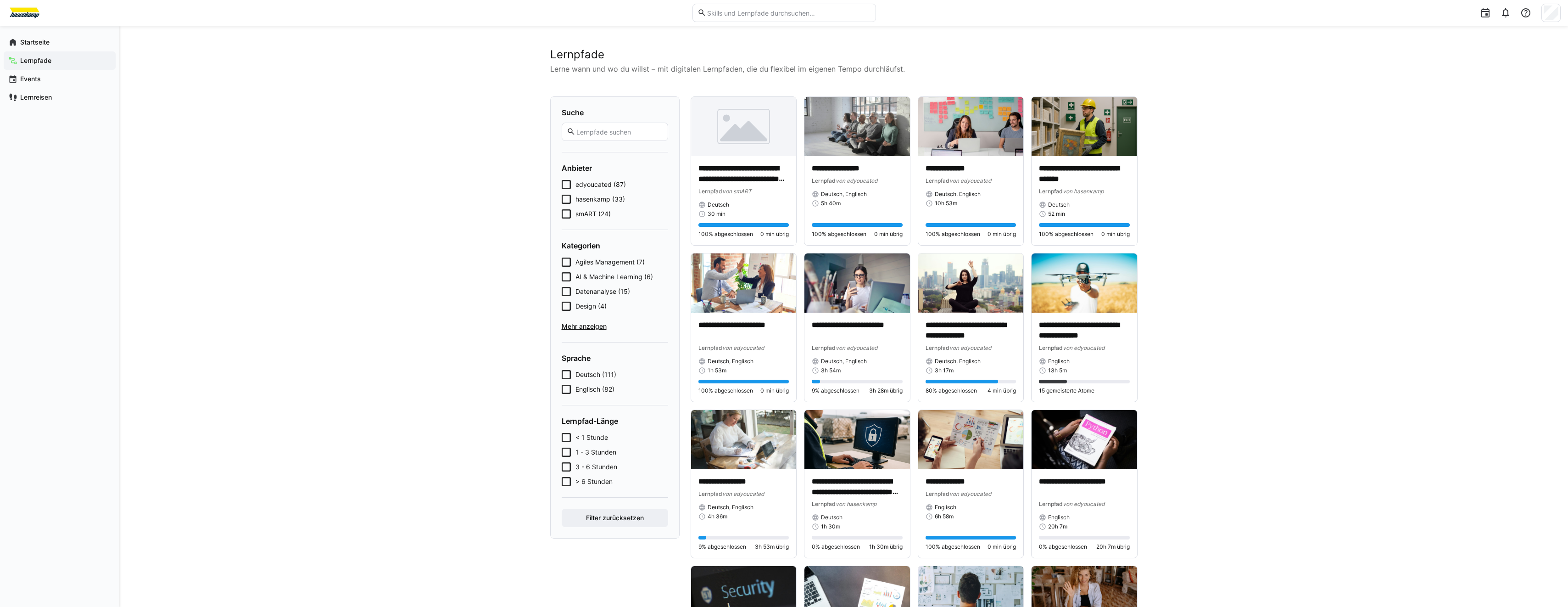
click at [61, 61] on span "Lernpfade" at bounding box center [64, 60] width 92 height 9
click at [71, 40] on span "Startseite" at bounding box center [64, 42] width 92 height 9
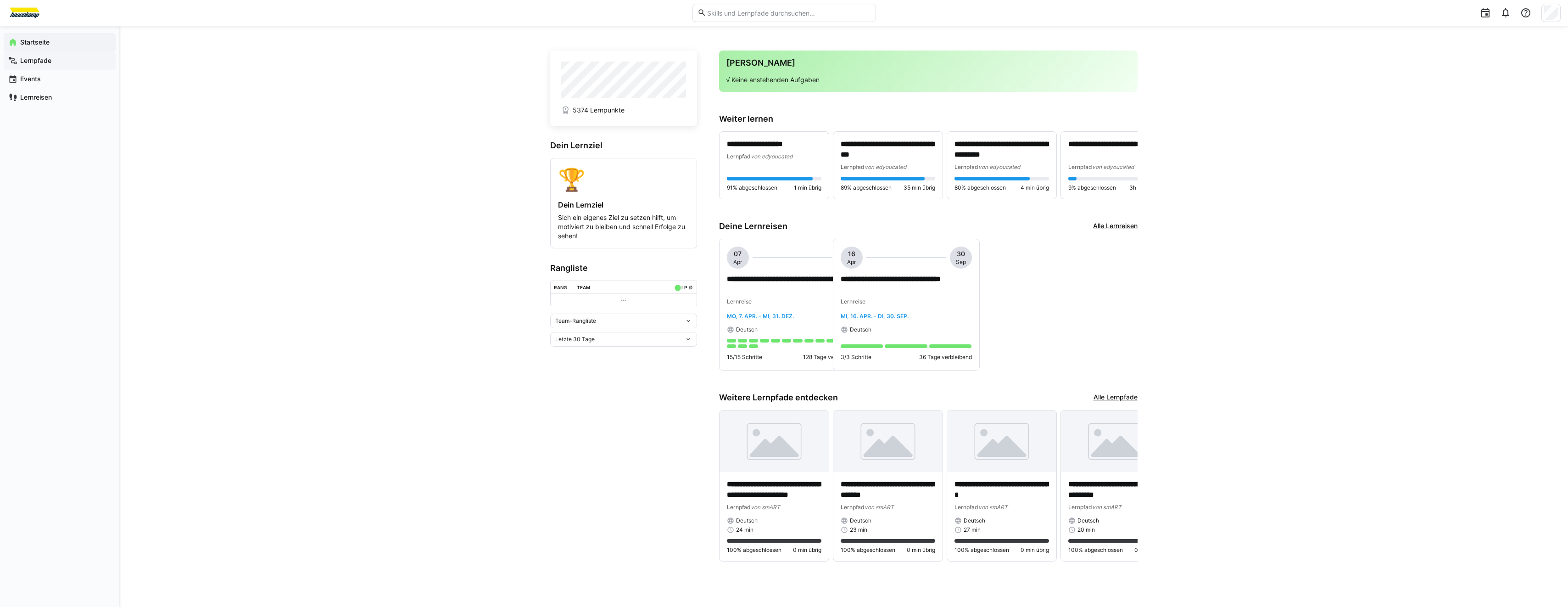
click at [54, 60] on span "Lernpfade" at bounding box center [64, 60] width 92 height 9
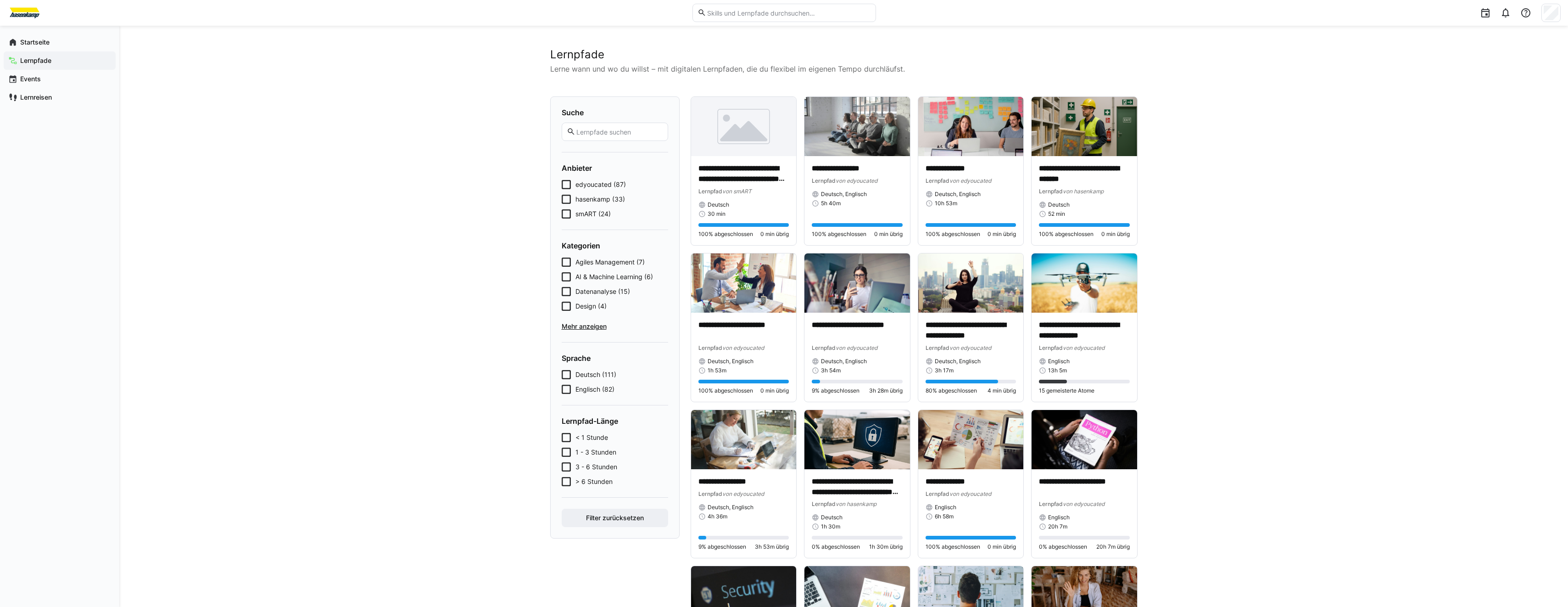
click at [563, 58] on h2 "Lernpfade" at bounding box center [844, 54] width 587 height 14
click at [562, 69] on p "Lerne wann und wo du willst – mit digitalen Lernpfaden, die du flexibel im eige…" at bounding box center [844, 68] width 587 height 11
click at [569, 68] on p "Lerne wann und wo du willst – mit digitalen Lernpfaden, die du flexibel im eige…" at bounding box center [844, 68] width 587 height 11
click at [568, 68] on p "Lerne wann und wo du willst – mit digitalen Lernpfaden, die du flexibel im eige…" at bounding box center [844, 68] width 587 height 11
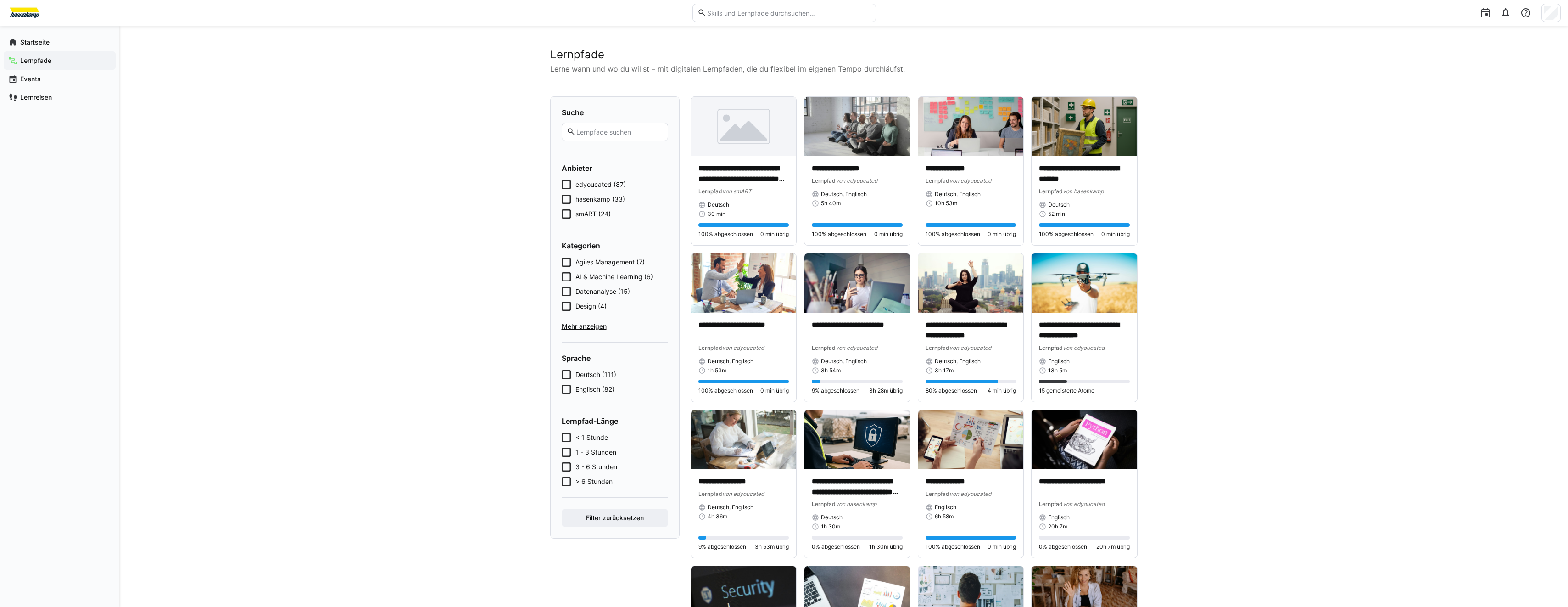
click at [57, 56] on span "Lernpfade" at bounding box center [64, 60] width 92 height 9
click at [737, 281] on img at bounding box center [743, 283] width 106 height 59
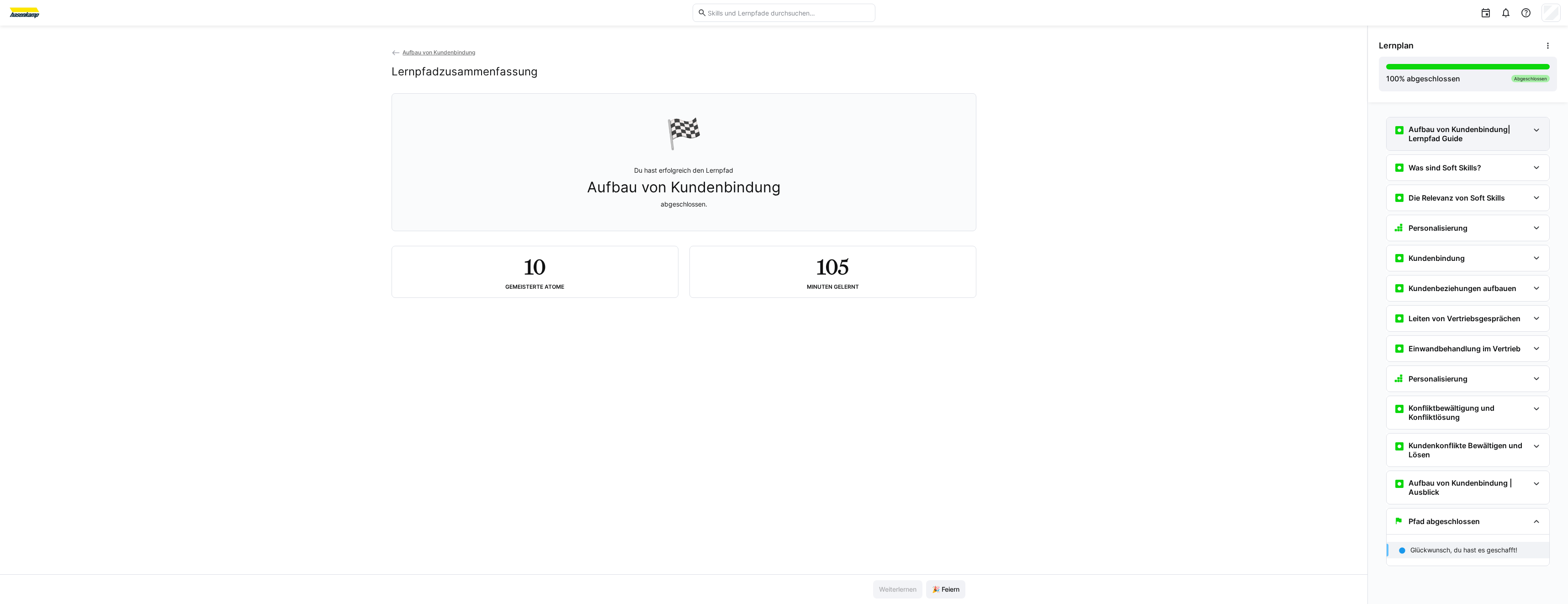
click at [1493, 141] on h3 "Aufbau von Kundenbindung| Lernpfad Guide" at bounding box center [1469, 134] width 121 height 19
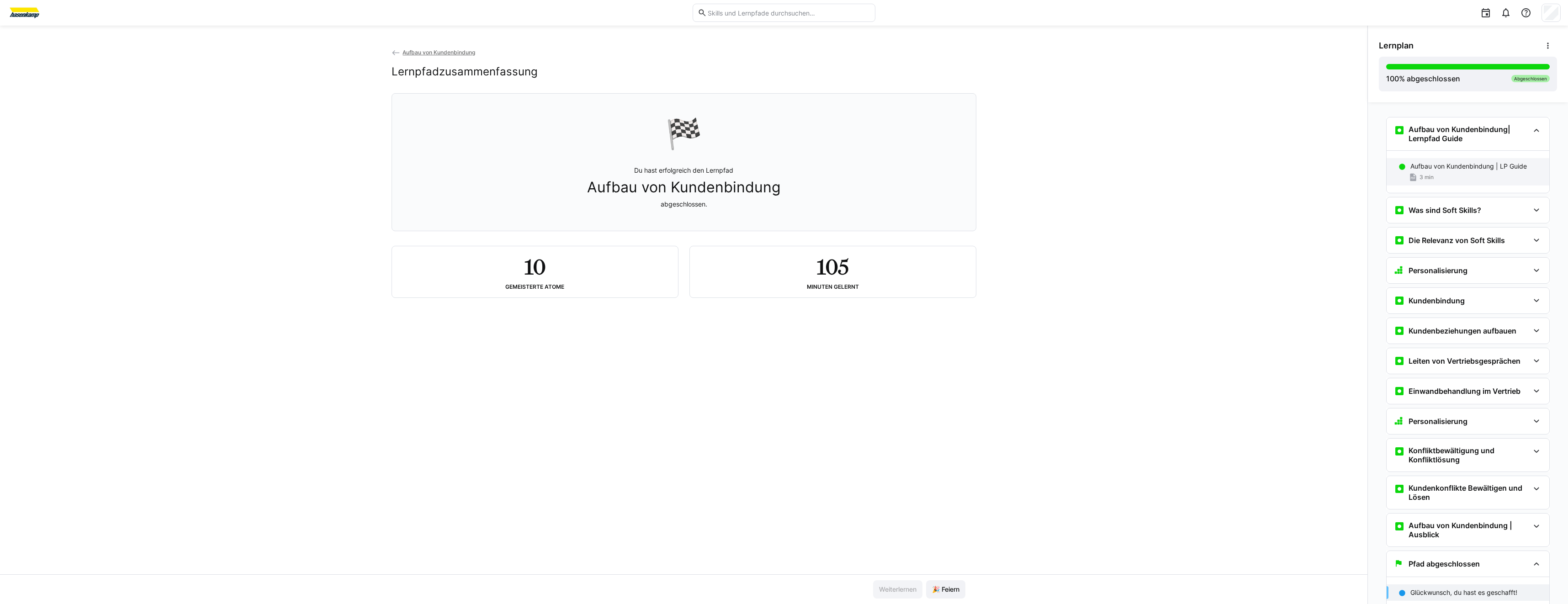
click at [1483, 176] on div "3 min" at bounding box center [1476, 176] width 132 height 9
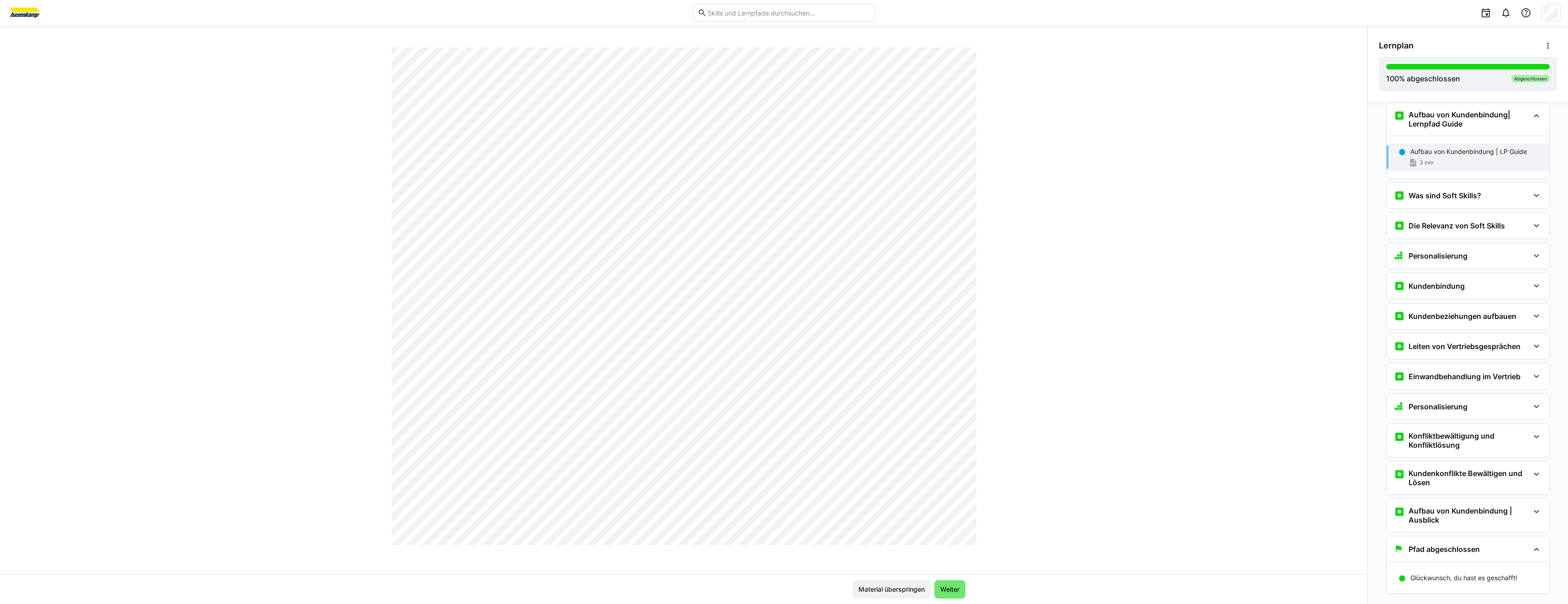
scroll to position [355, 0]
click at [1437, 189] on div "Was sind Soft Skills?" at bounding box center [1468, 196] width 162 height 26
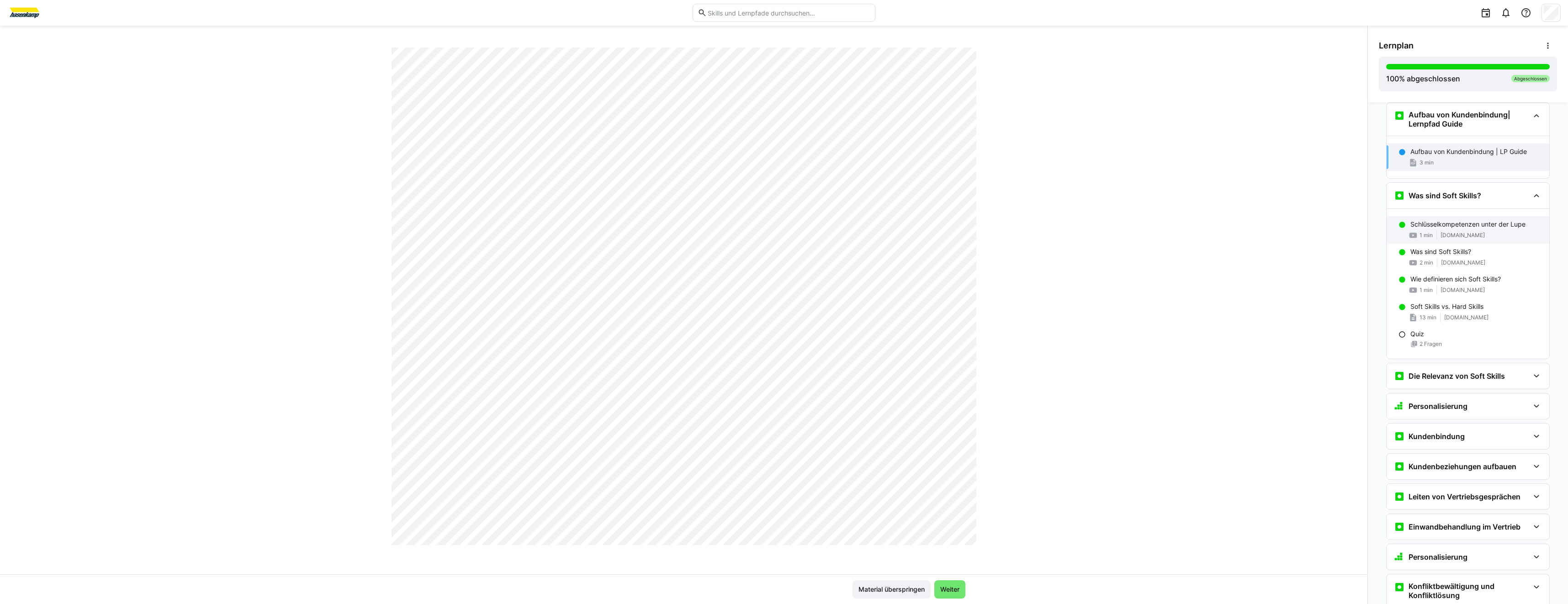
click at [1433, 228] on p "Schlüsselkompetenzen unter der Lupe" at bounding box center [1468, 223] width 115 height 9
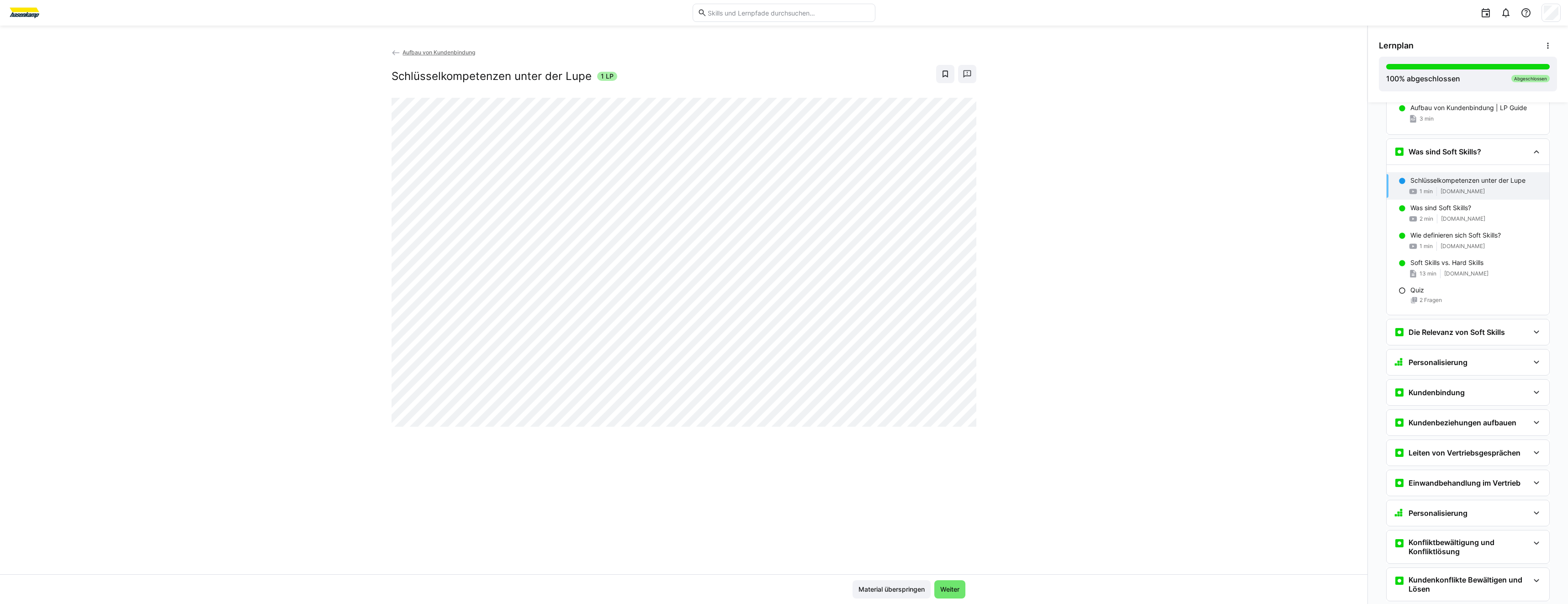
scroll to position [94, 0]
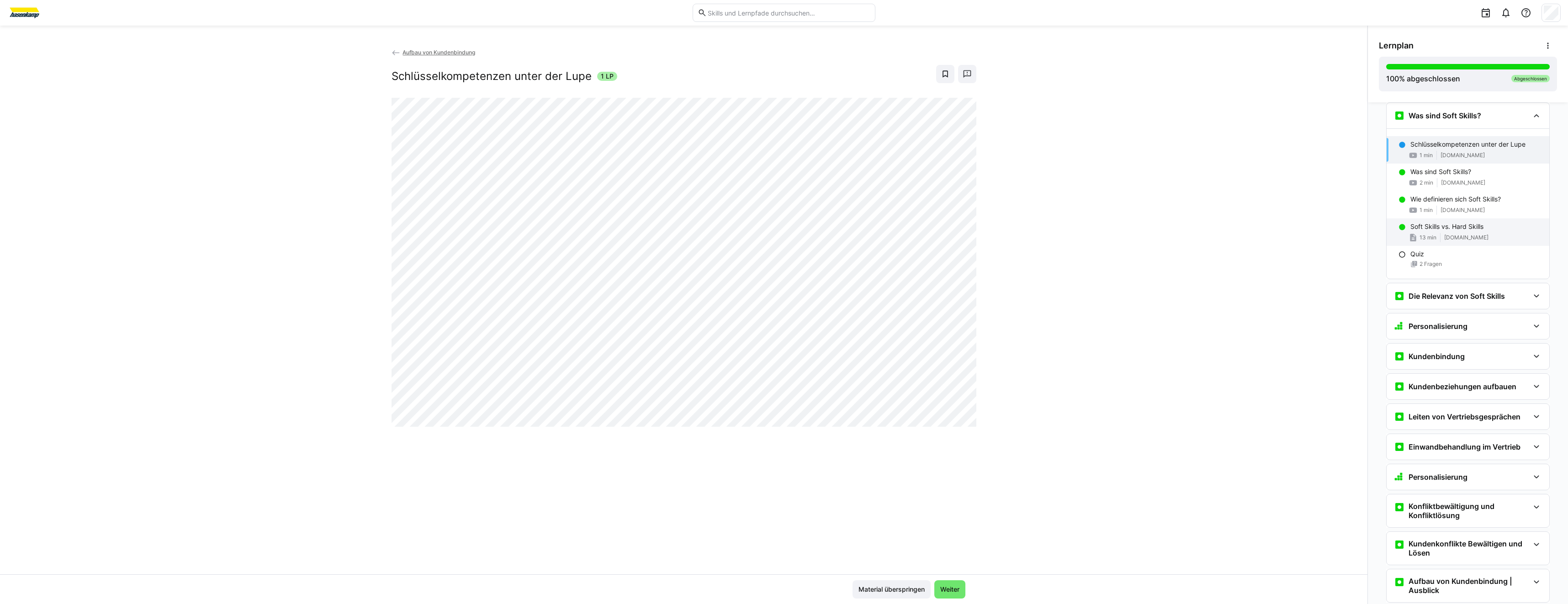
click at [1445, 239] on span "www.jobteaser.com" at bounding box center [1467, 237] width 44 height 7
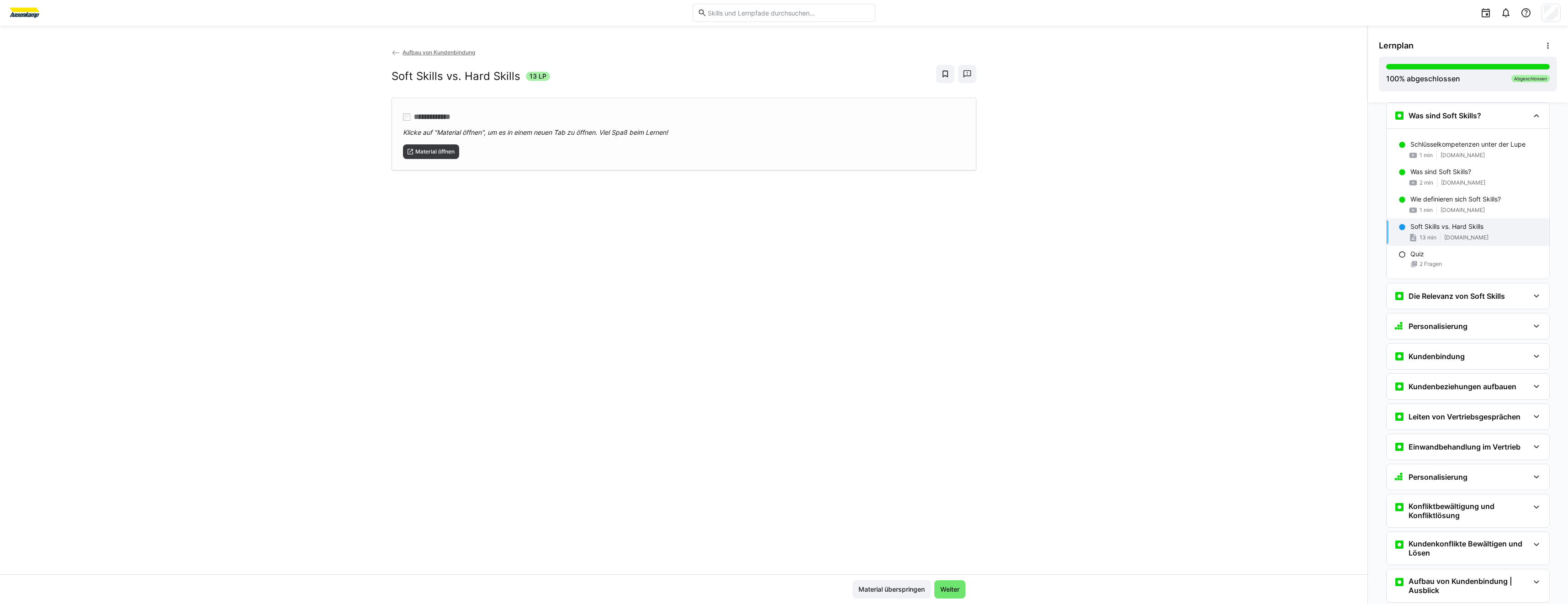
click at [459, 153] on div "Material öffnen" at bounding box center [683, 148] width 562 height 22
